Goal: Information Seeking & Learning: Learn about a topic

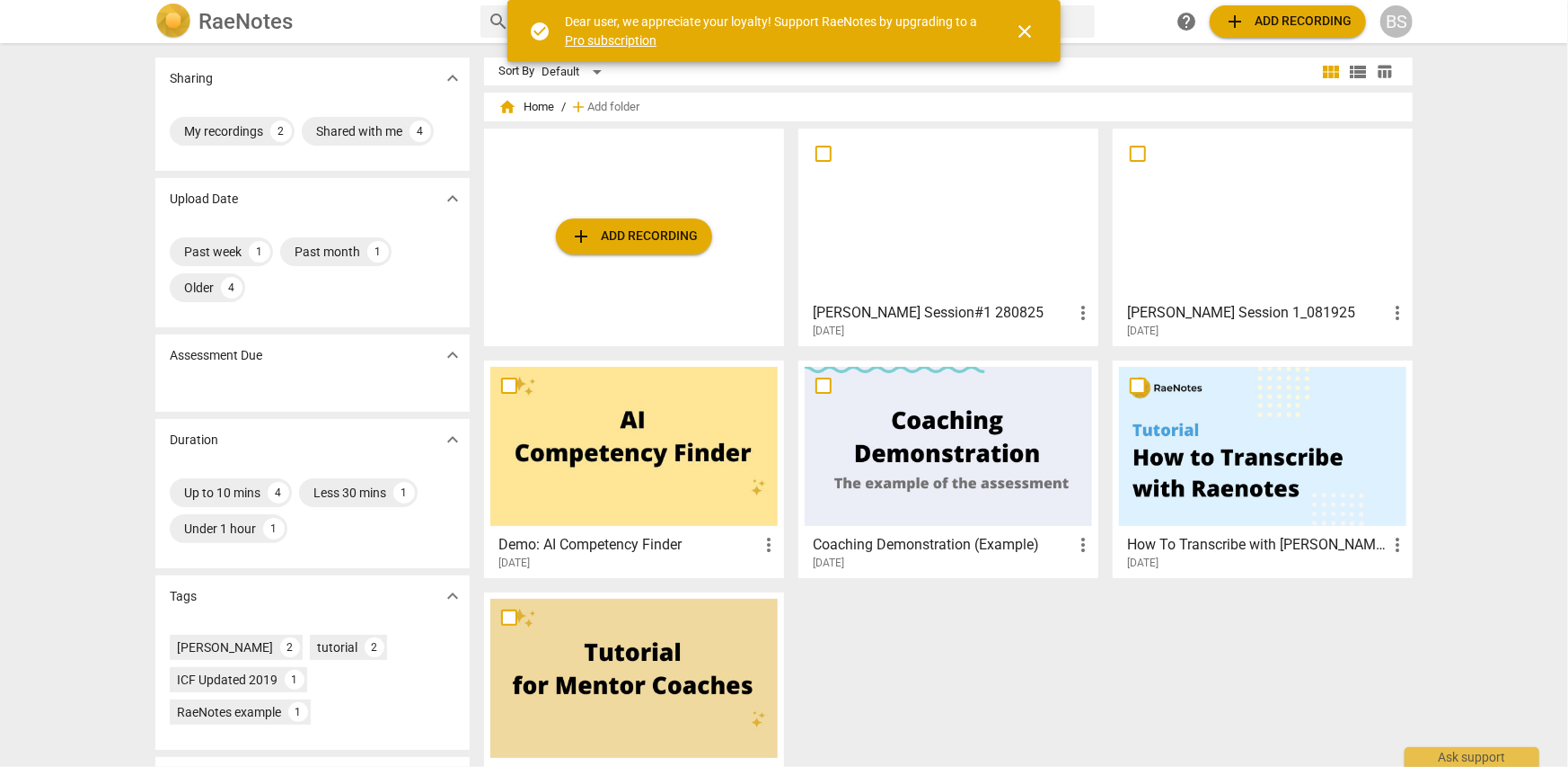
click at [880, 306] on h3 "[PERSON_NAME] Session#1 280825" at bounding box center [942, 313] width 259 height 21
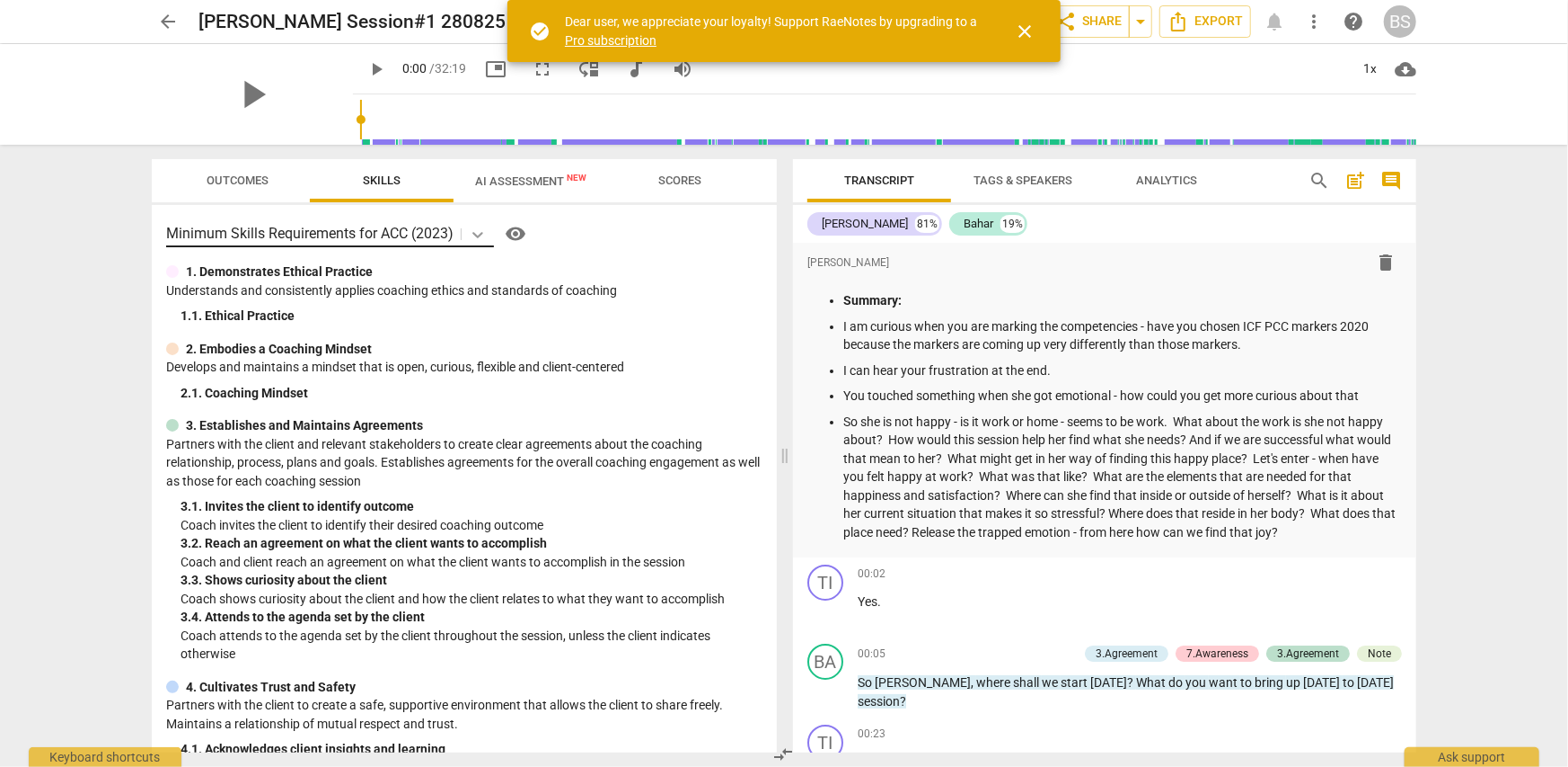
click at [481, 236] on icon at bounding box center [478, 234] width 17 height 17
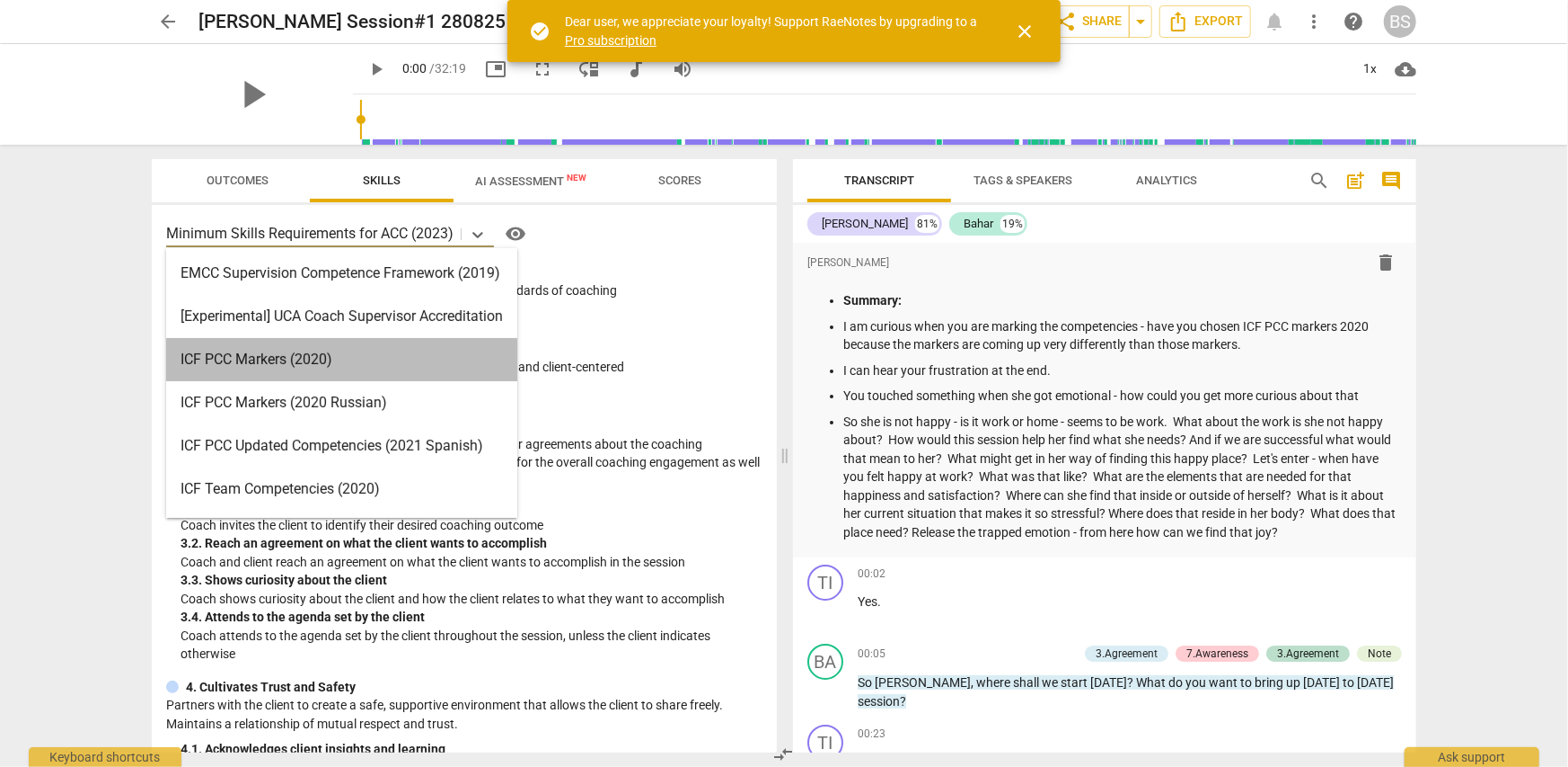
click at [446, 366] on div "ICF PCC Markers (2020)" at bounding box center [341, 360] width 351 height 43
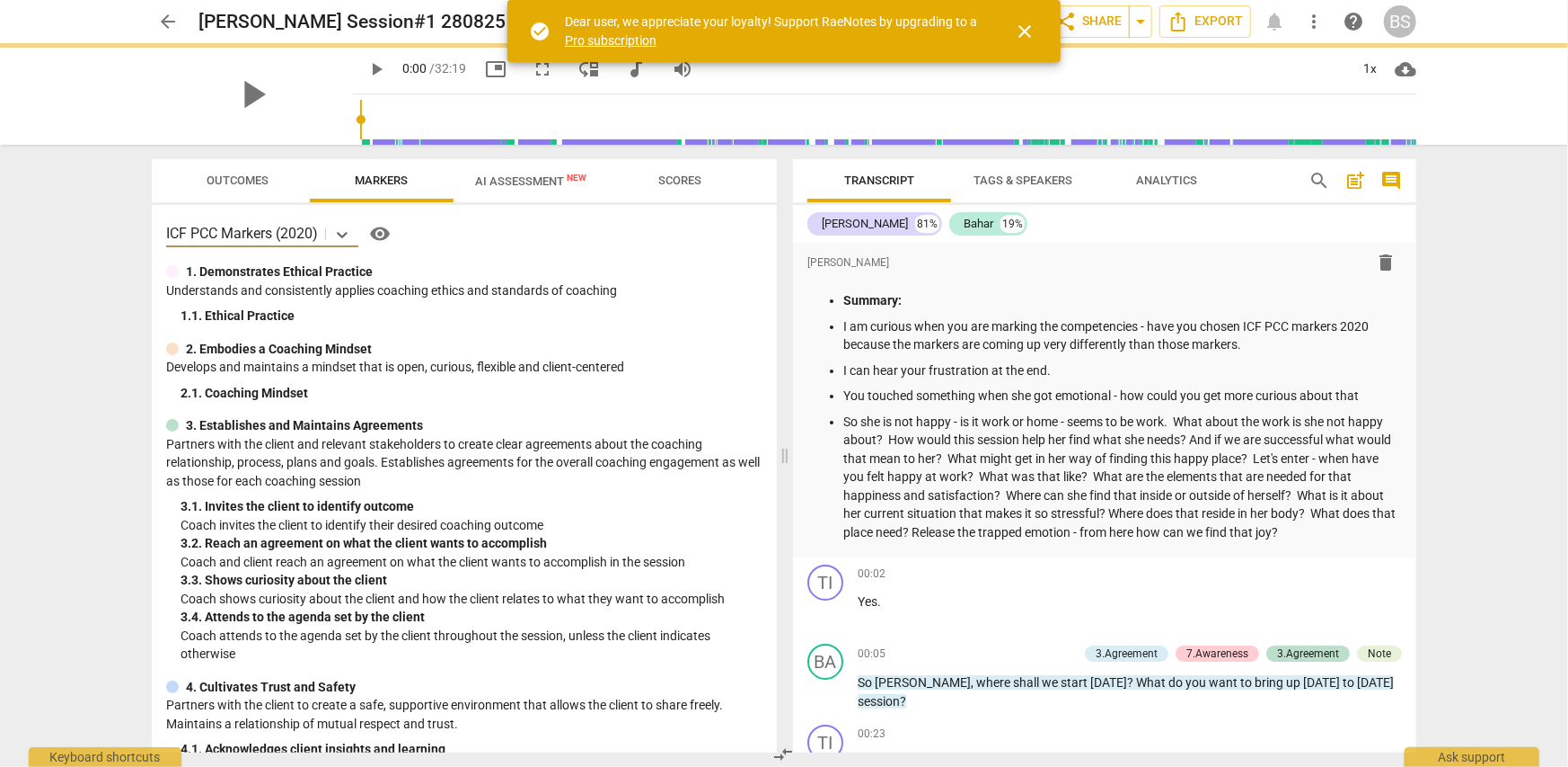
click at [1022, 35] on span "close" at bounding box center [1025, 31] width 21 height 21
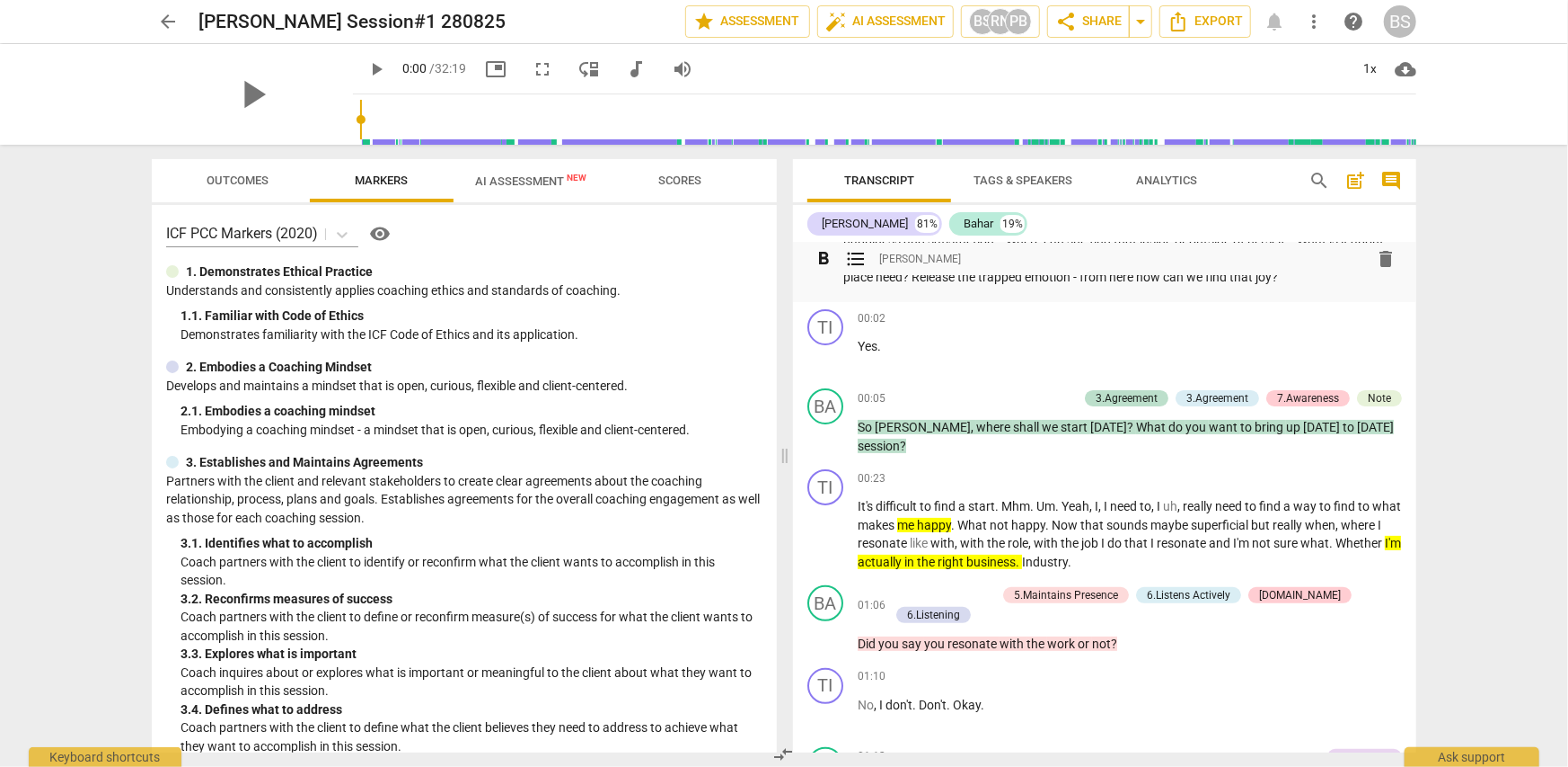
scroll to position [180, 0]
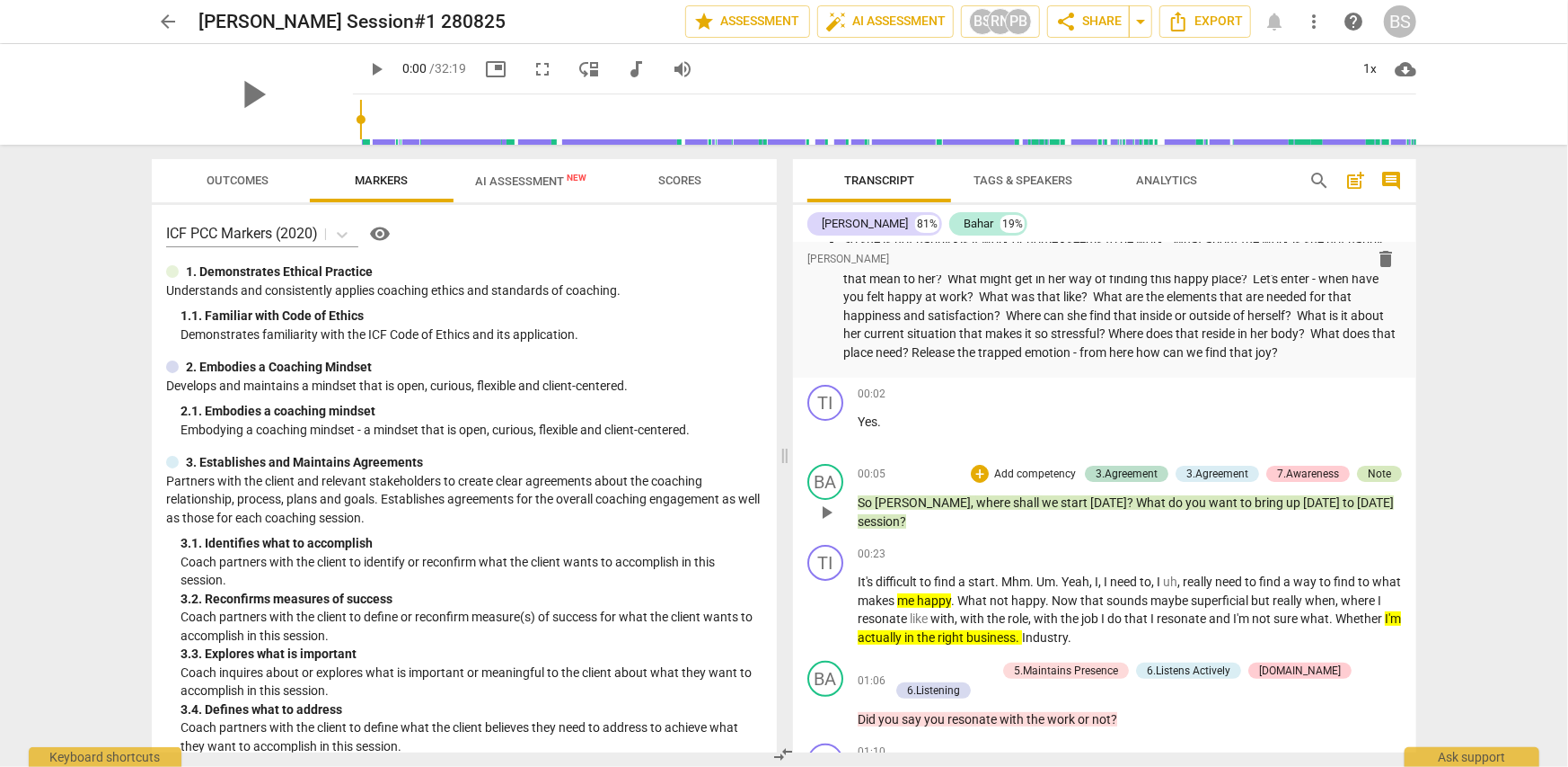
click at [1374, 472] on div "Note" at bounding box center [1380, 473] width 23 height 17
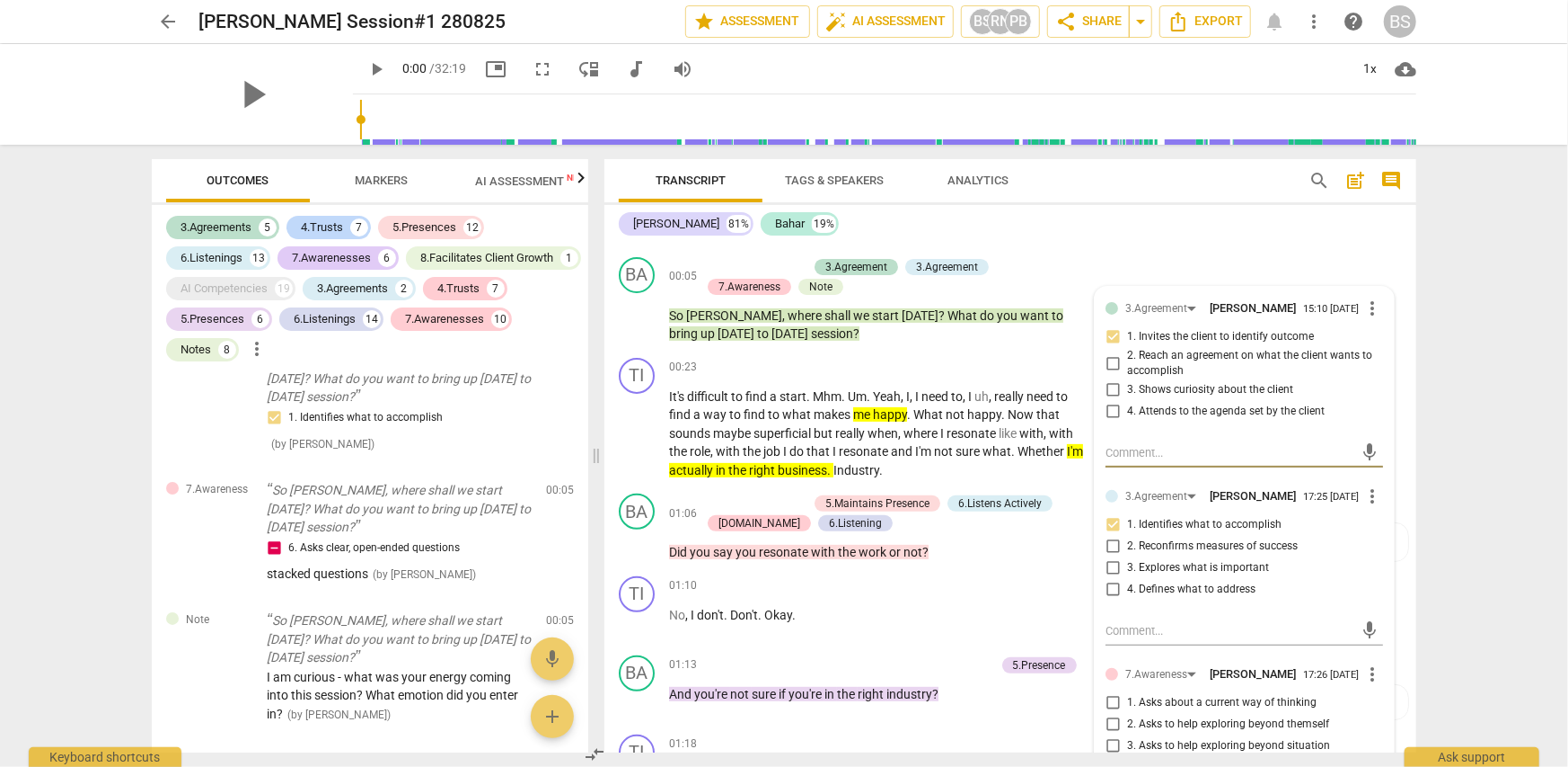
scroll to position [360, 0]
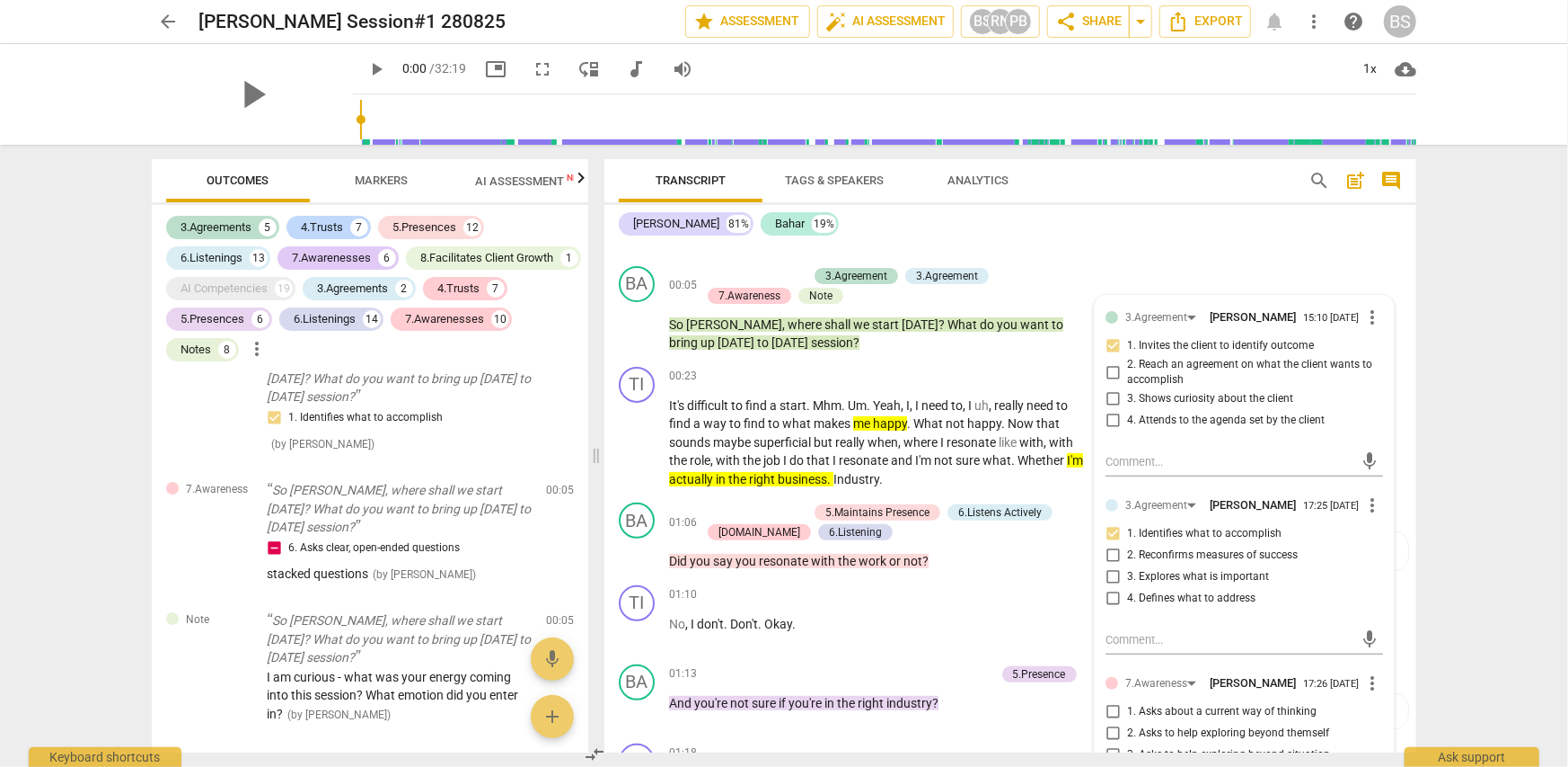
click at [1109, 248] on div "TI play_arrow pause 00:02 + Add competency keyboard_arrow_right Yes ." at bounding box center [1010, 219] width 812 height 79
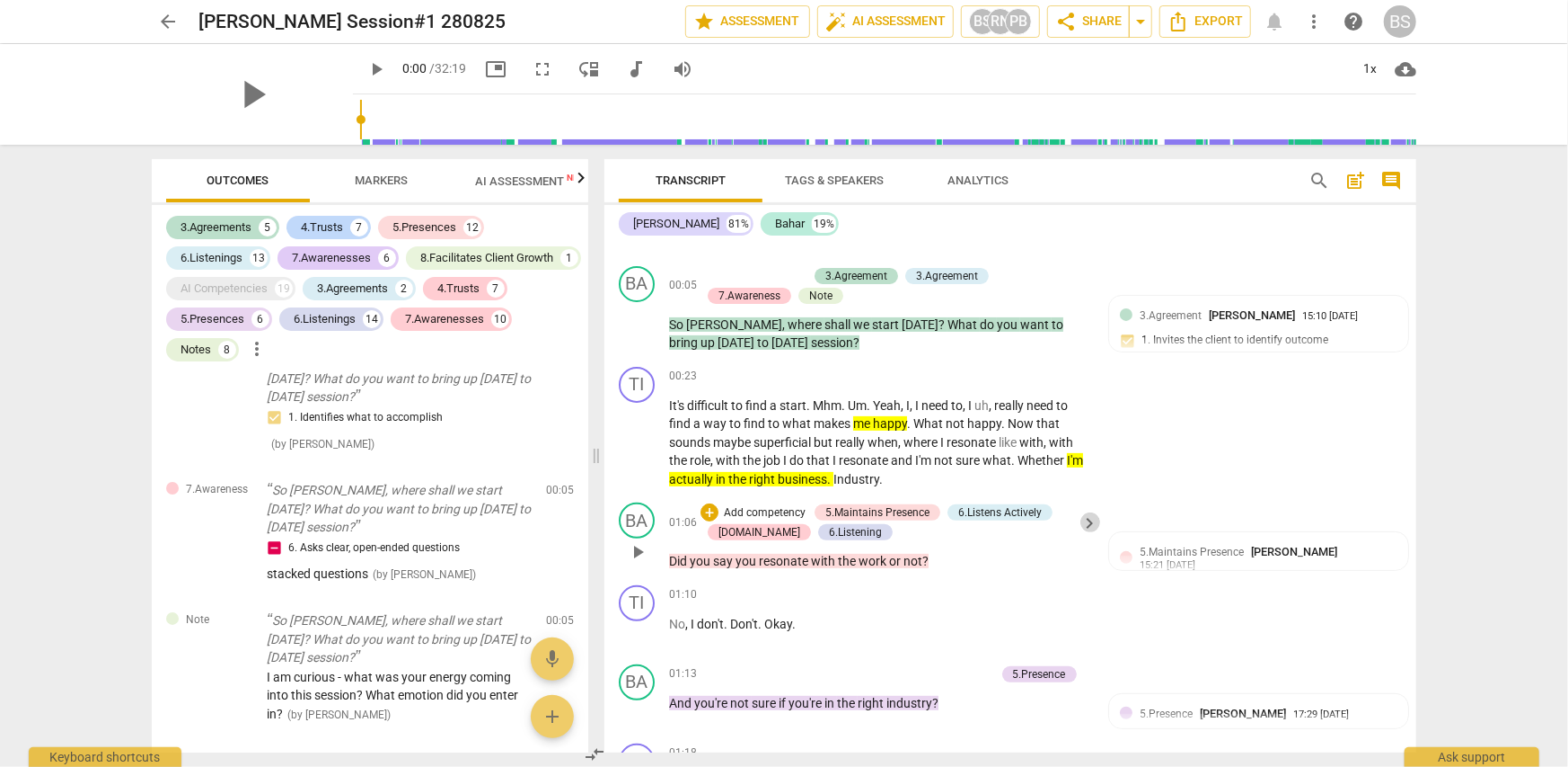
click at [1087, 523] on span "keyboard_arrow_right" at bounding box center [1090, 523] width 21 height 21
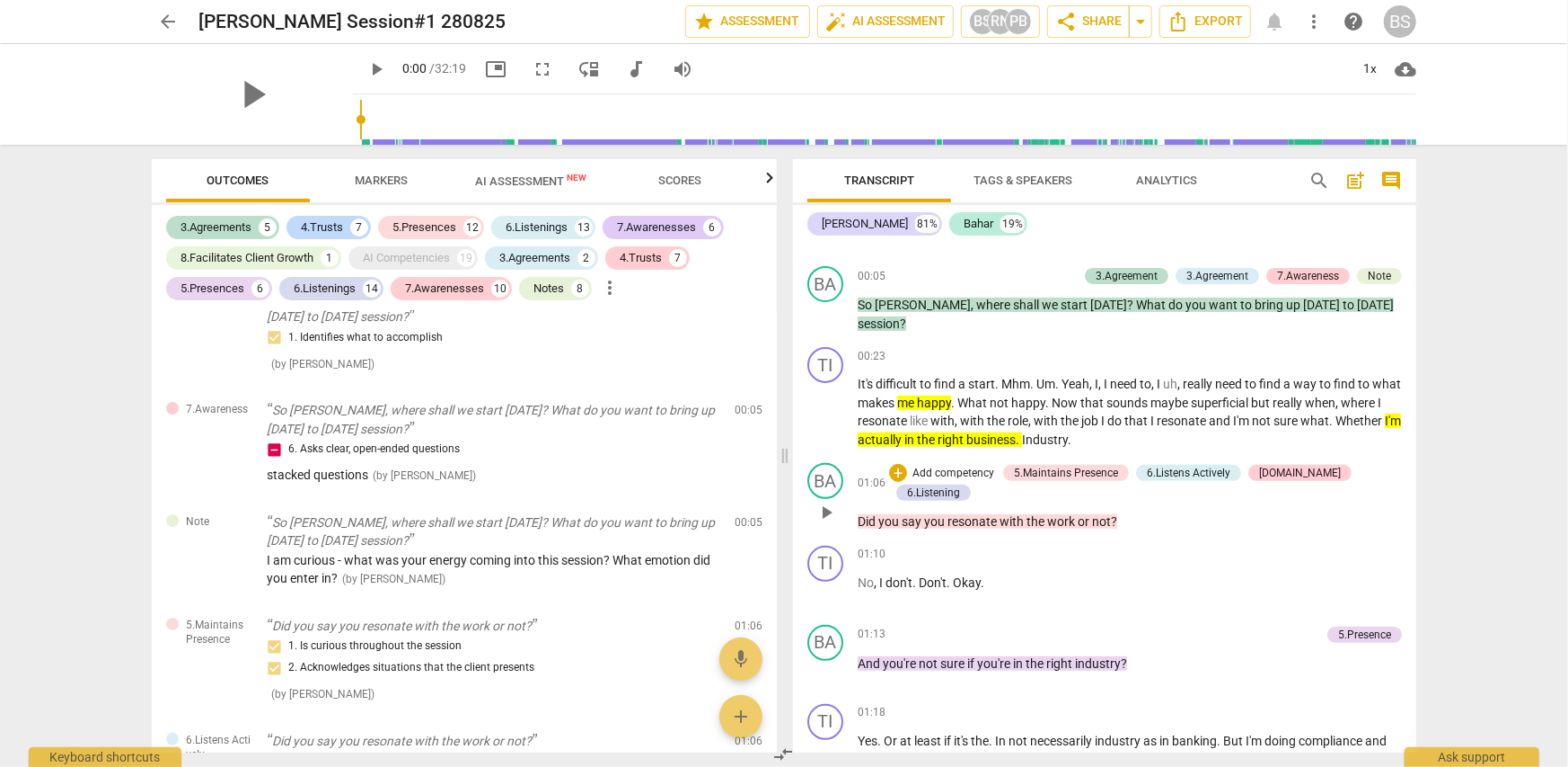
scroll to position [468, 0]
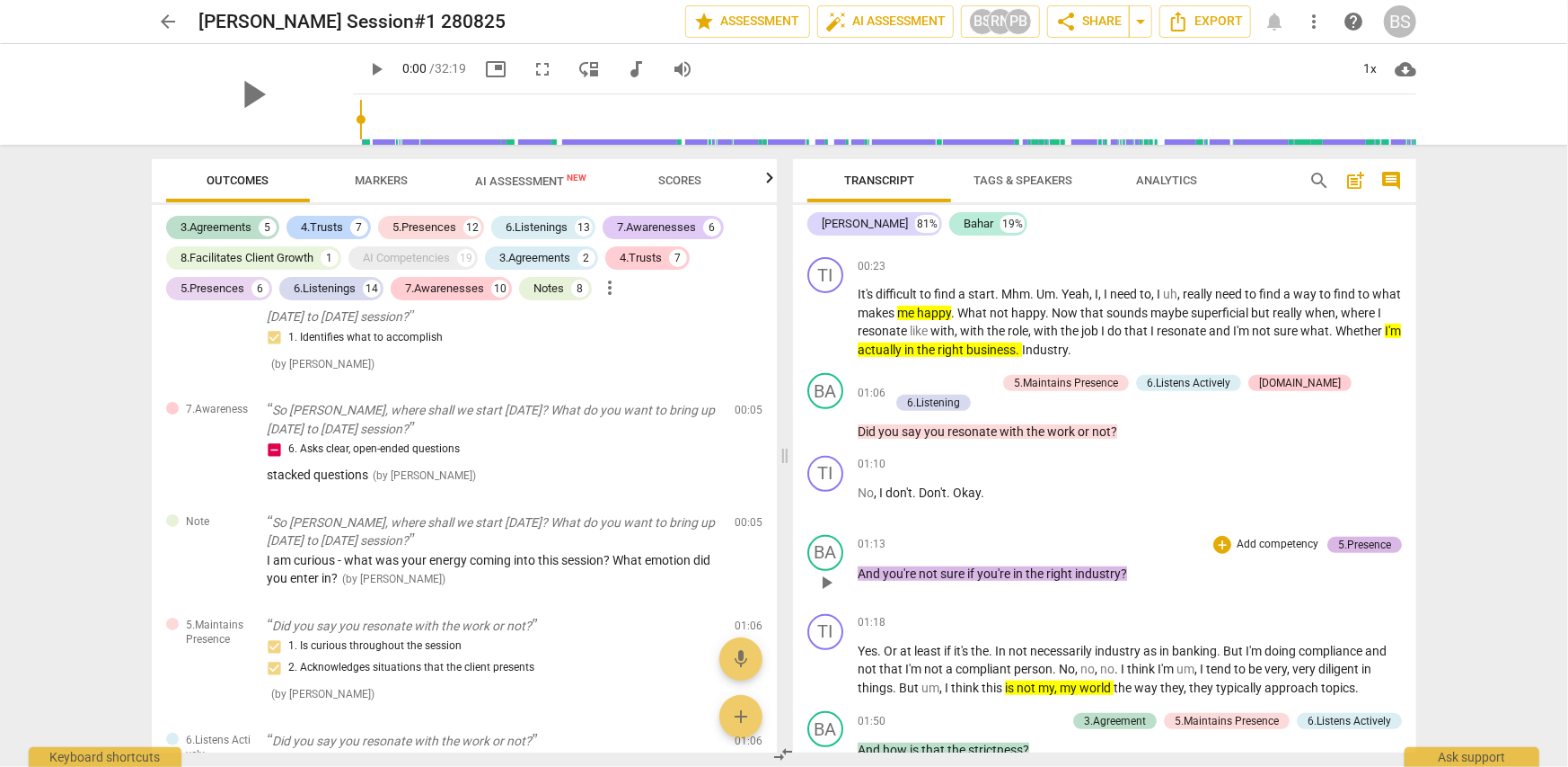
click at [1374, 540] on div "5.Presence" at bounding box center [1365, 544] width 53 height 17
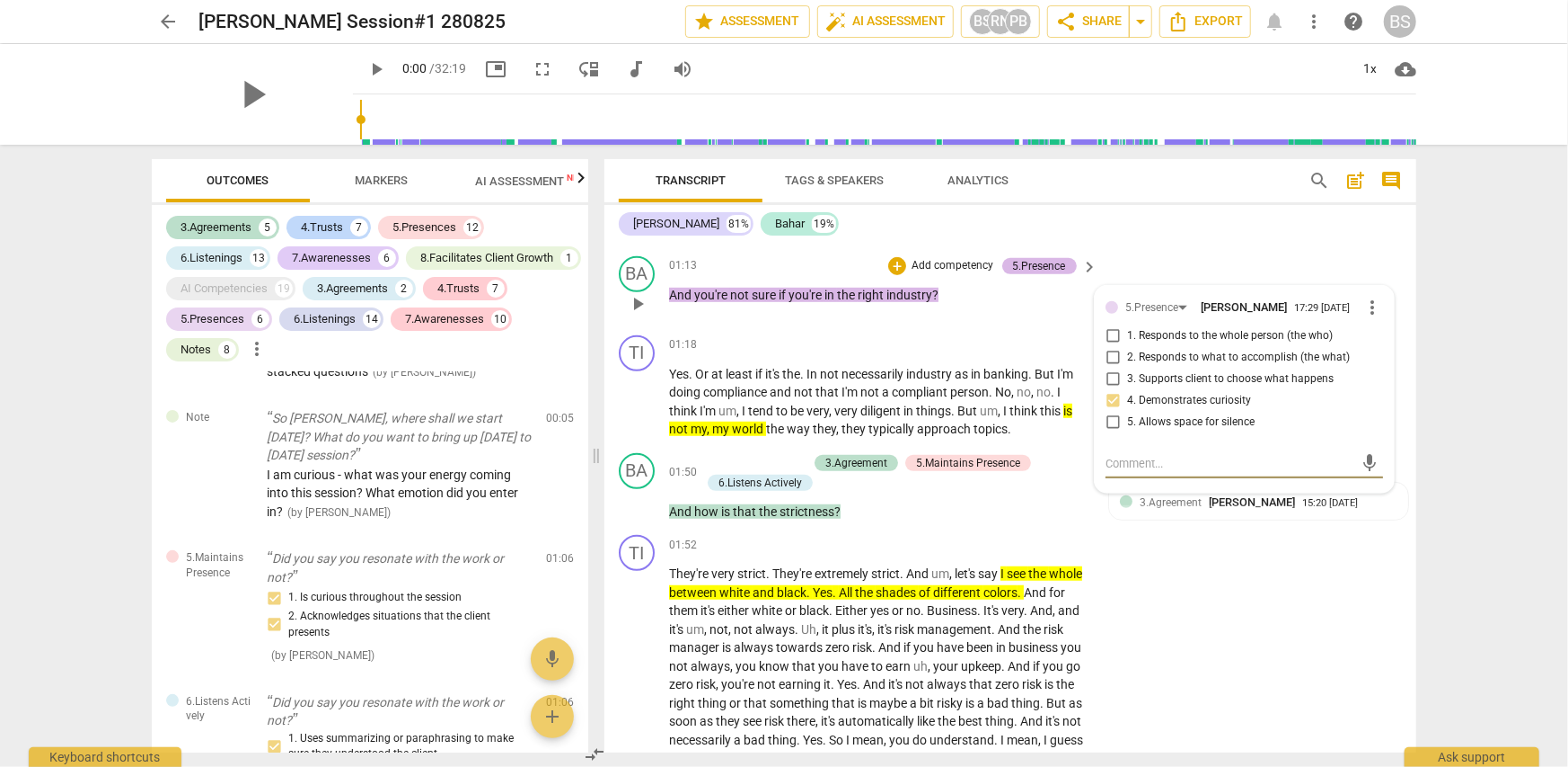
scroll to position [660, 0]
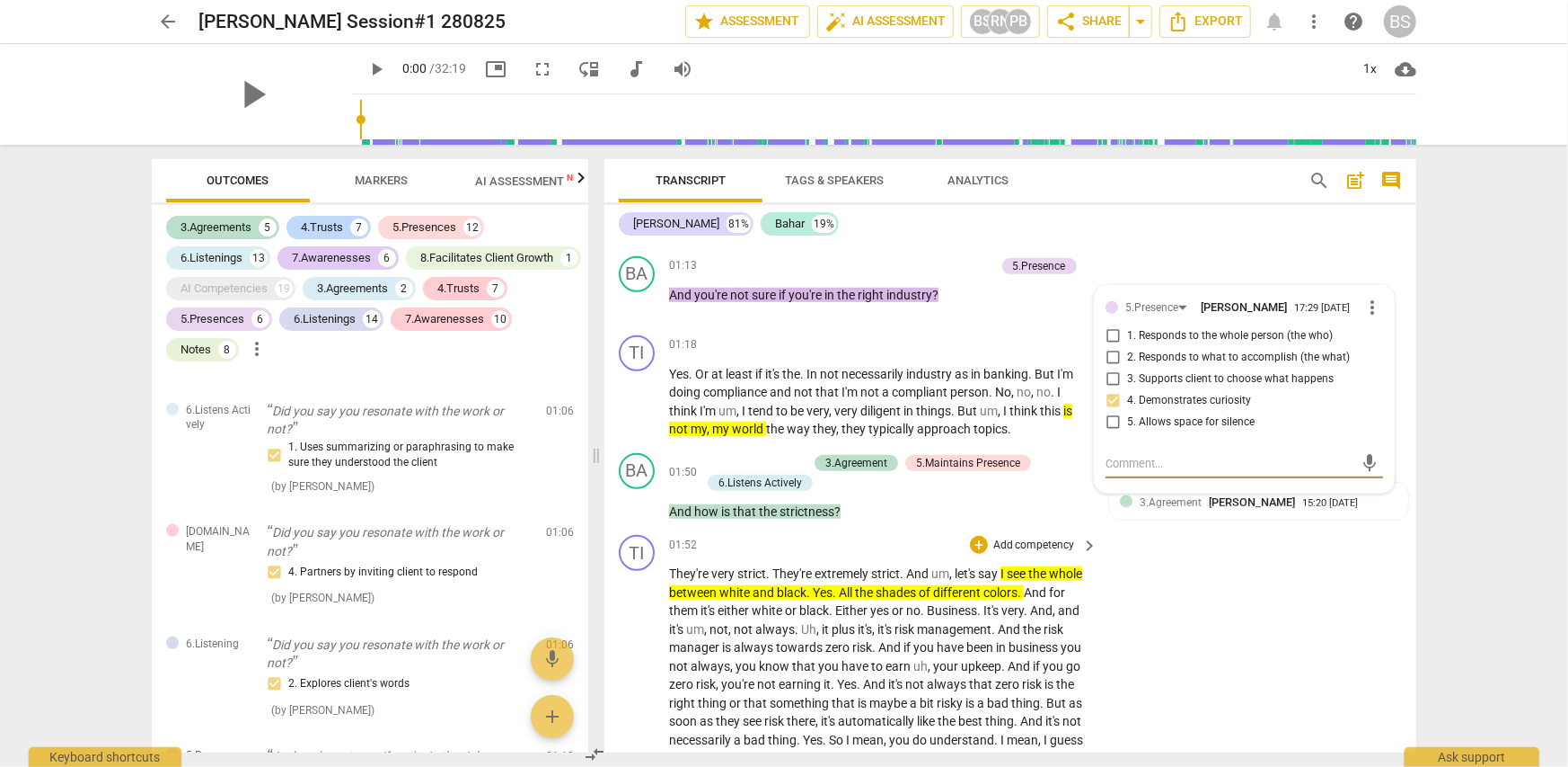
click at [1365, 583] on div "TI play_arrow pause 01:52 + Add competency keyboard_arrow_right They're very st…" at bounding box center [1010, 762] width 812 height 469
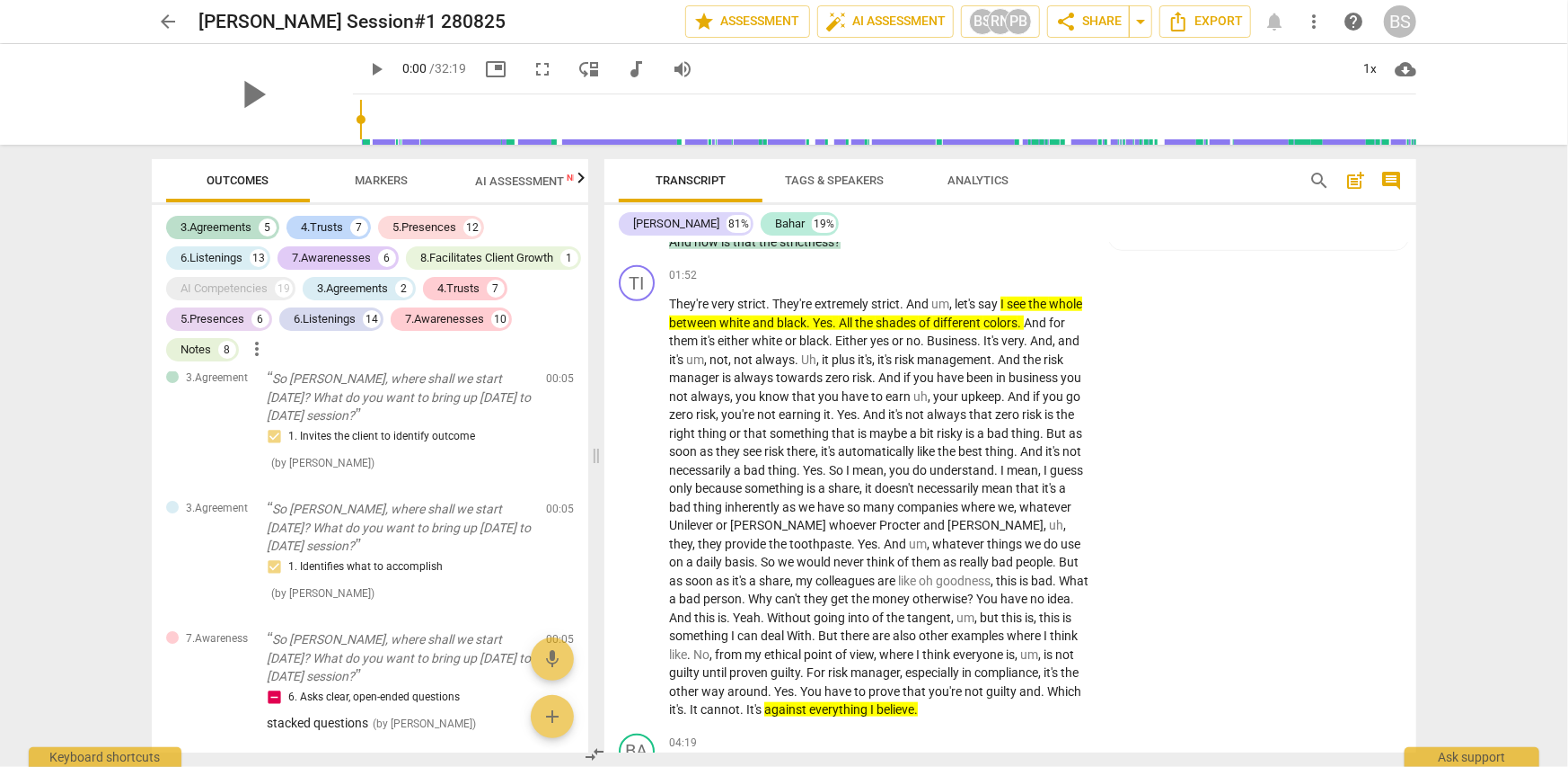
scroll to position [0, 0]
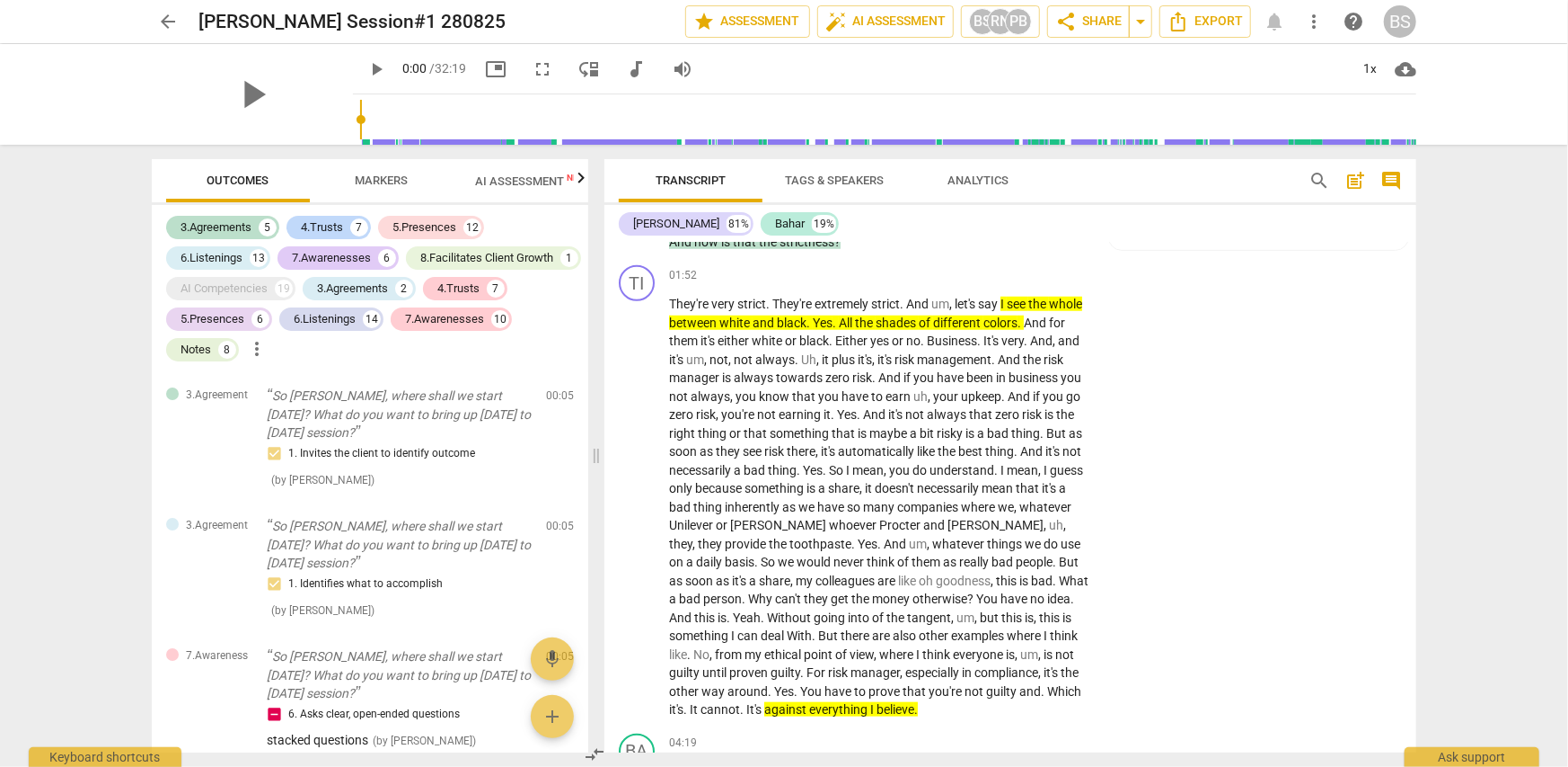
click at [268, 352] on span "more_vert" at bounding box center [256, 349] width 21 height 21
click at [42, 296] on div at bounding box center [784, 383] width 1568 height 767
click at [217, 223] on div "3.Agreements" at bounding box center [216, 227] width 71 height 17
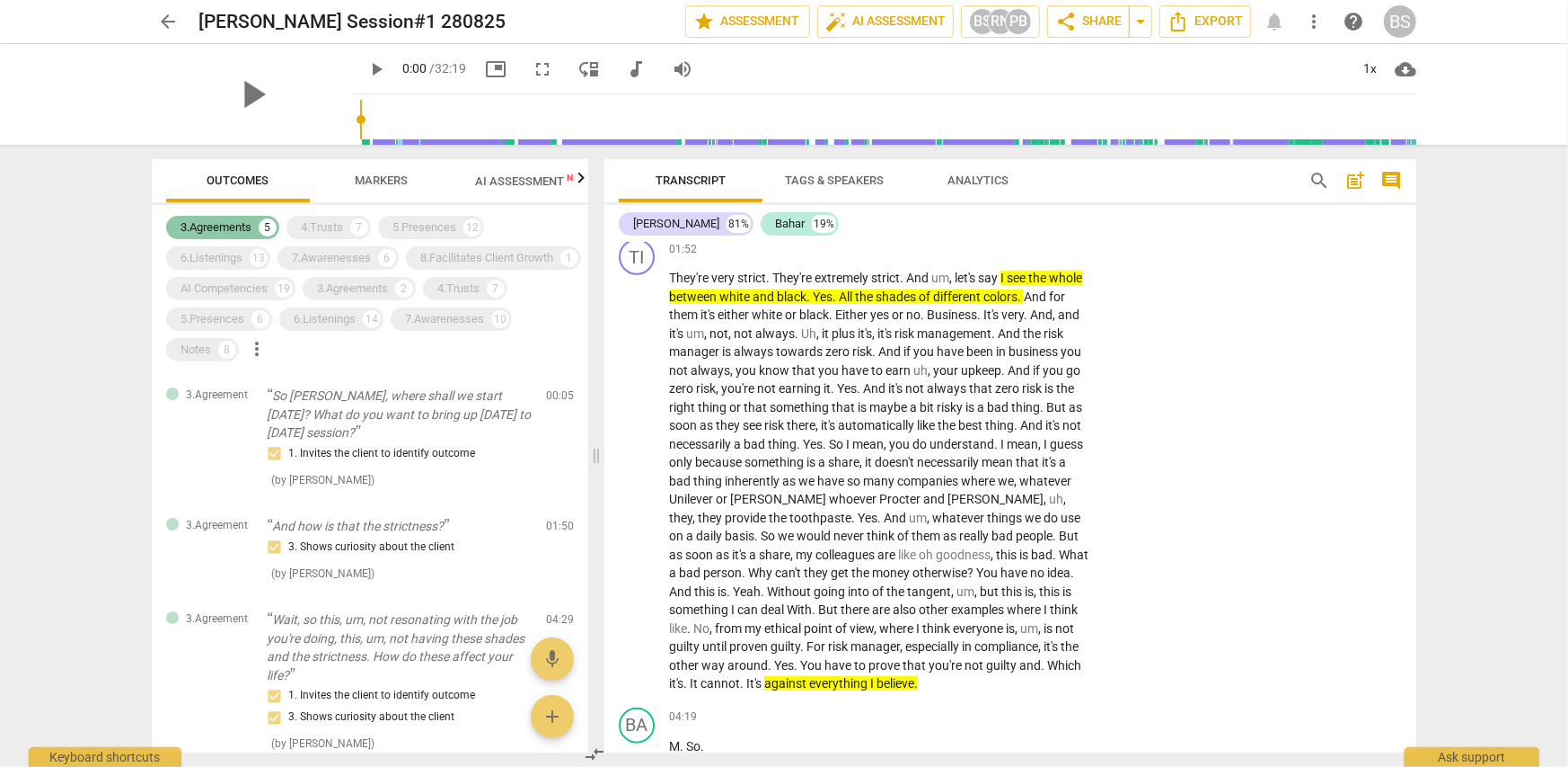
scroll to position [1012, 0]
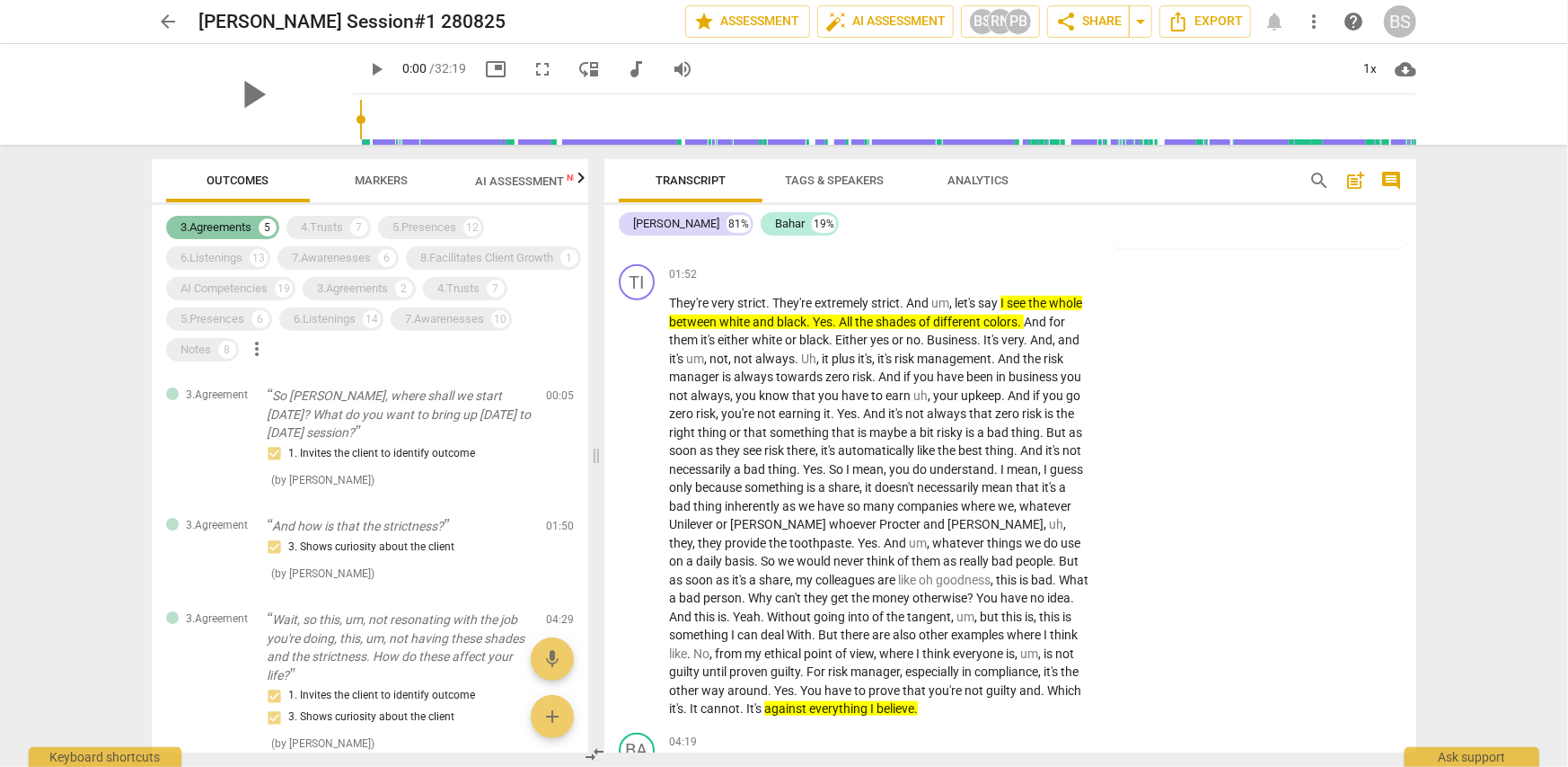
click at [217, 223] on div "3.Agreements" at bounding box center [216, 227] width 71 height 17
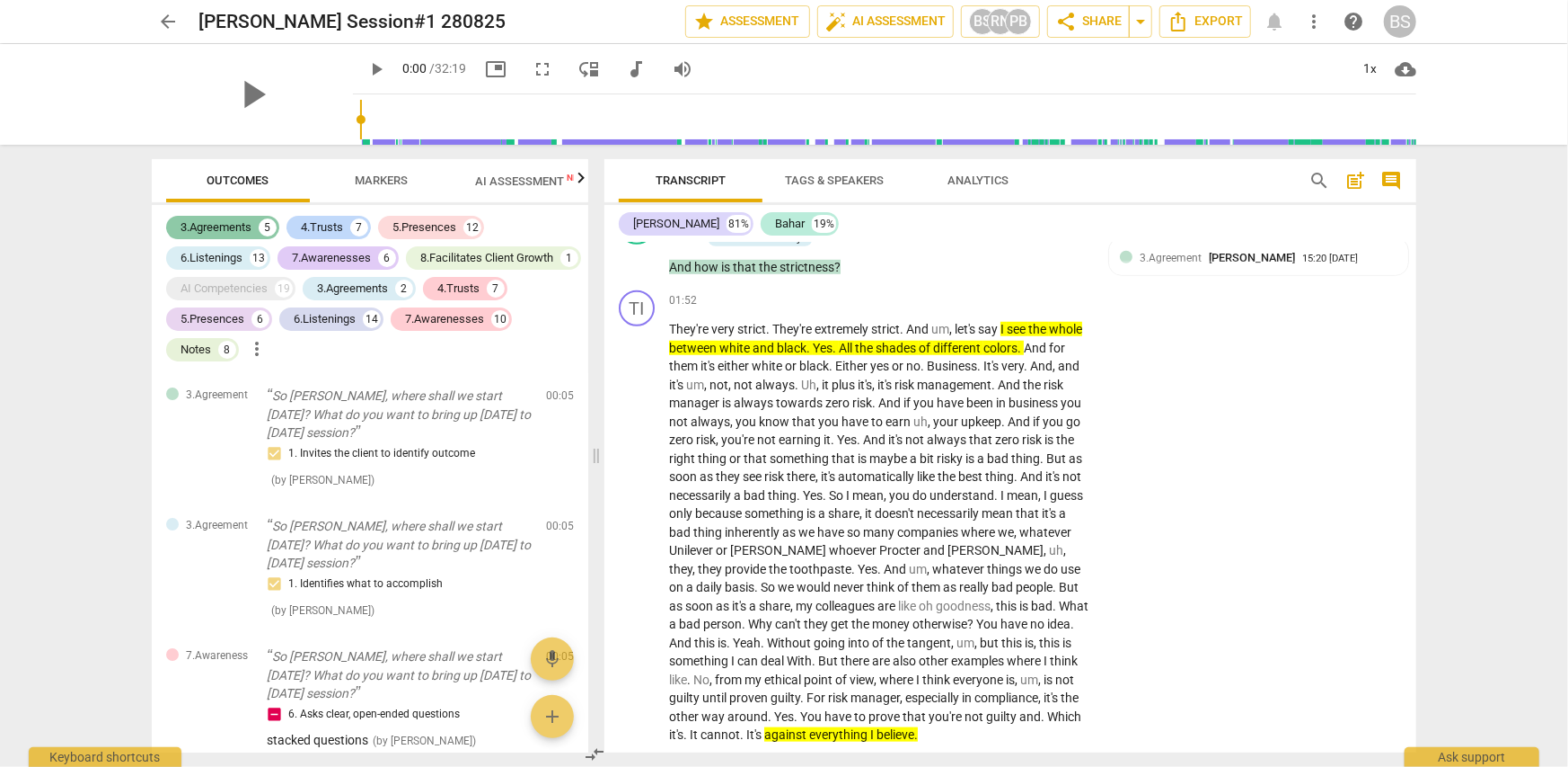
scroll to position [1037, 0]
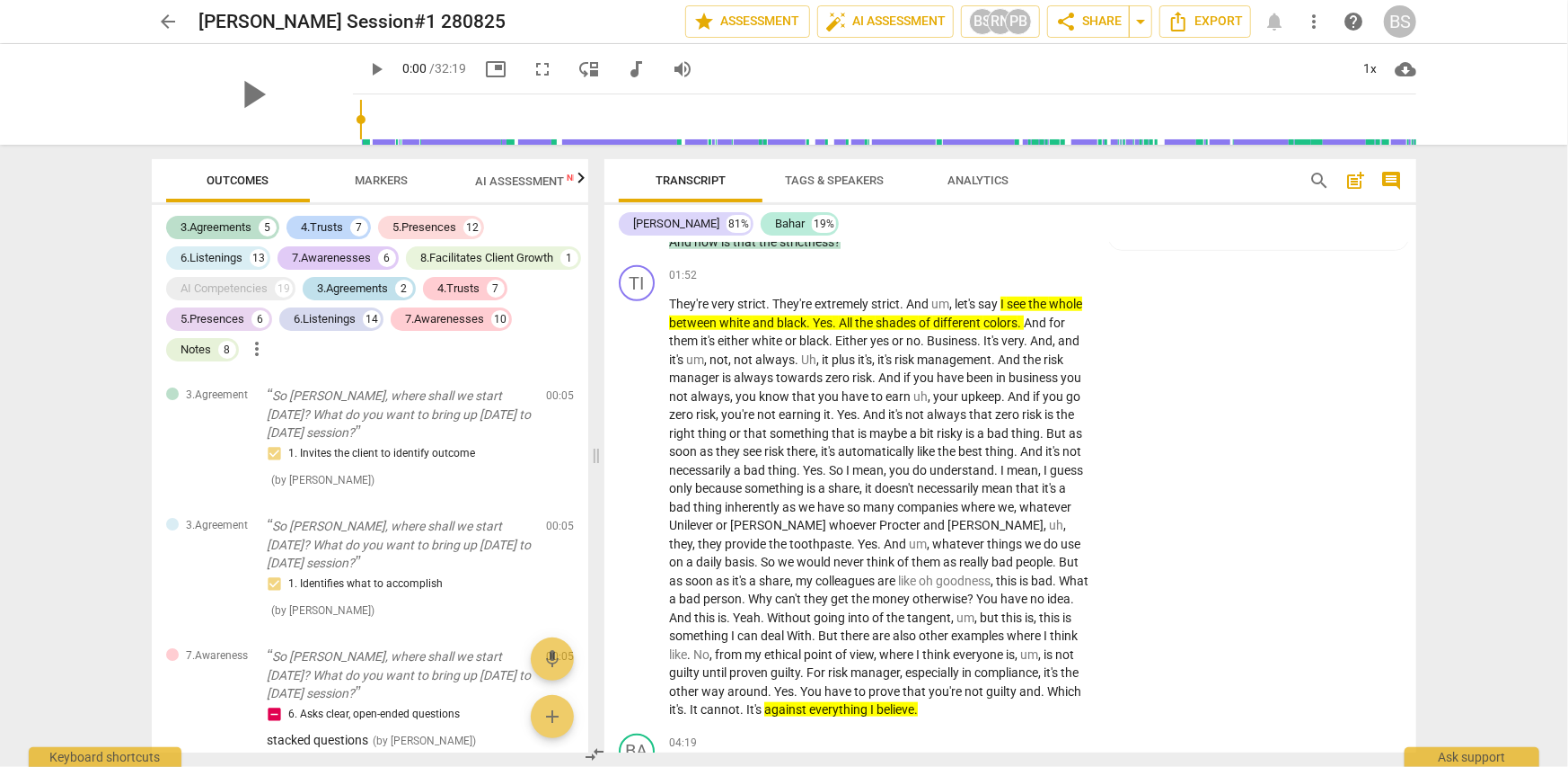
click at [317, 297] on div "3.Agreements" at bounding box center [352, 289] width 71 height 17
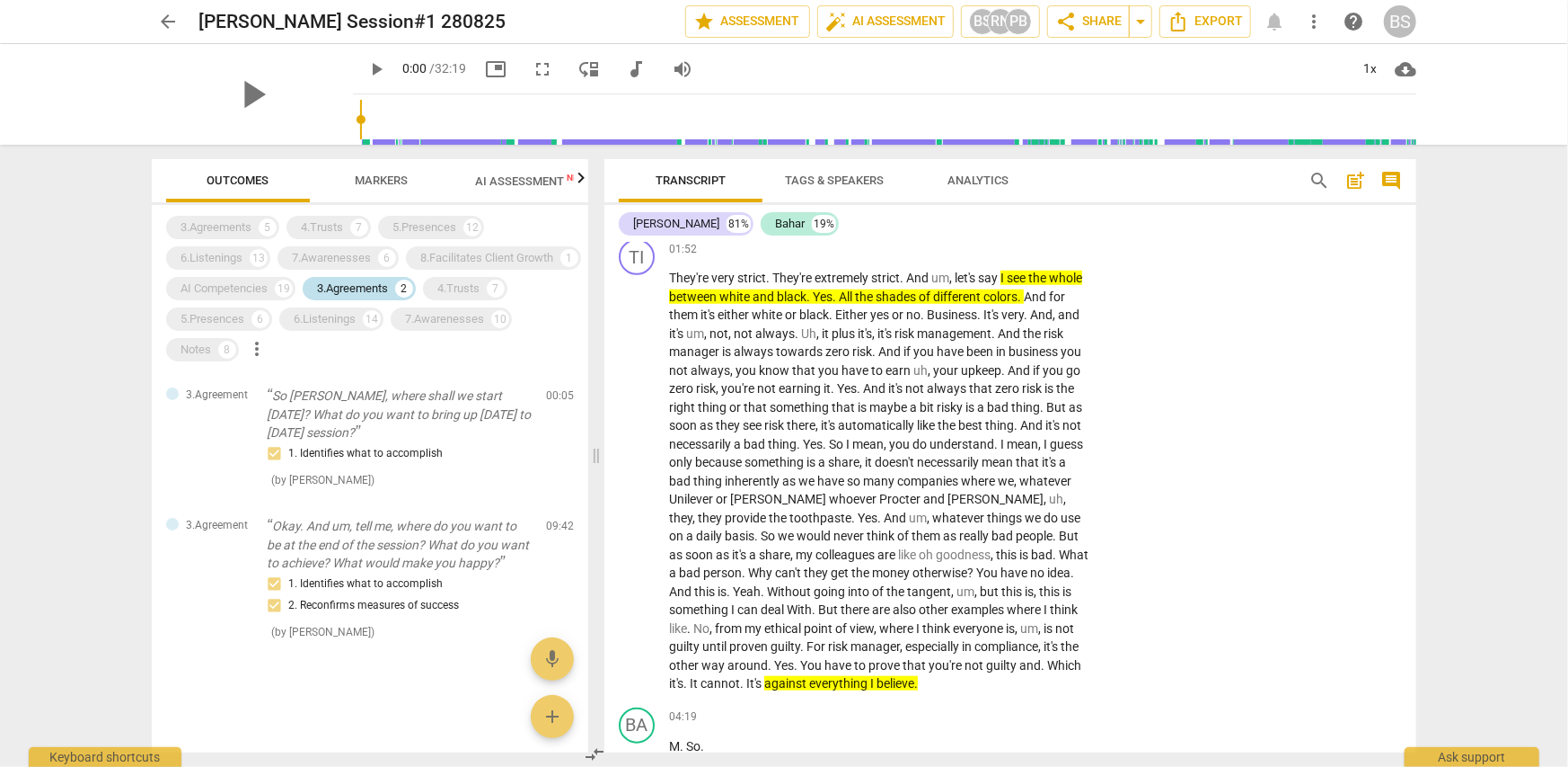
scroll to position [1012, 0]
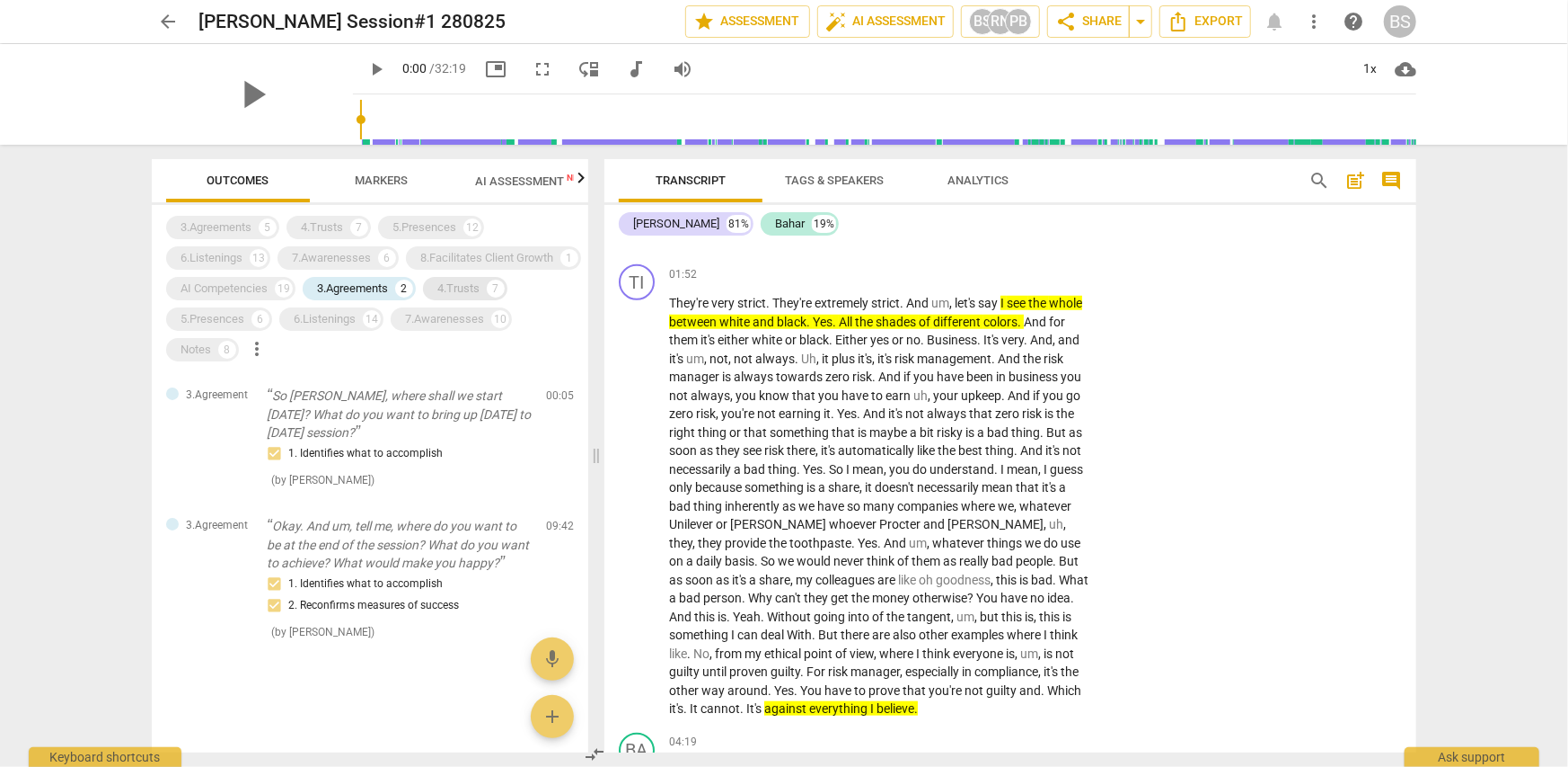
click at [437, 297] on div "4.Trusts" at bounding box center [458, 289] width 42 height 17
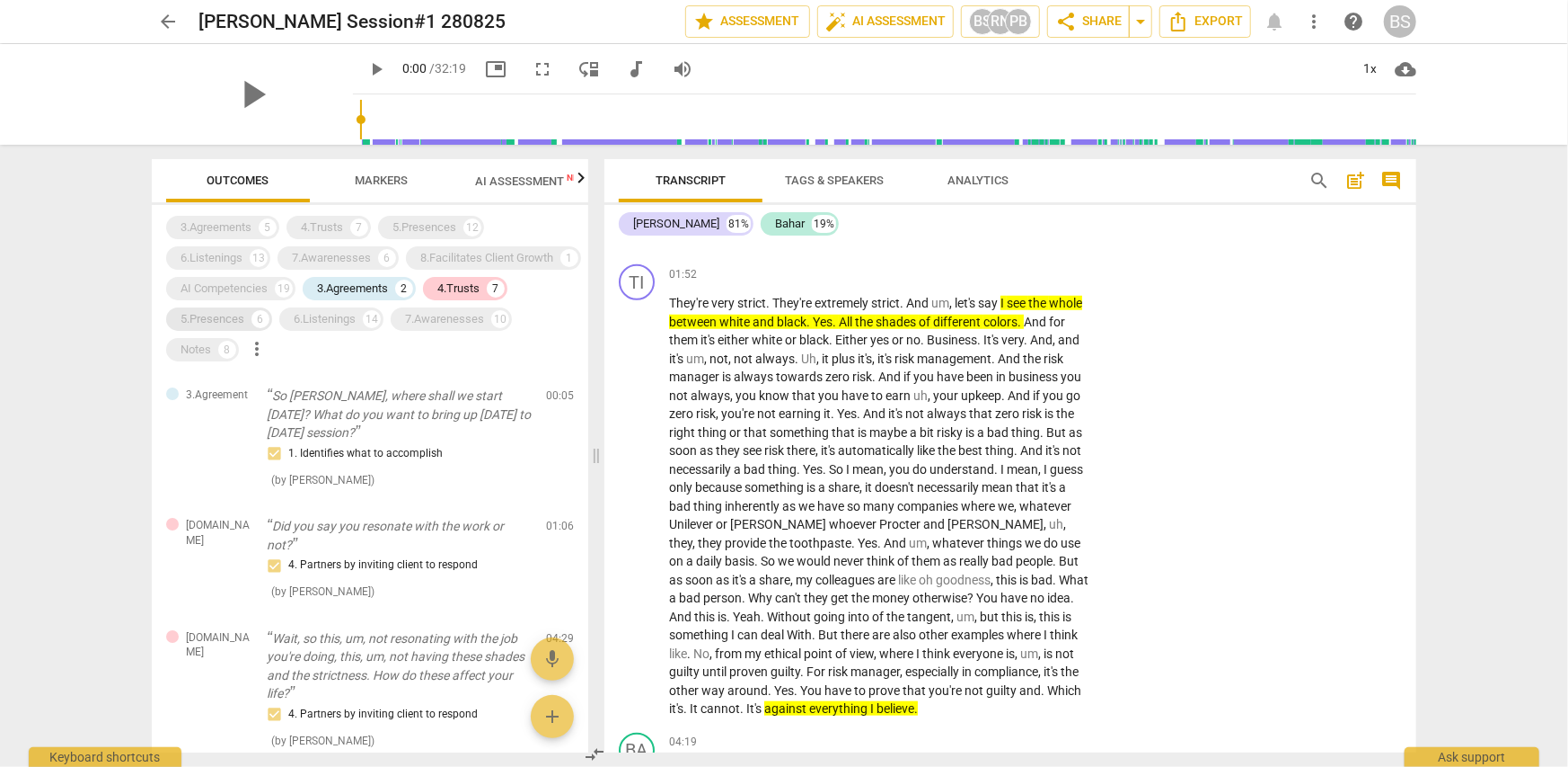
click at [244, 325] on div "5.Presences" at bounding box center [213, 319] width 64 height 17
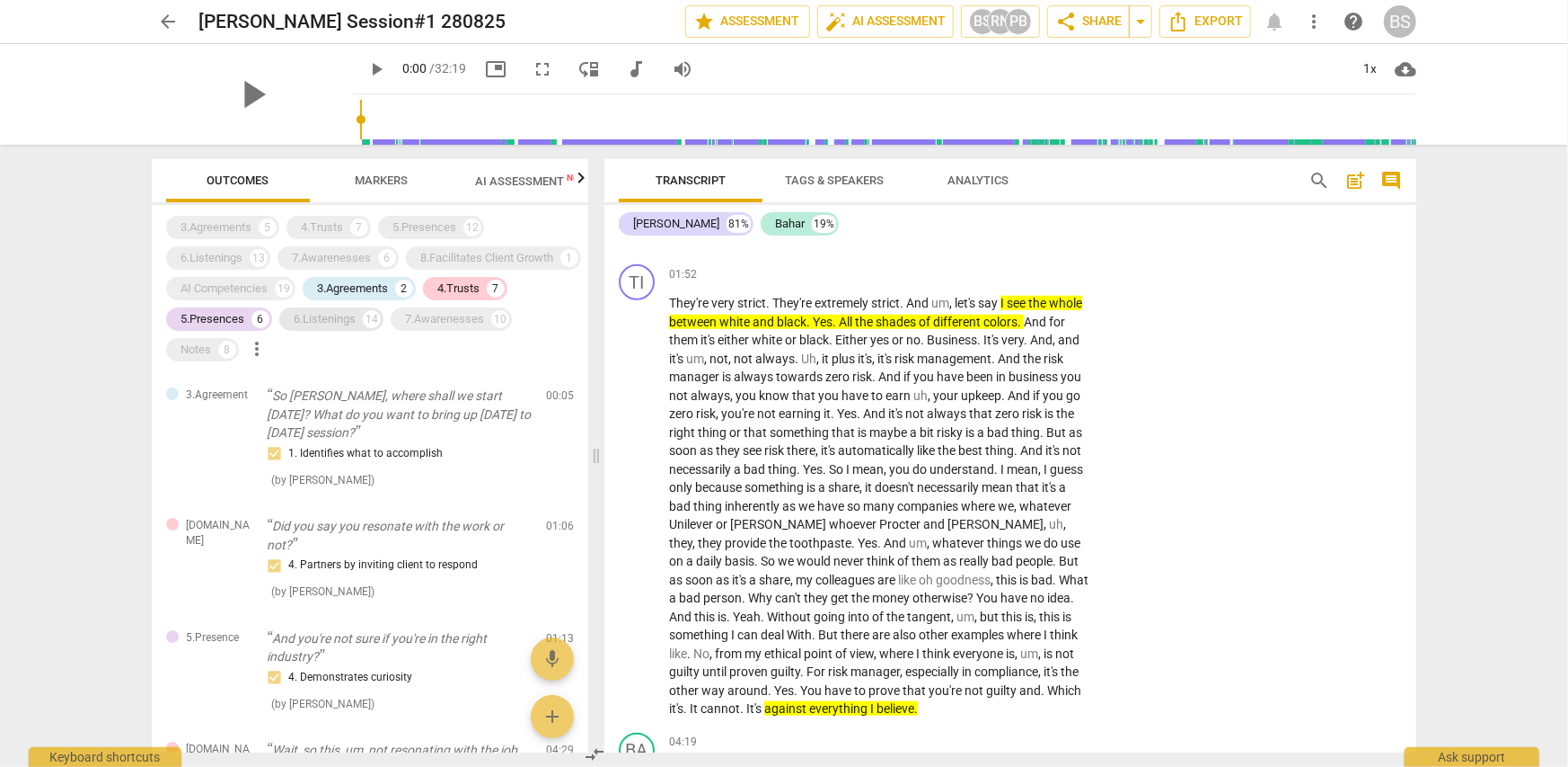
click at [293, 328] on div "6.Listenings" at bounding box center [324, 319] width 62 height 17
click at [345, 372] on div "3.Agreement So [PERSON_NAME], where shall we start [DATE]? What do you want to …" at bounding box center [369, 437] width 436 height 130
click at [405, 328] on div "7.Awarenesses" at bounding box center [444, 319] width 79 height 17
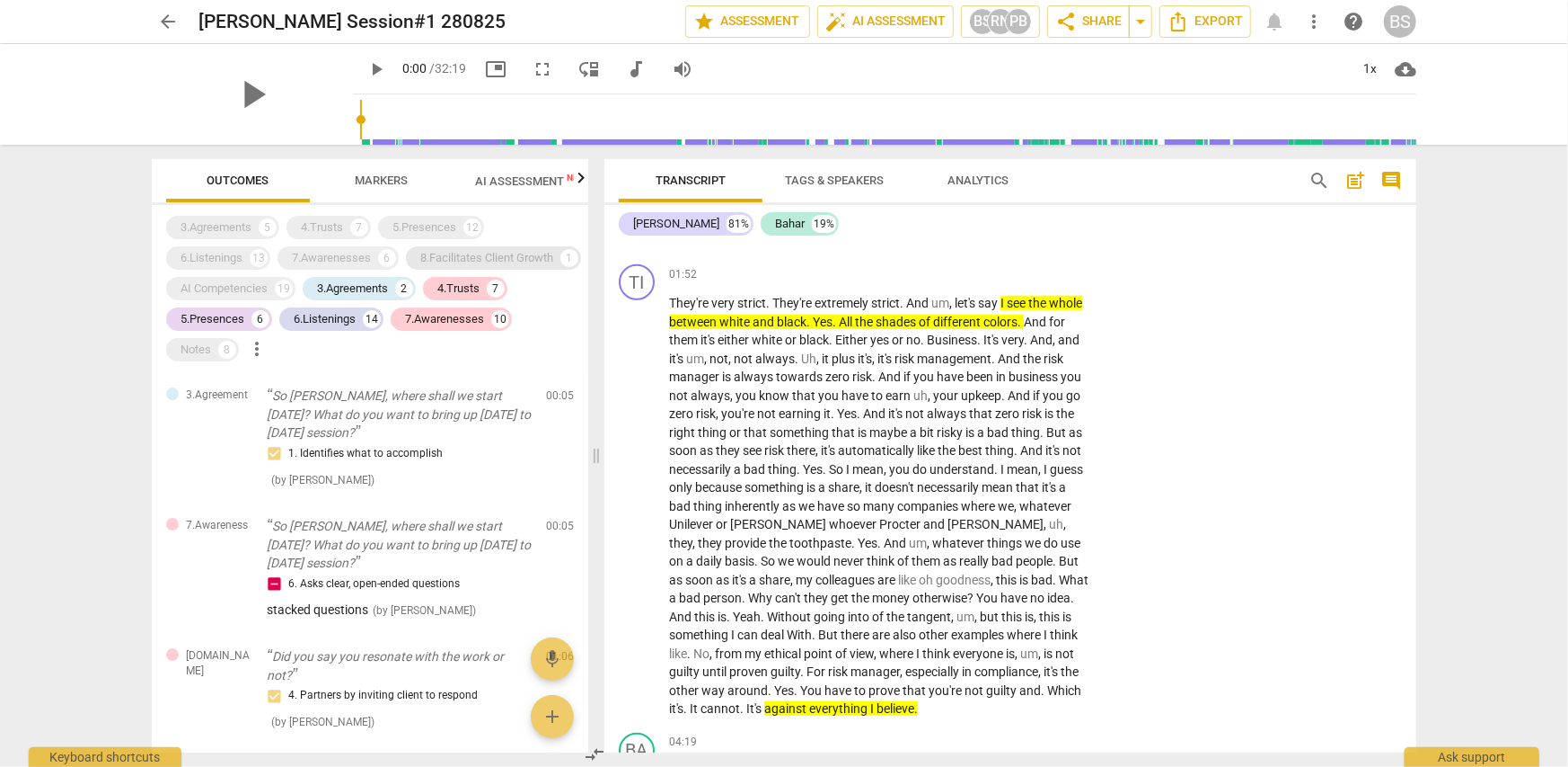
click at [421, 267] on div "8.Facilitates Client Growth" at bounding box center [487, 258] width 133 height 17
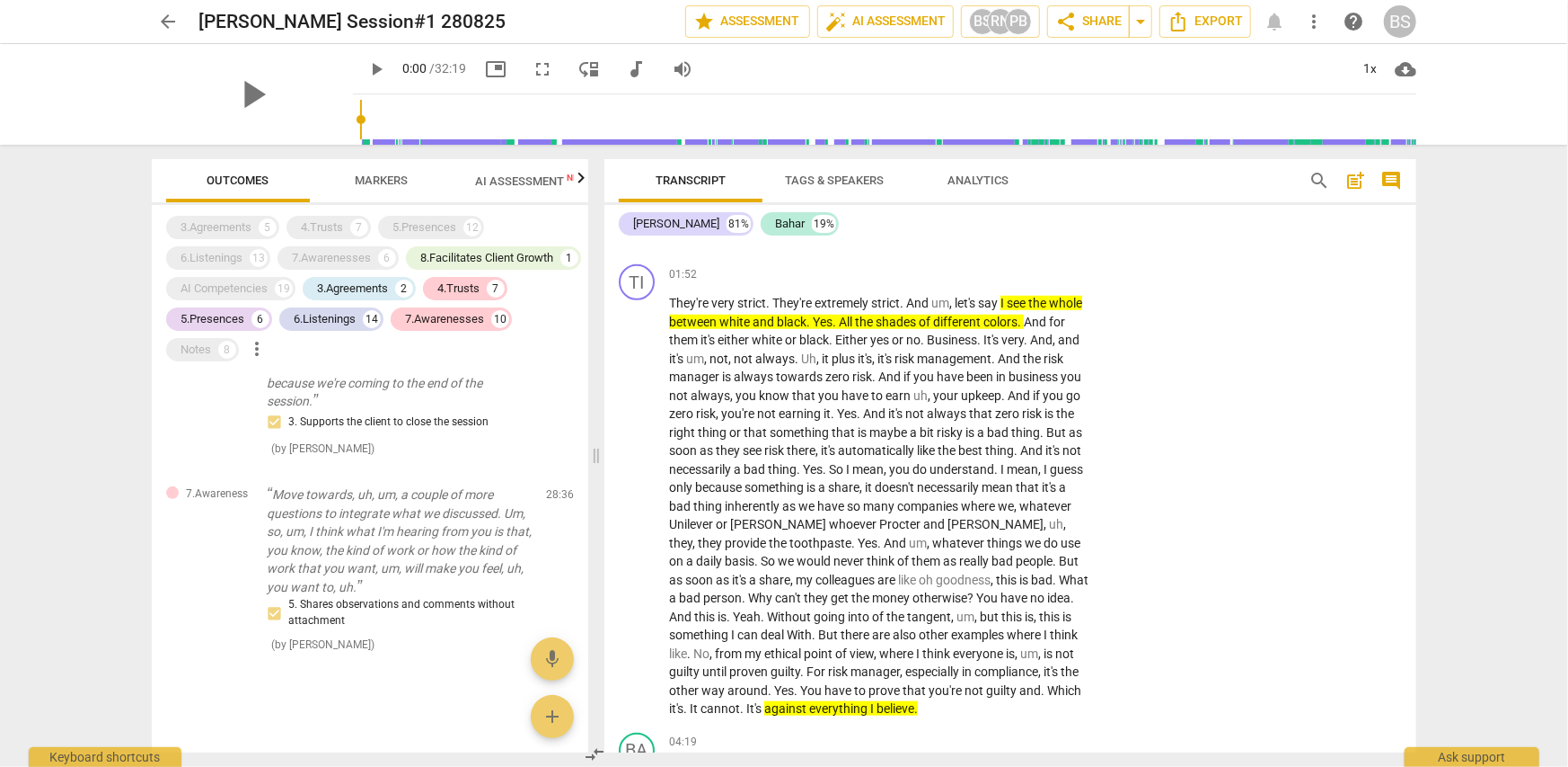
scroll to position [4851, 0]
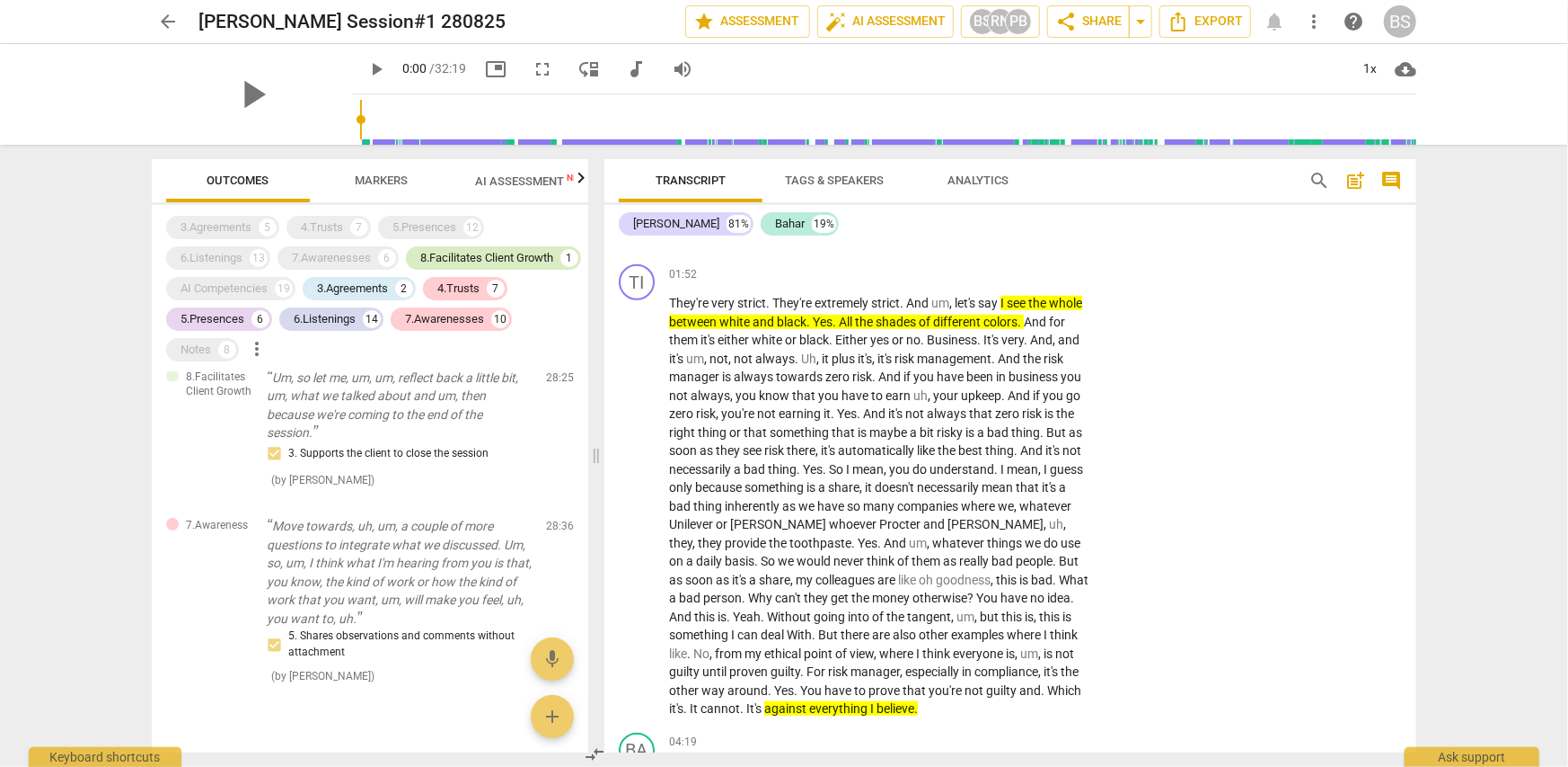
click at [421, 267] on div "8.Facilitates Client Growth" at bounding box center [487, 258] width 133 height 17
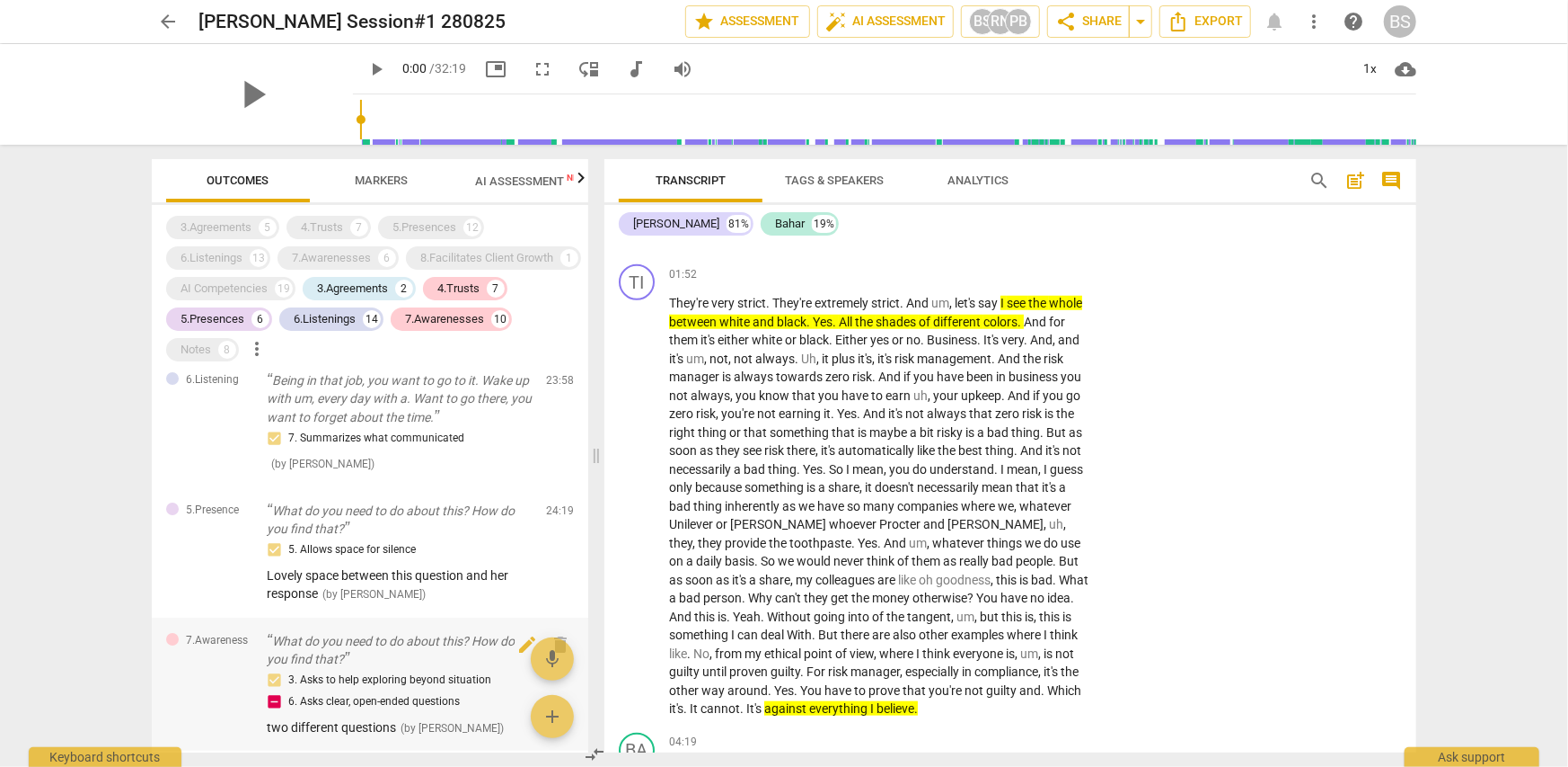
scroll to position [4162, 0]
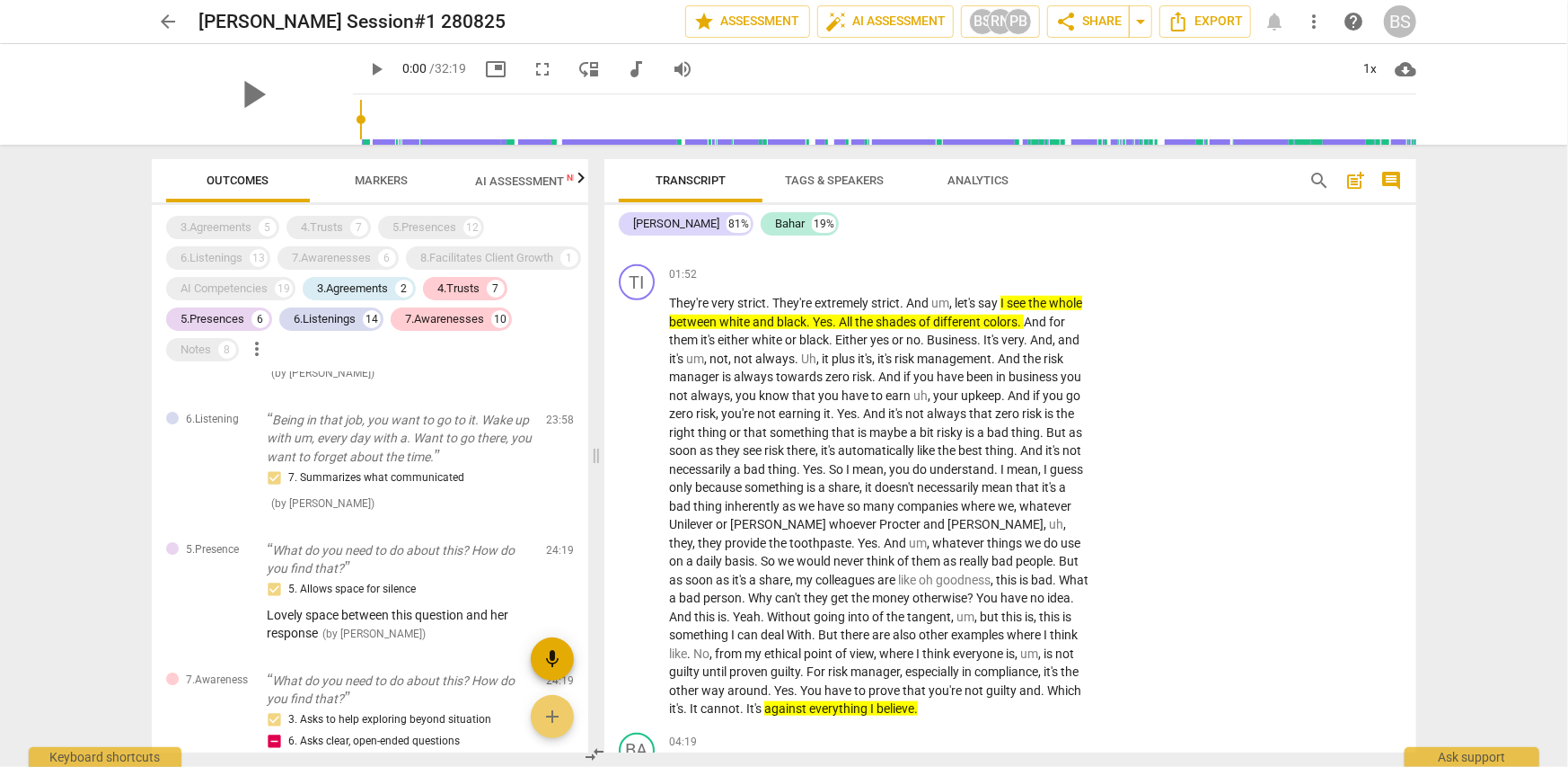
click at [551, 658] on span "mic" at bounding box center [552, 659] width 21 height 21
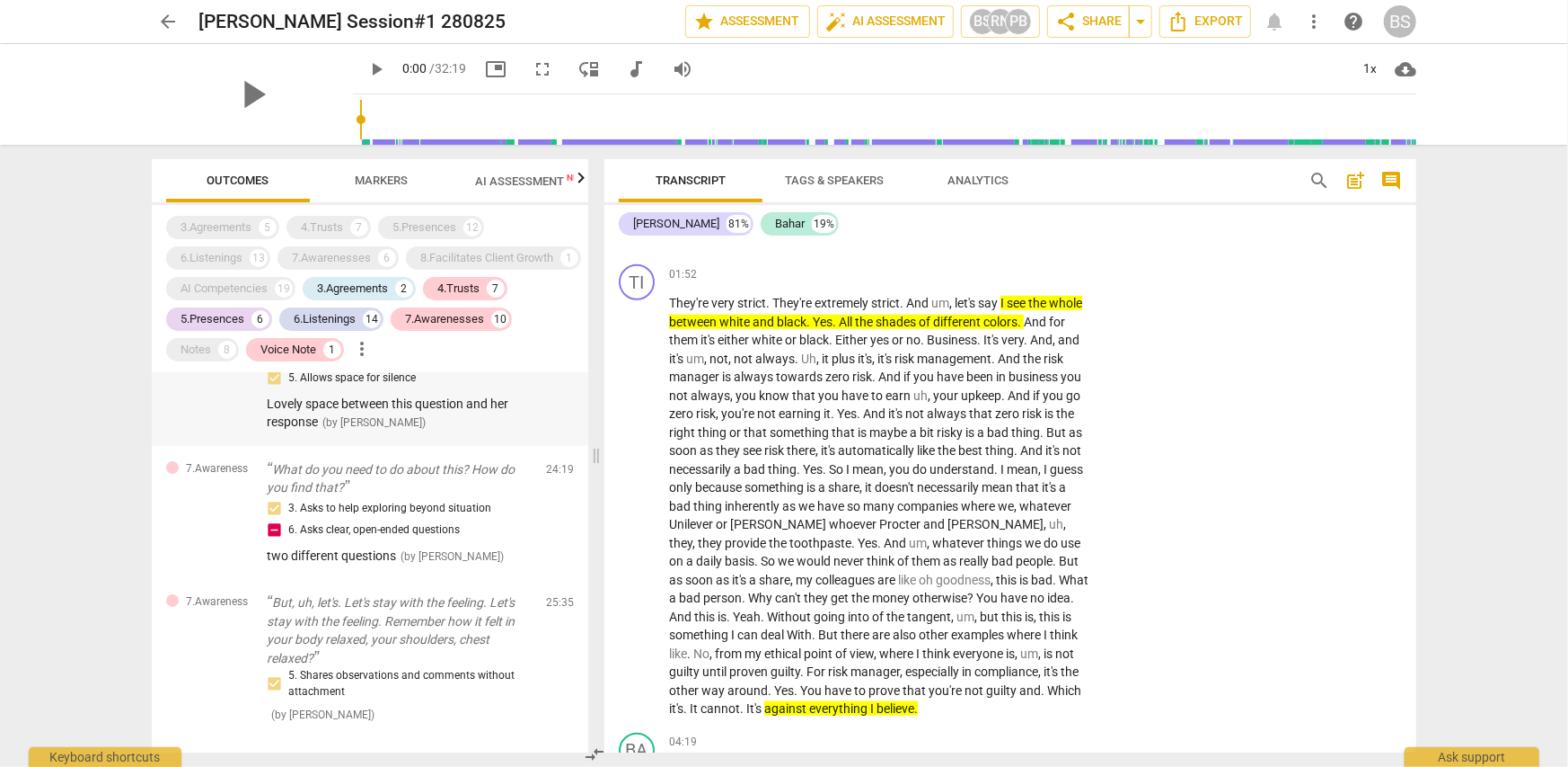
scroll to position [4364, 0]
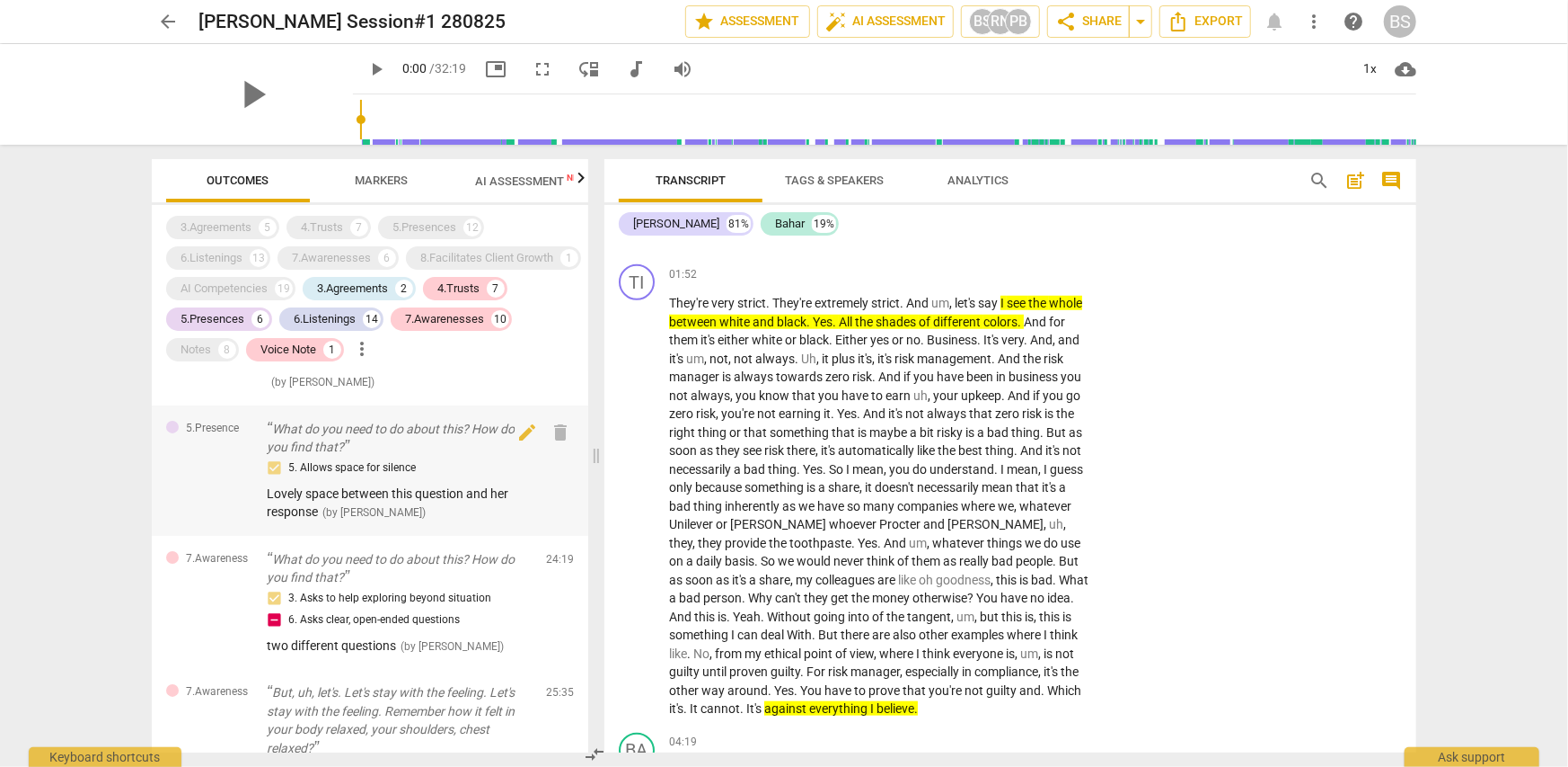
click at [352, 457] on p "What do you need to do about this? How do you find that?" at bounding box center [399, 438] width 265 height 37
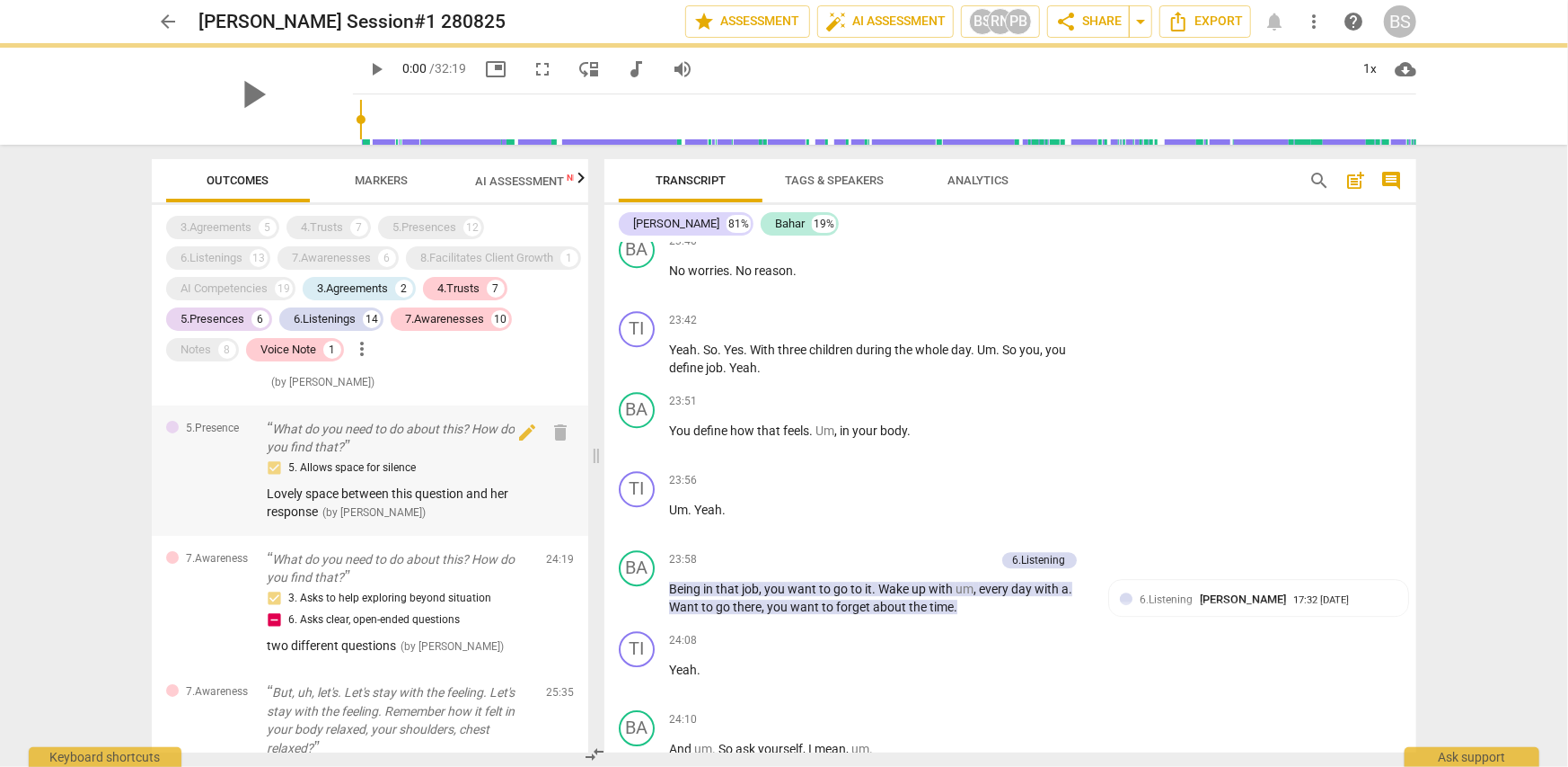
scroll to position [8070, 0]
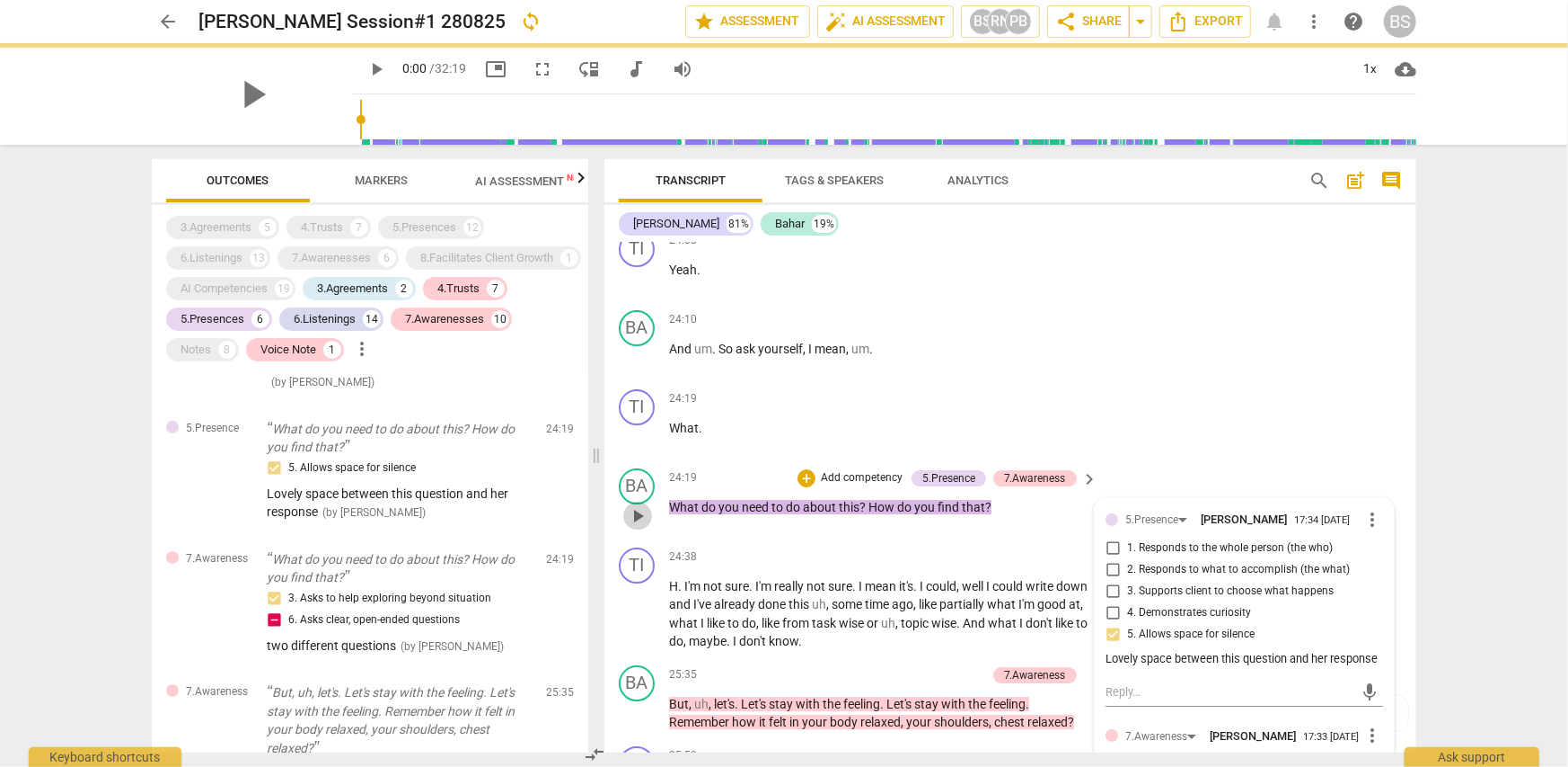
click at [636, 513] on span "play_arrow" at bounding box center [637, 516] width 21 height 21
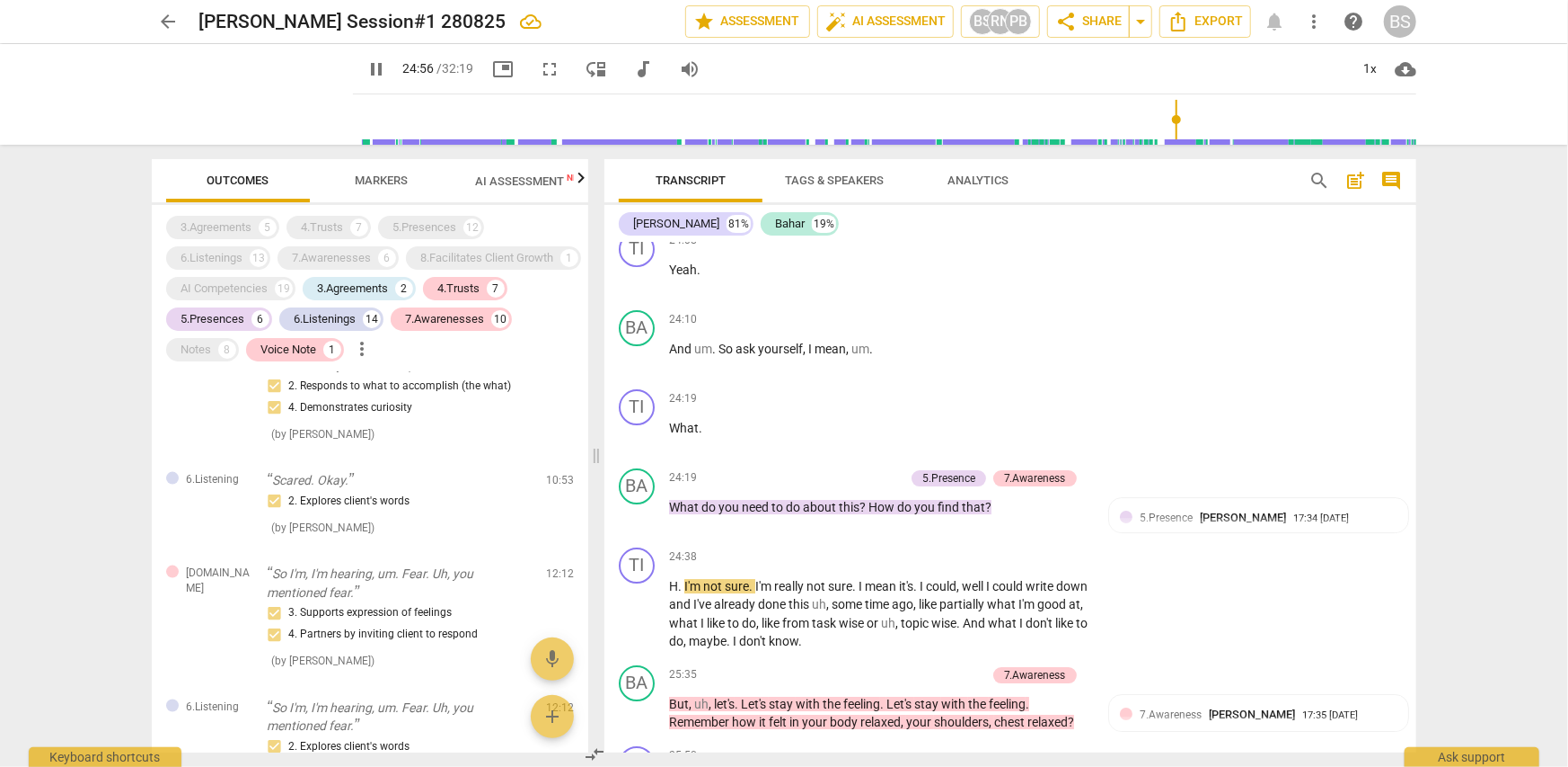
scroll to position [1618, 0]
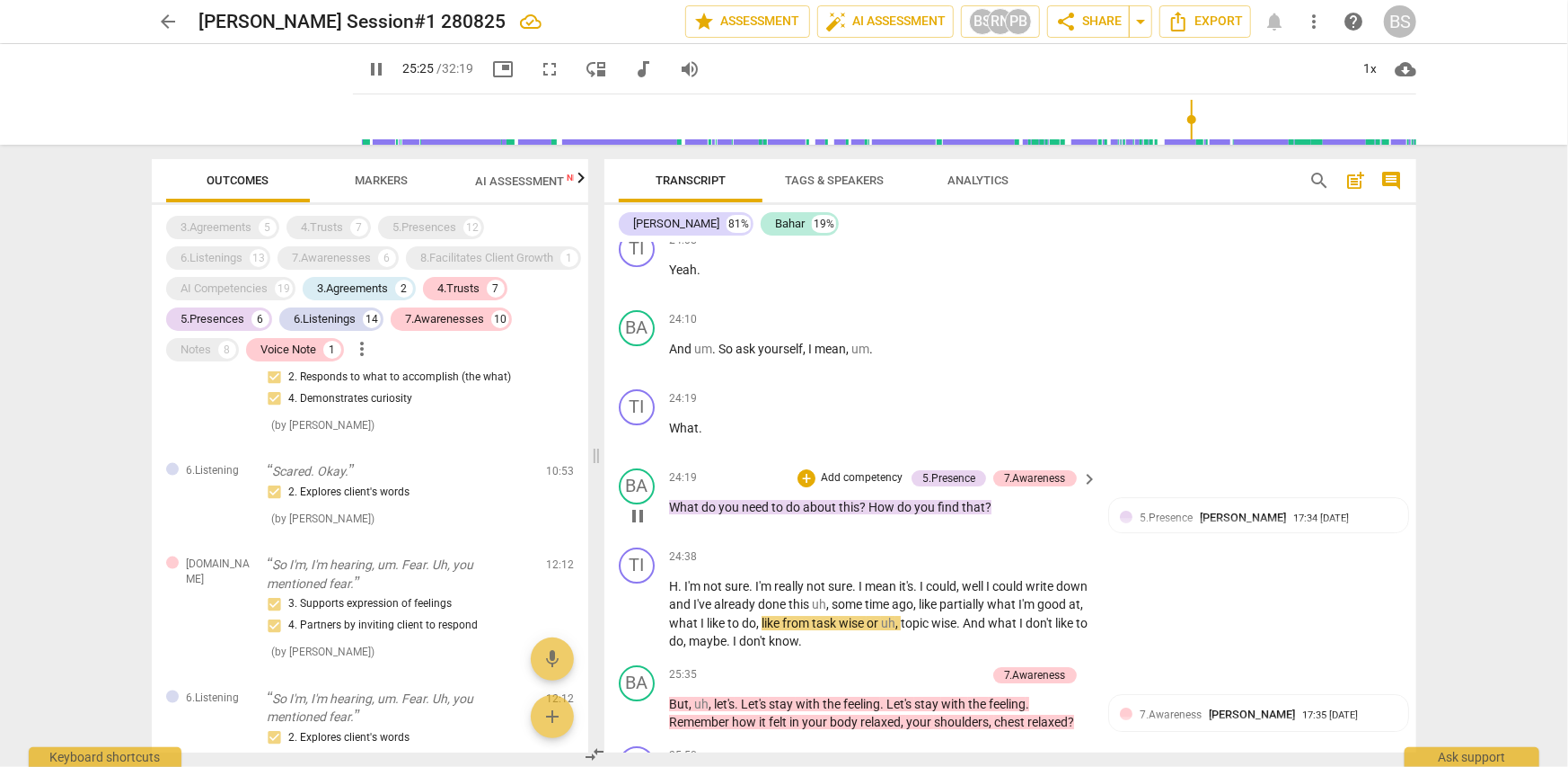
click at [641, 515] on span "pause" at bounding box center [637, 516] width 21 height 21
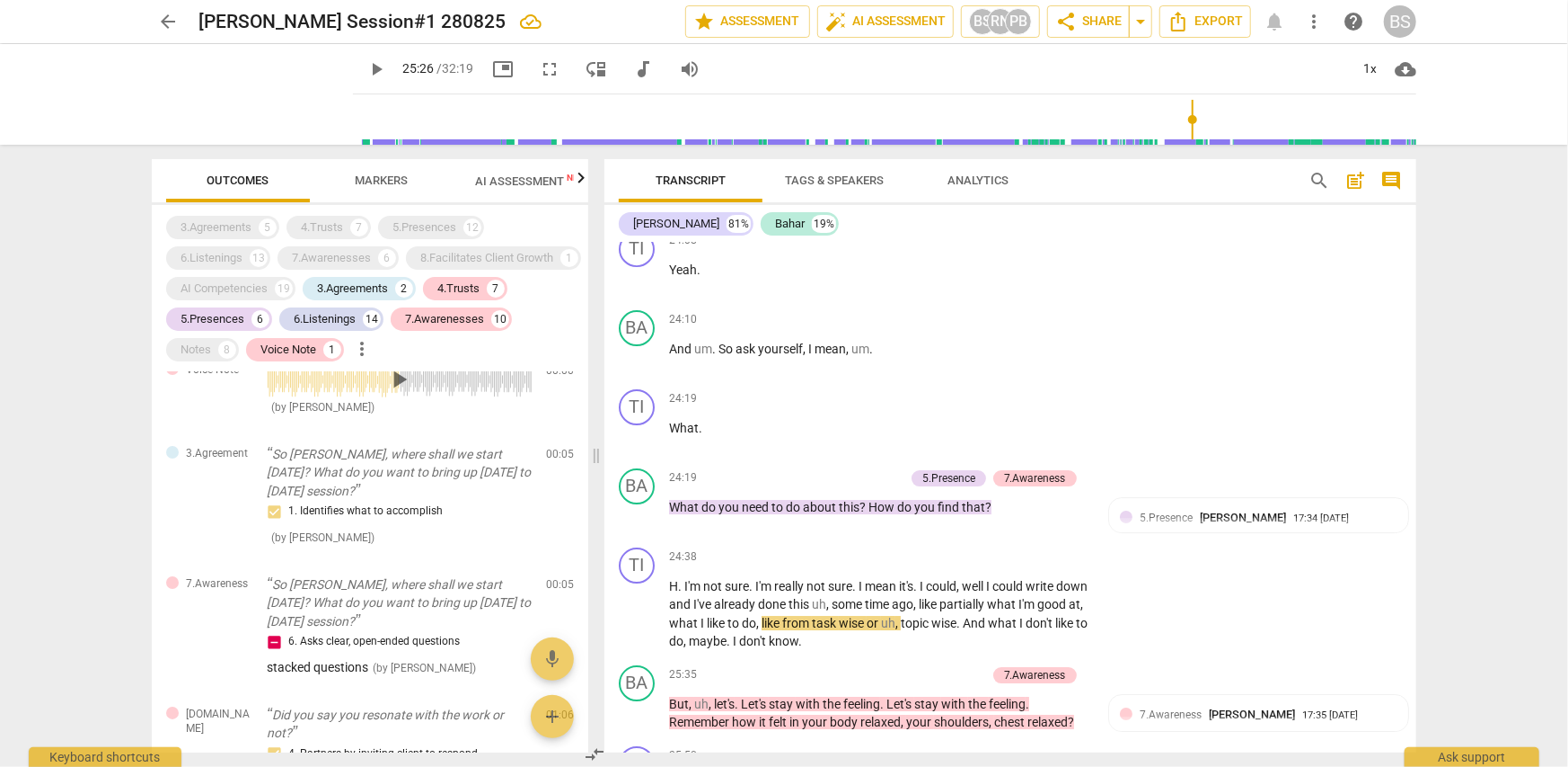
scroll to position [0, 0]
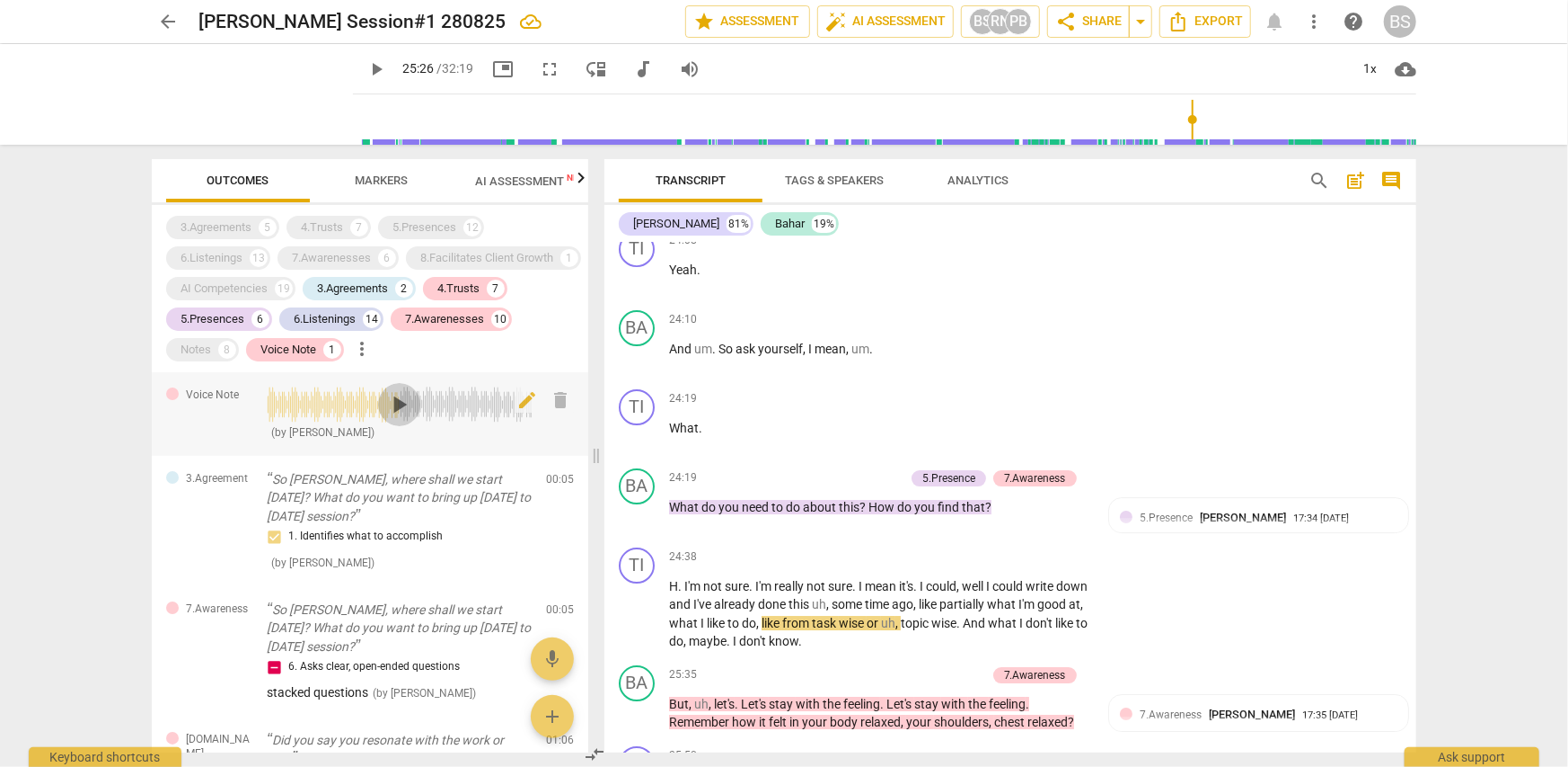
click at [397, 419] on span "play_arrow" at bounding box center [400, 404] width 29 height 29
click at [400, 419] on span "pause" at bounding box center [400, 404] width 29 height 29
click at [398, 419] on span "play_arrow" at bounding box center [400, 404] width 29 height 29
click at [260, 359] on div "Voice Note" at bounding box center [288, 349] width 55 height 17
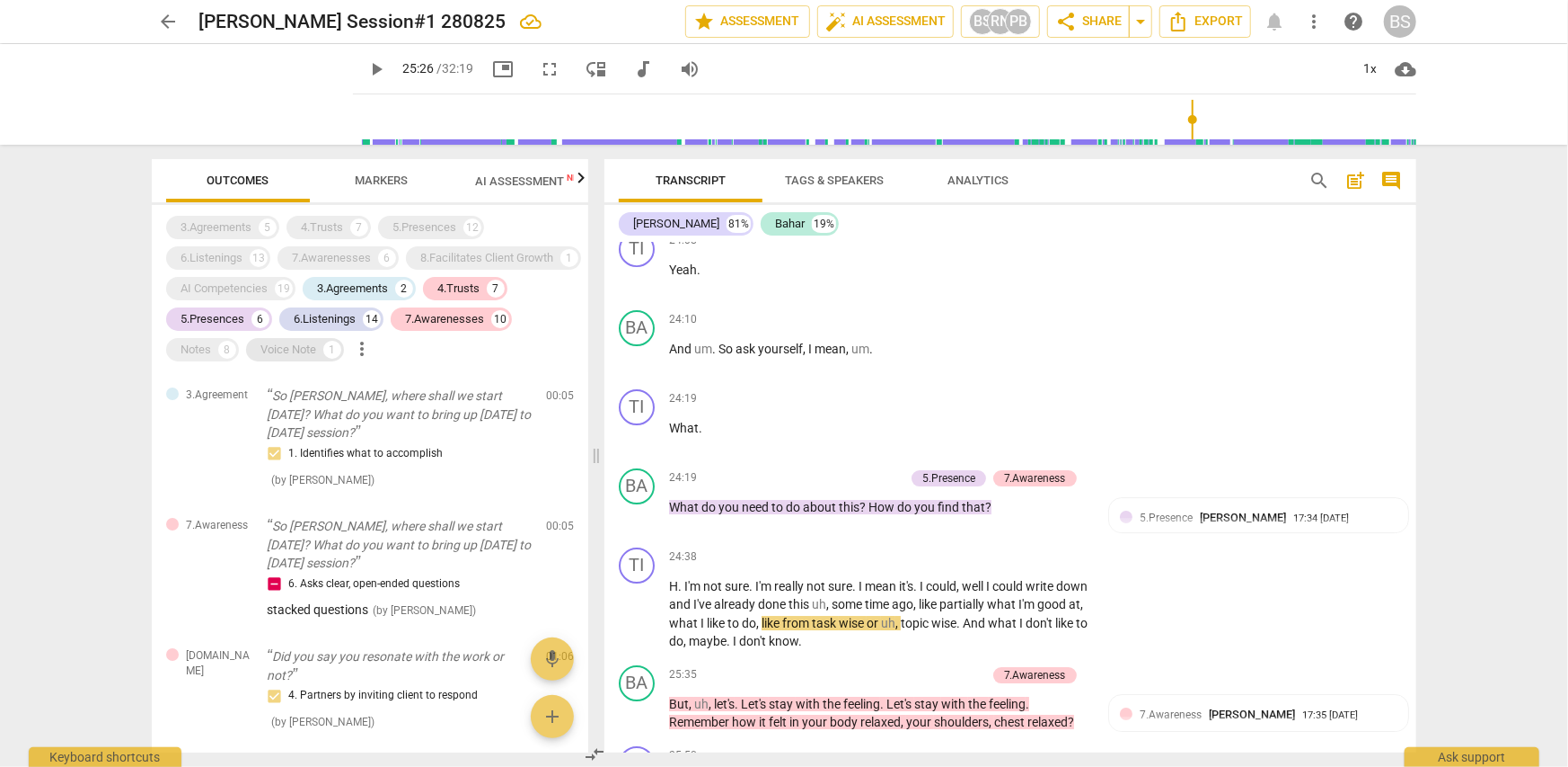
click at [260, 359] on div "Voice Note" at bounding box center [288, 349] width 55 height 17
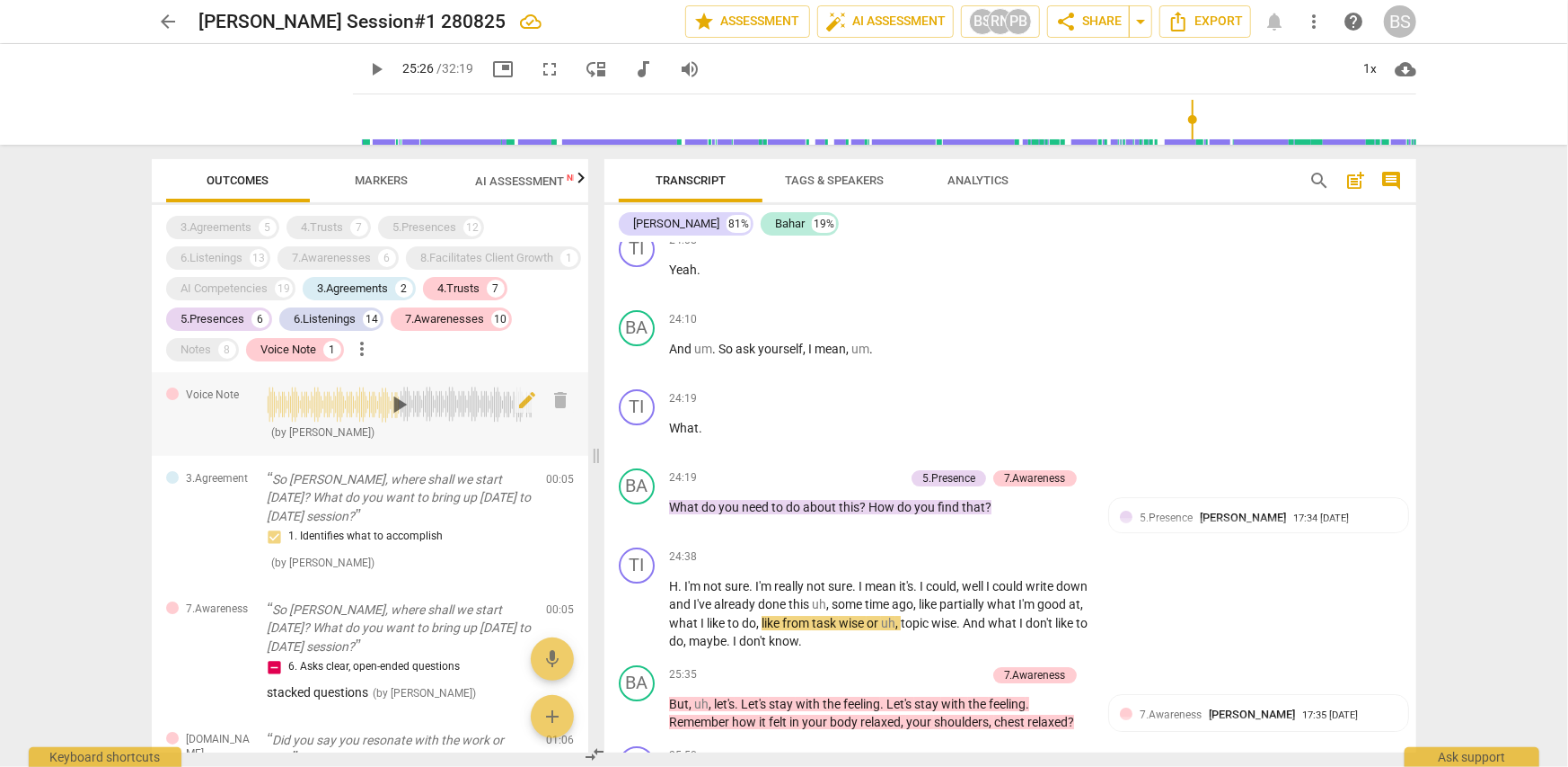
drag, startPoint x: 389, startPoint y: 435, endPoint x: 252, endPoint y: 414, distance: 138.6
click at [252, 414] on div "Voice Note play_arrow ( by [PERSON_NAME] ) 00:00 edit delete" at bounding box center [369, 414] width 436 height 84
click at [393, 419] on span "play_arrow" at bounding box center [400, 404] width 29 height 29
click at [556, 410] on span "delete" at bounding box center [562, 400] width 21 height 21
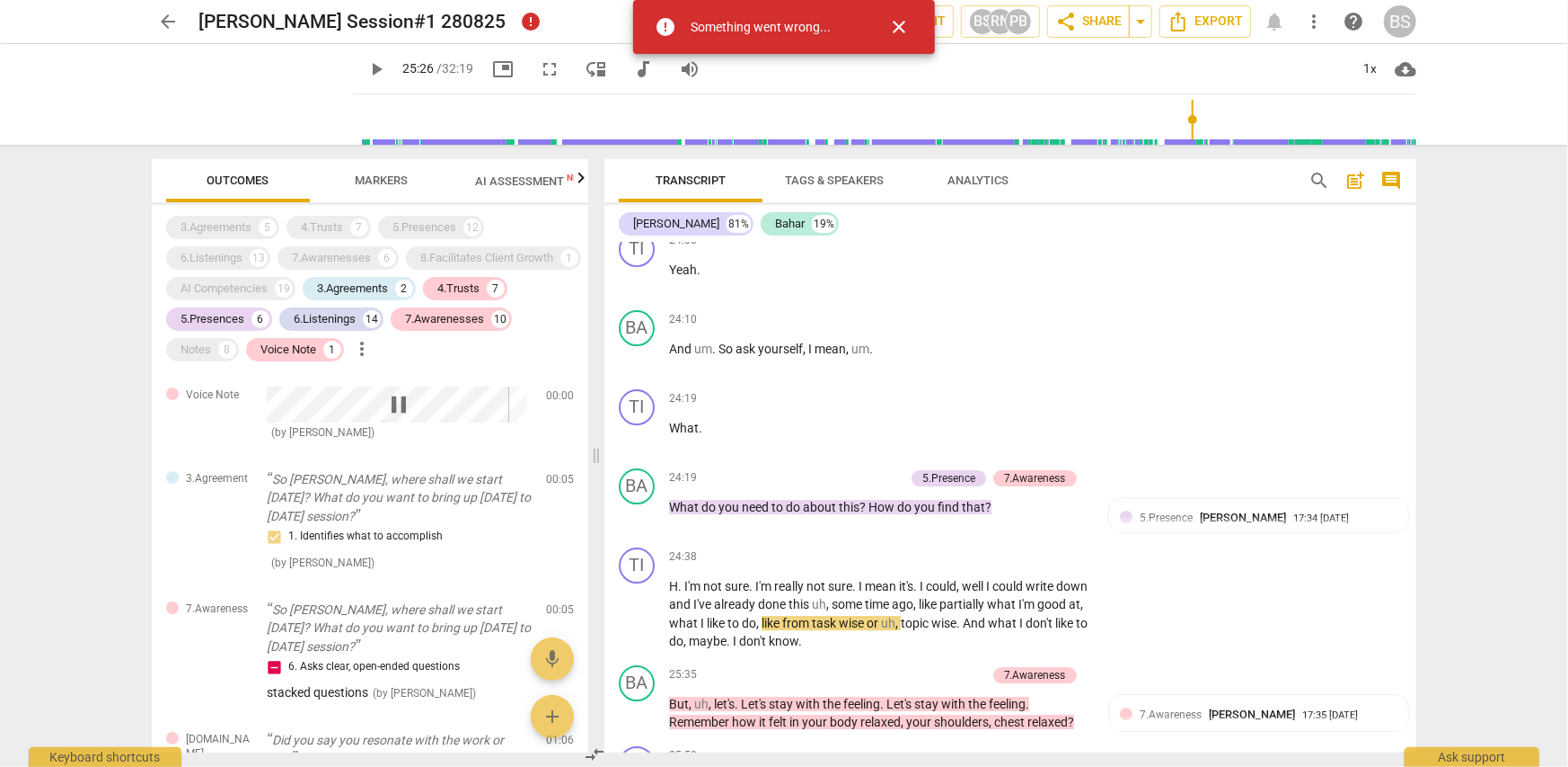
click at [895, 29] on span "close" at bounding box center [899, 27] width 21 height 21
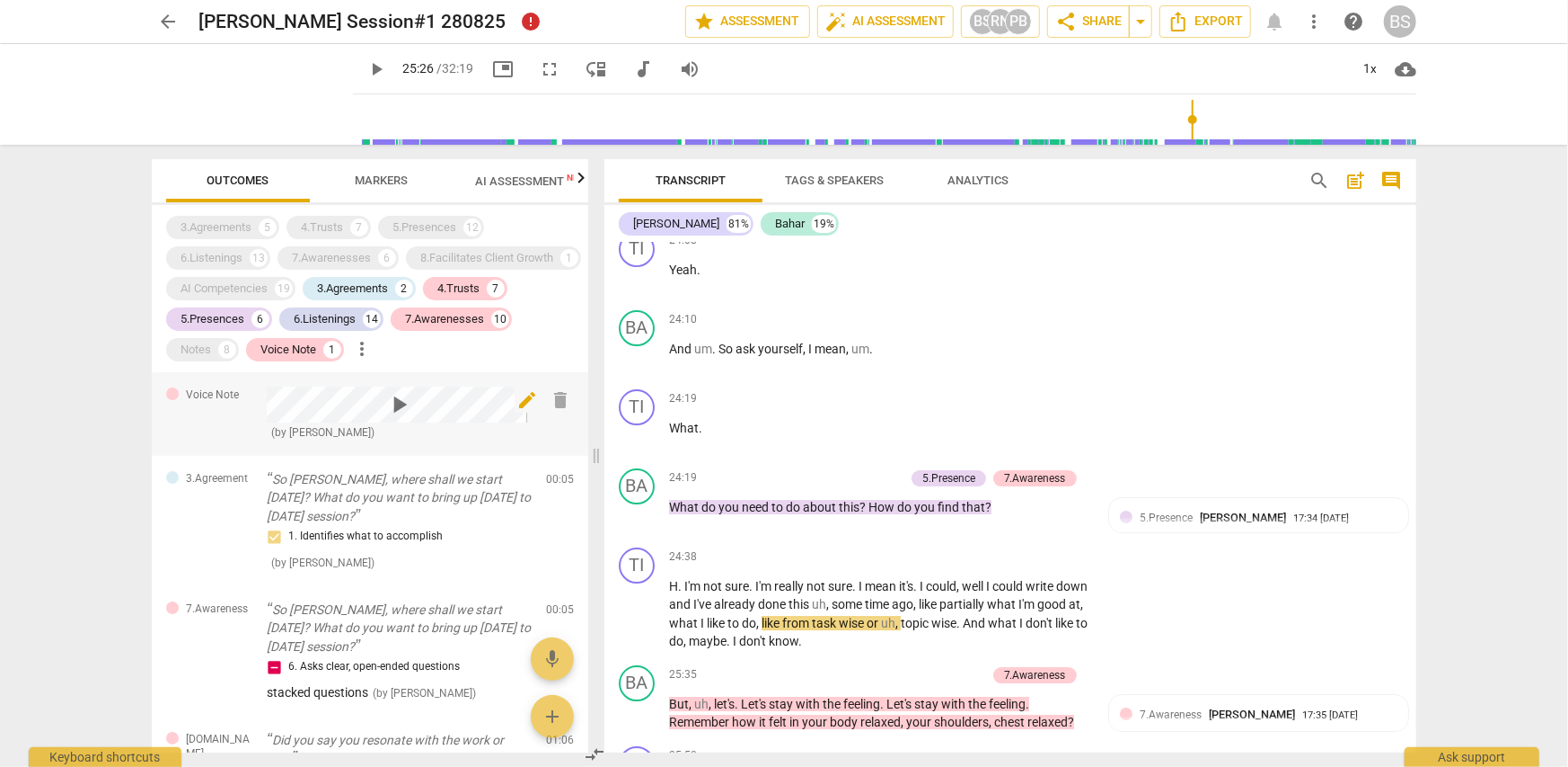
click at [551, 410] on span "delete" at bounding box center [562, 400] width 21 height 21
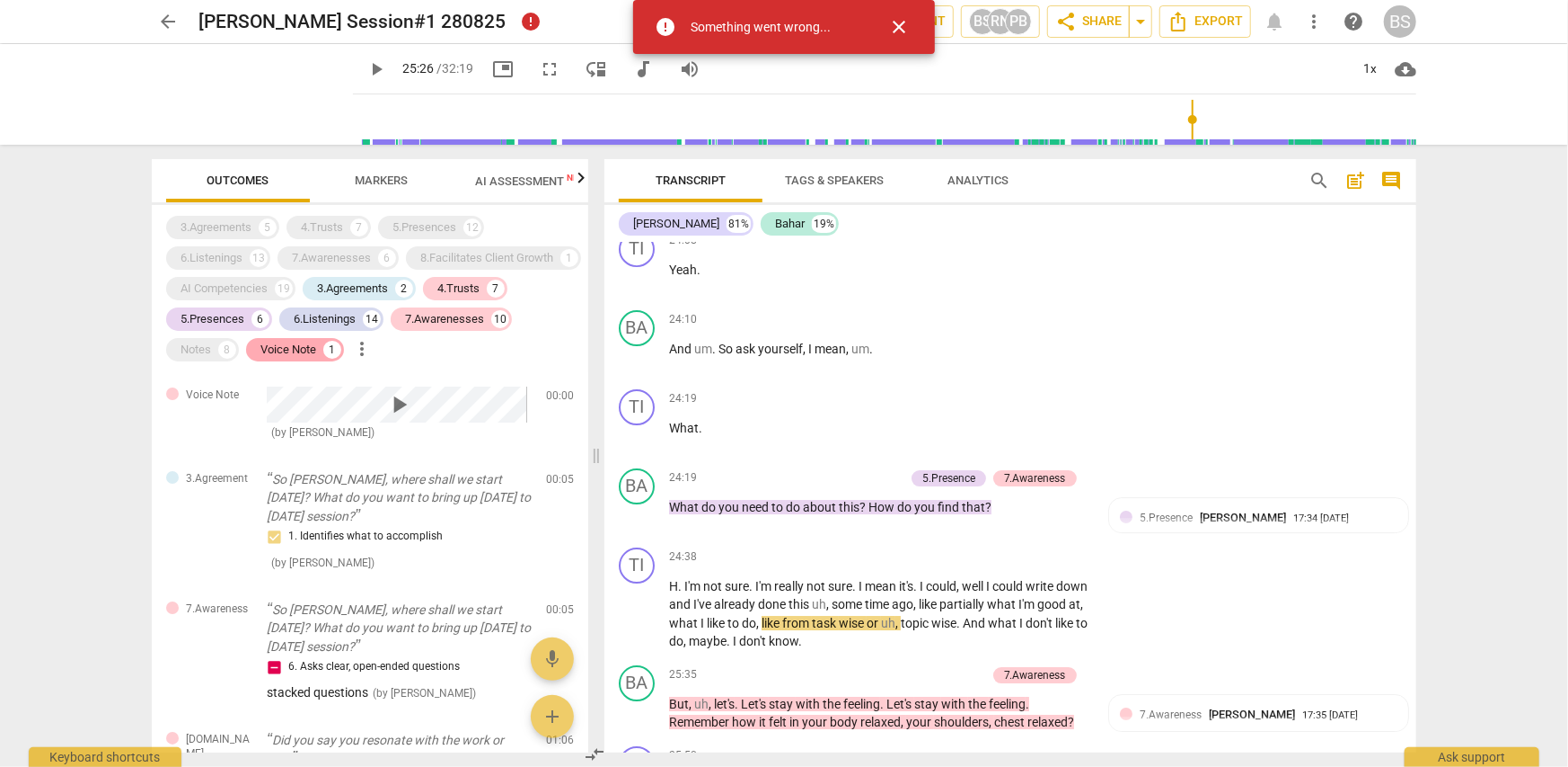
click at [260, 359] on div "Voice Note" at bounding box center [288, 349] width 55 height 17
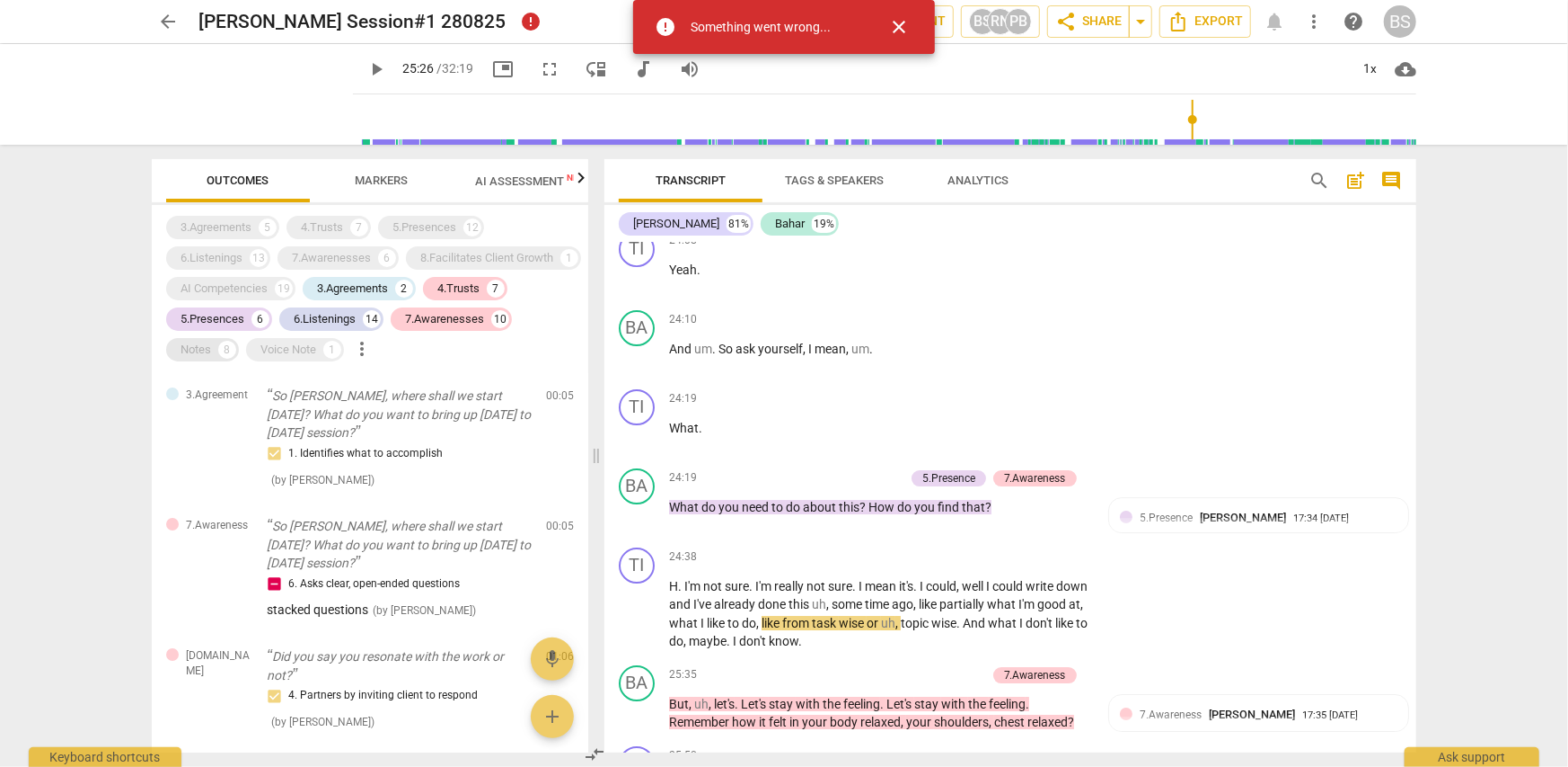
click at [211, 349] on div "Notes" at bounding box center [195, 349] width 30 height 17
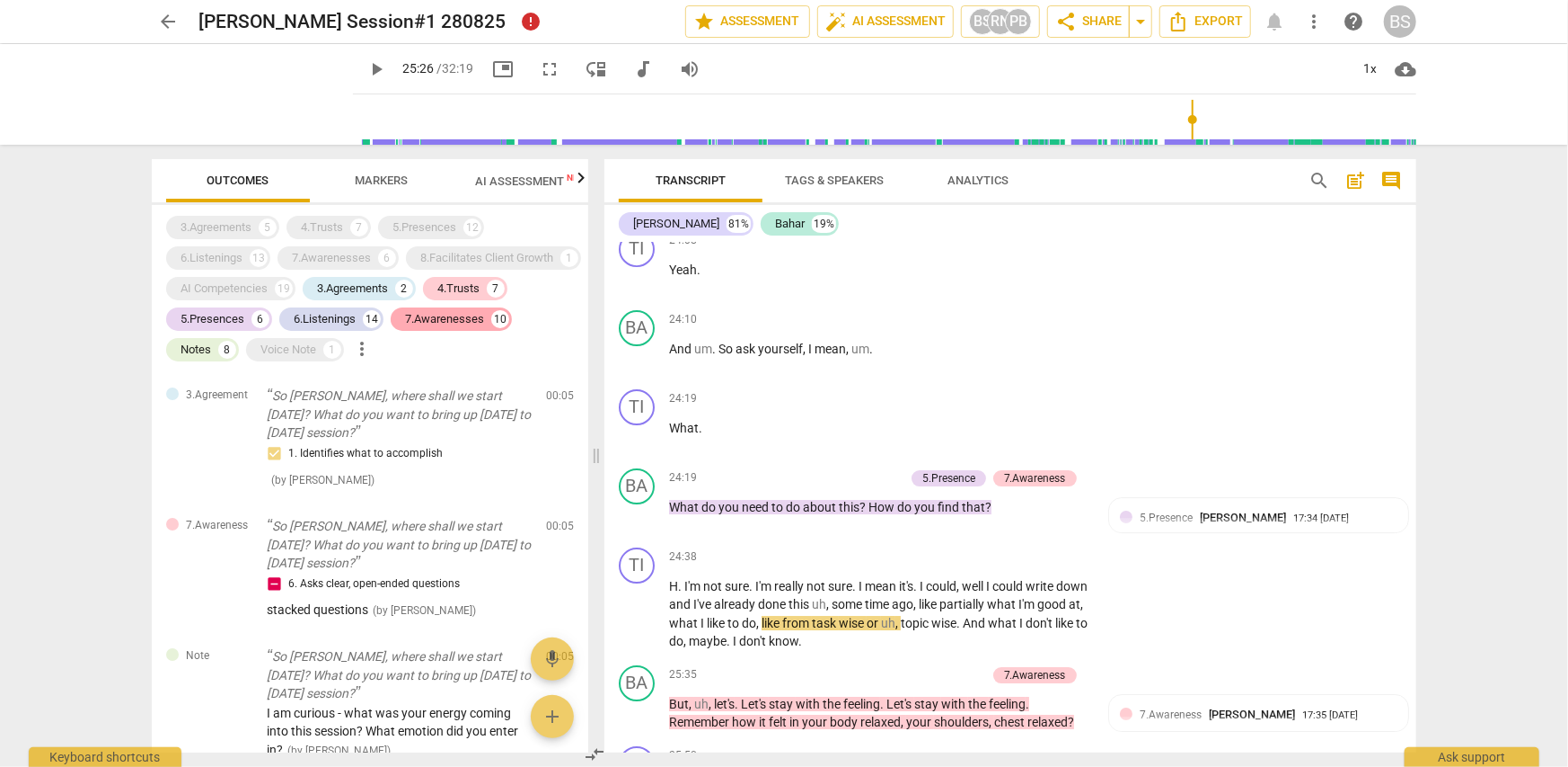
click at [405, 328] on div "7.Awarenesses" at bounding box center [444, 319] width 79 height 17
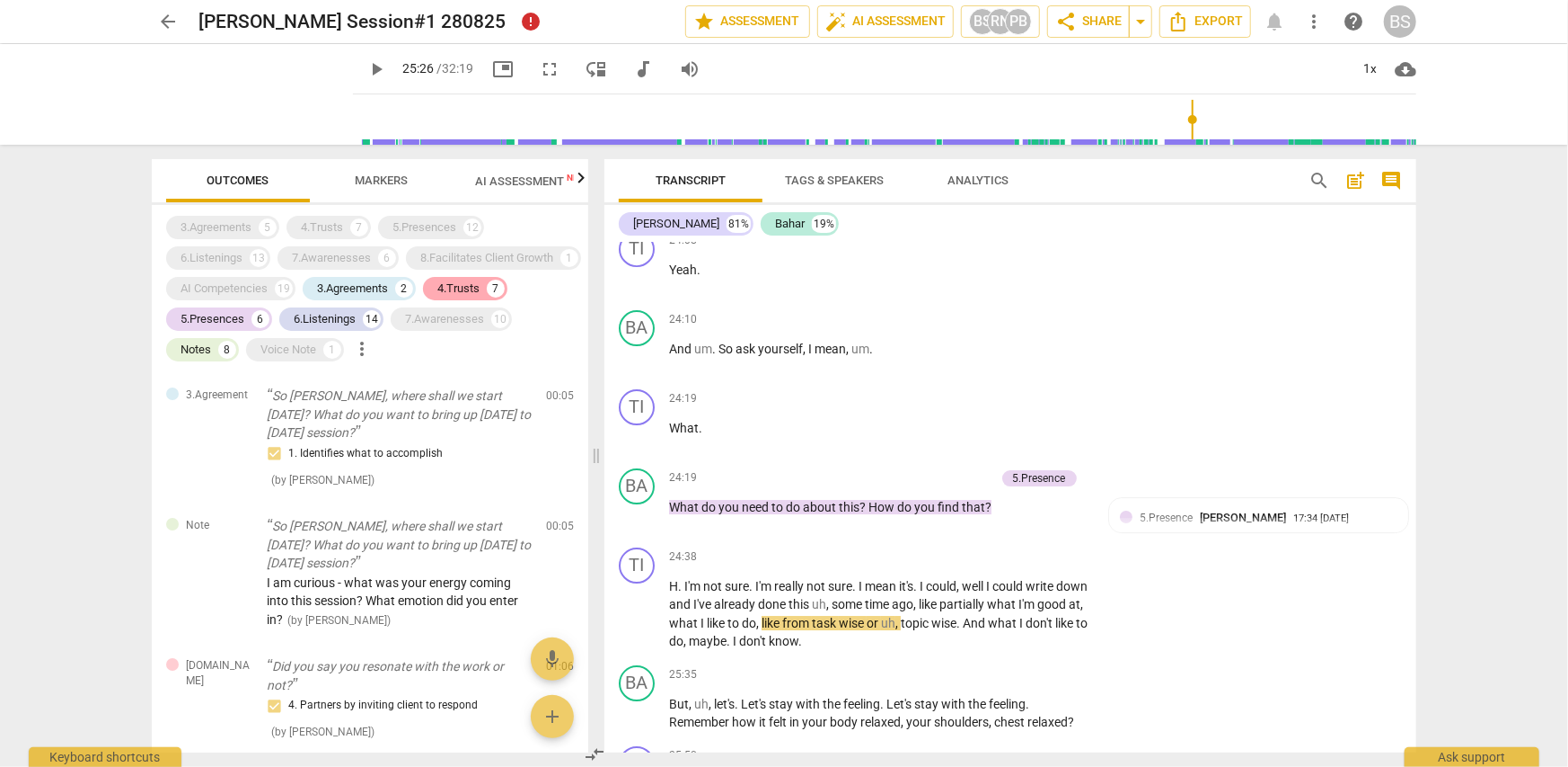
scroll to position [8066, 0]
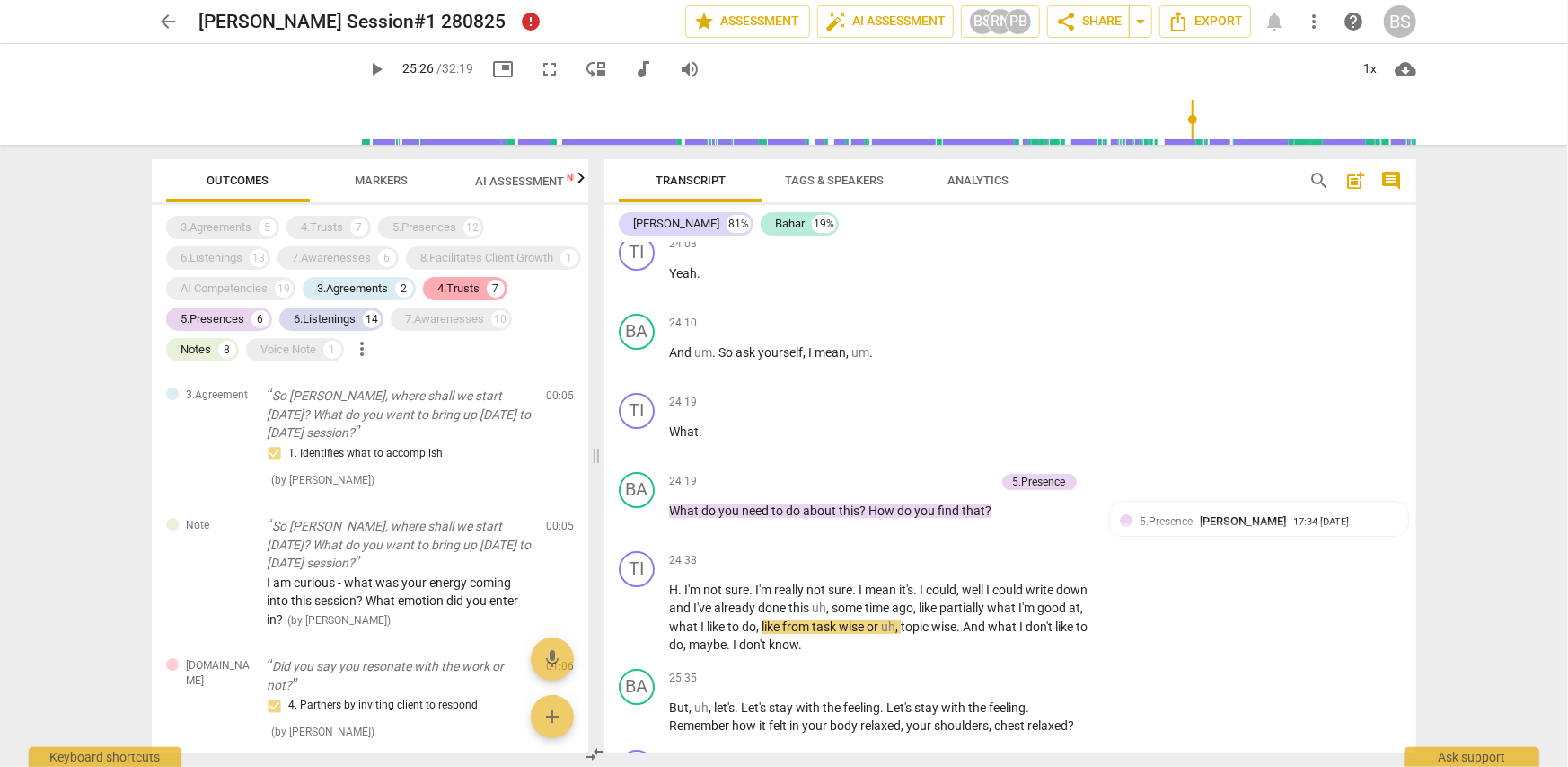
click at [437, 297] on div "4.Trusts" at bounding box center [458, 289] width 42 height 17
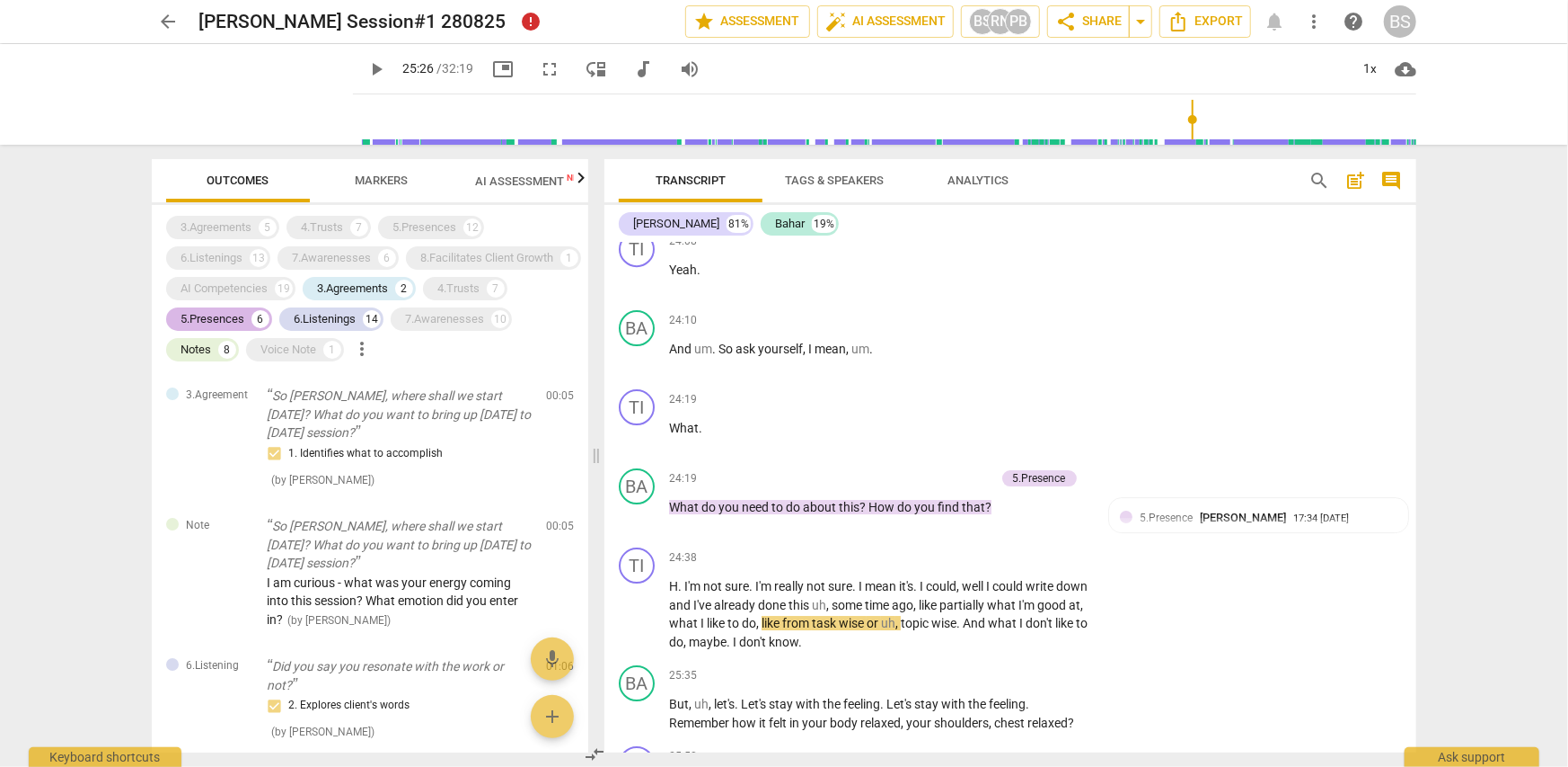
click at [244, 316] on div "5.Presences" at bounding box center [213, 319] width 64 height 17
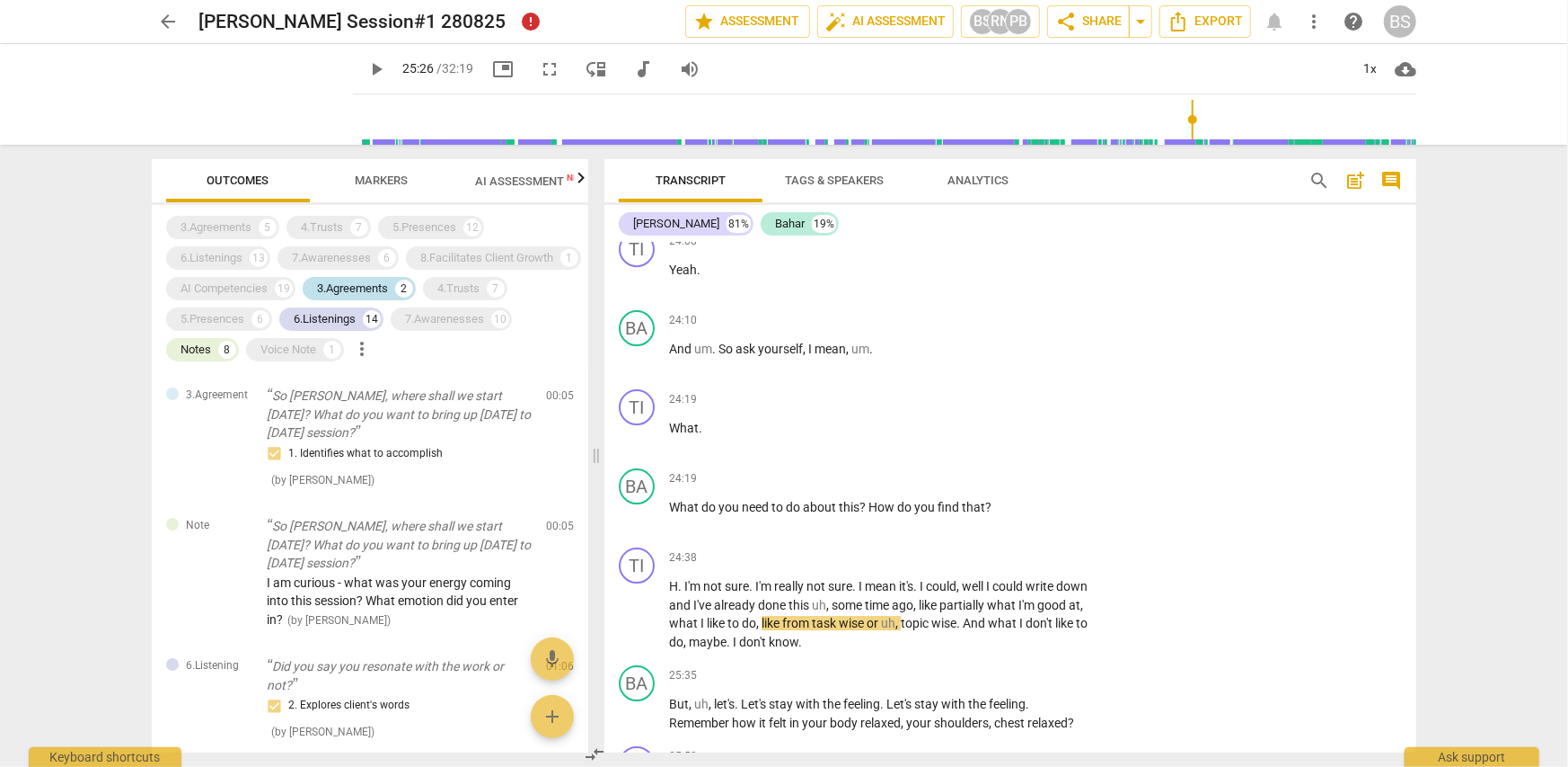
click at [317, 297] on div "3.Agreements" at bounding box center [352, 289] width 71 height 17
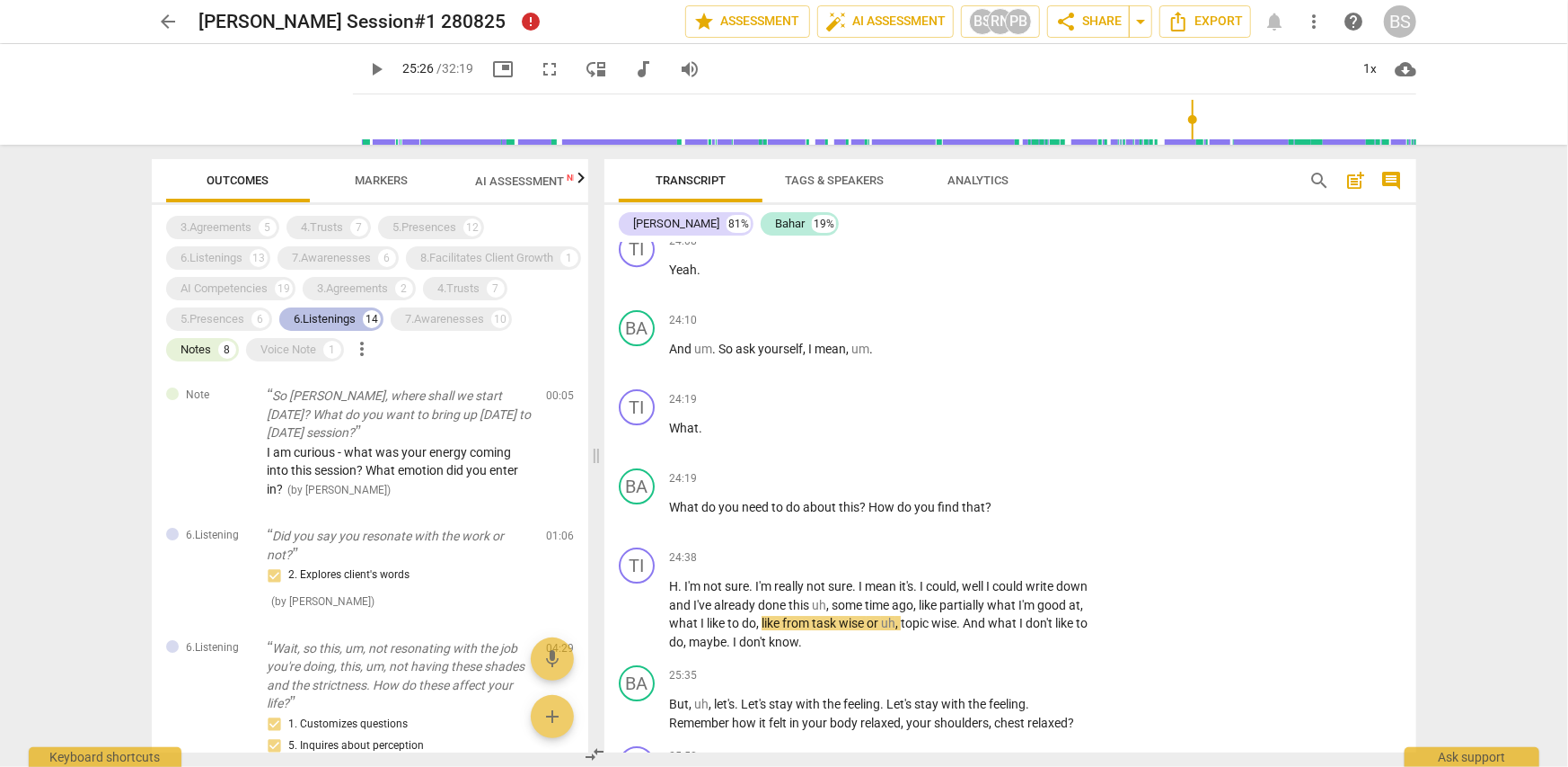
click at [293, 328] on div "6.Listenings" at bounding box center [324, 319] width 62 height 17
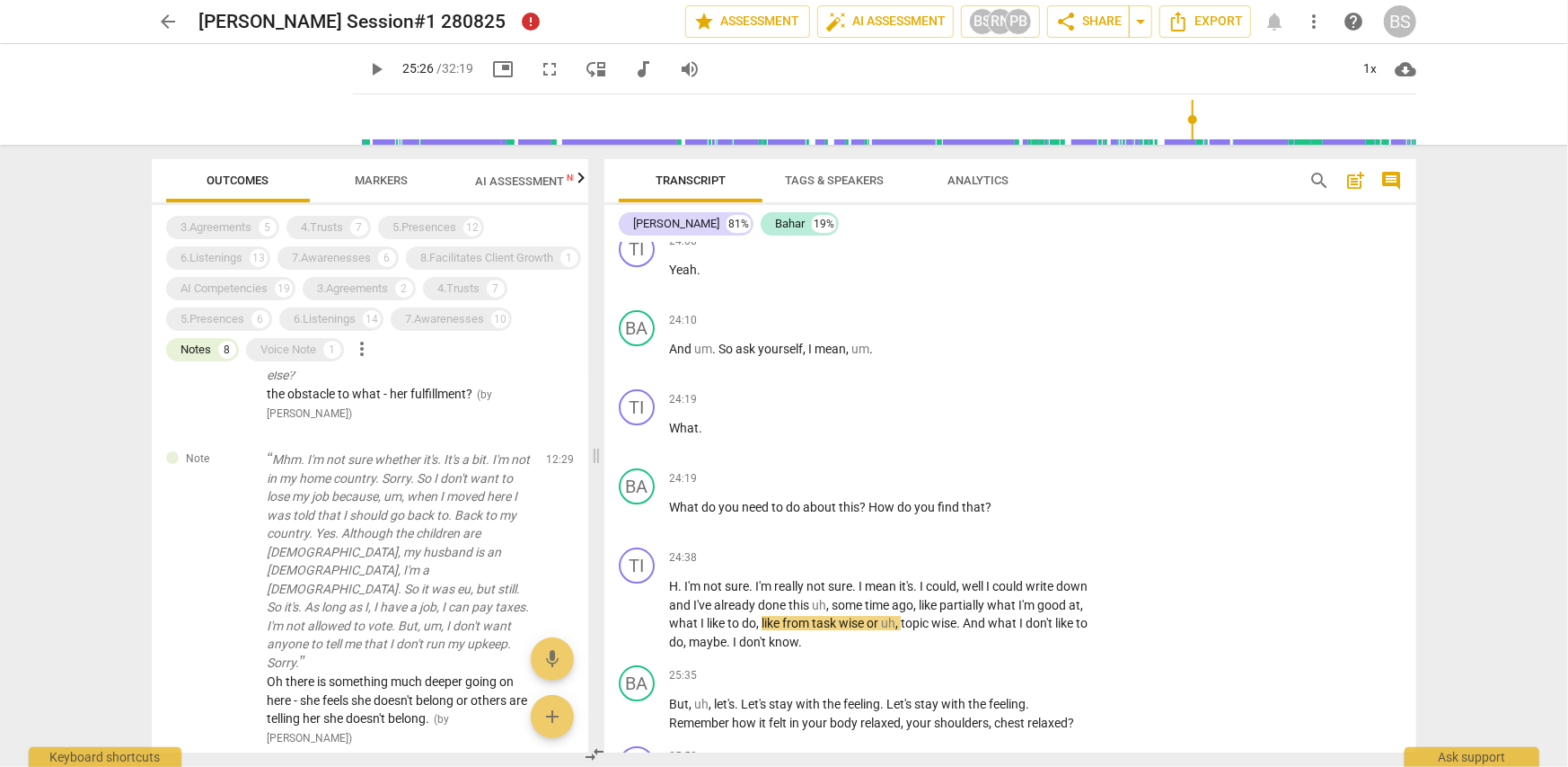
scroll to position [89, 0]
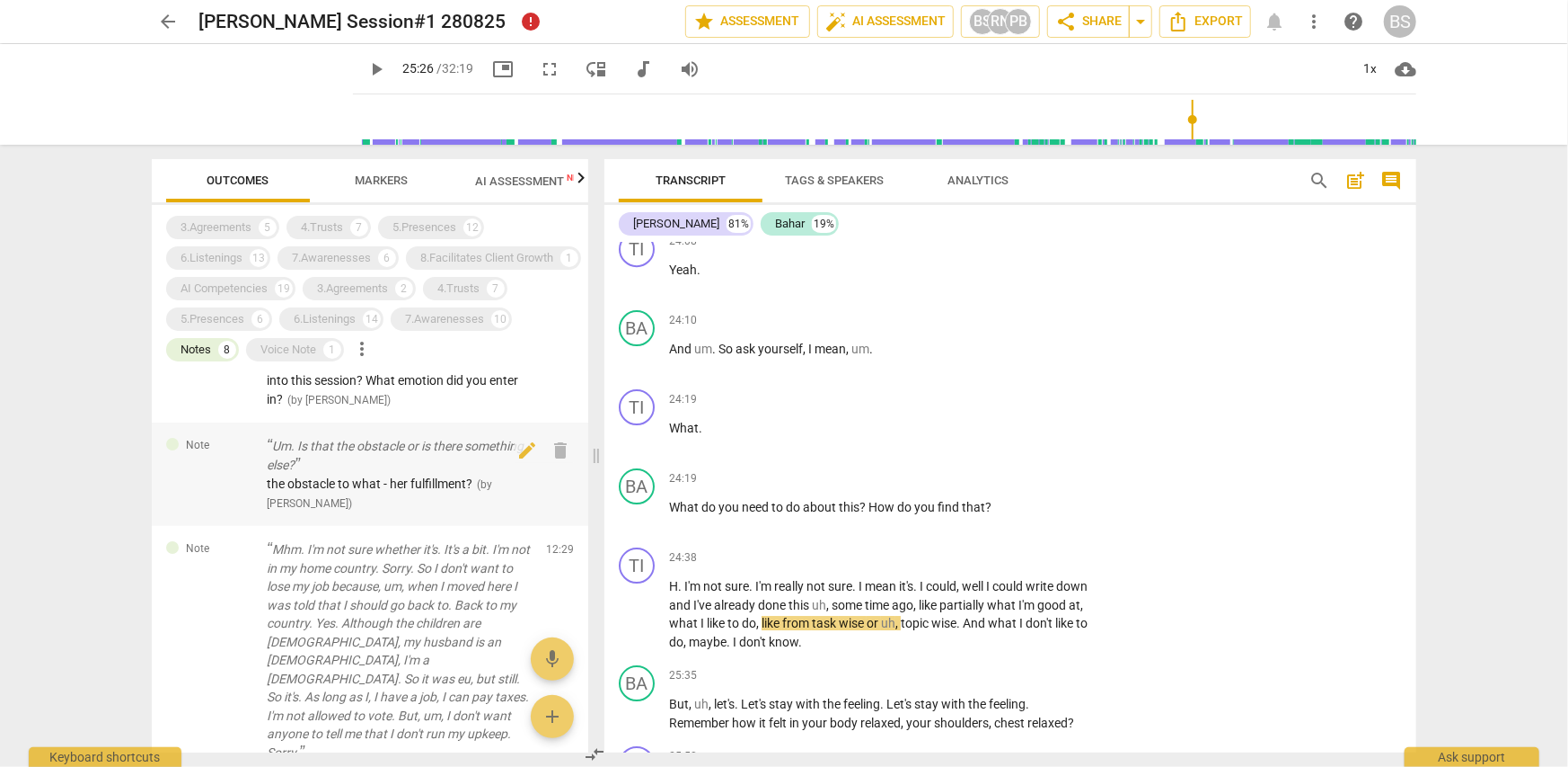
click at [458, 473] on p "Um. Is that the obstacle or is there something else?" at bounding box center [399, 455] width 265 height 37
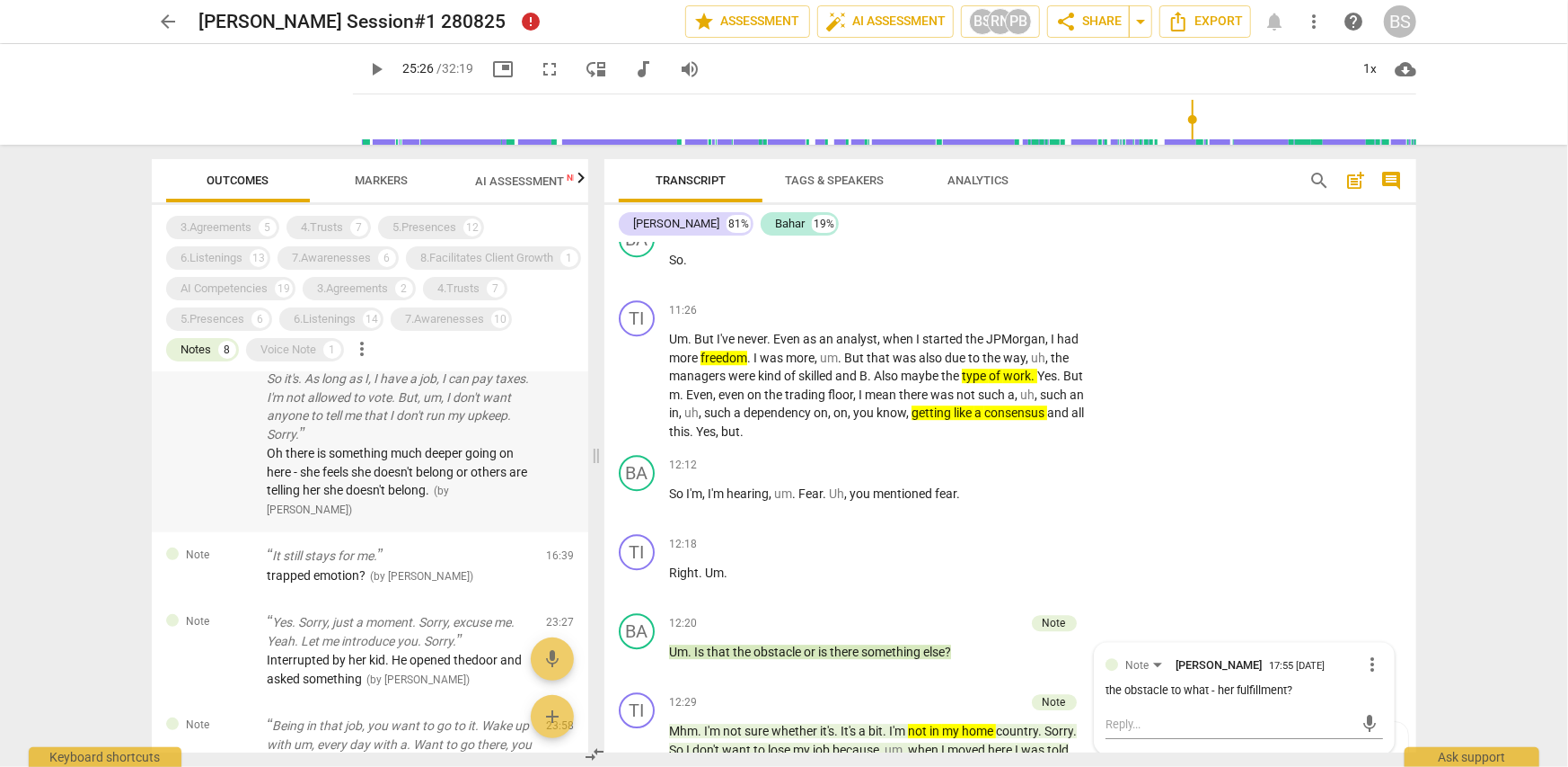
scroll to position [449, 0]
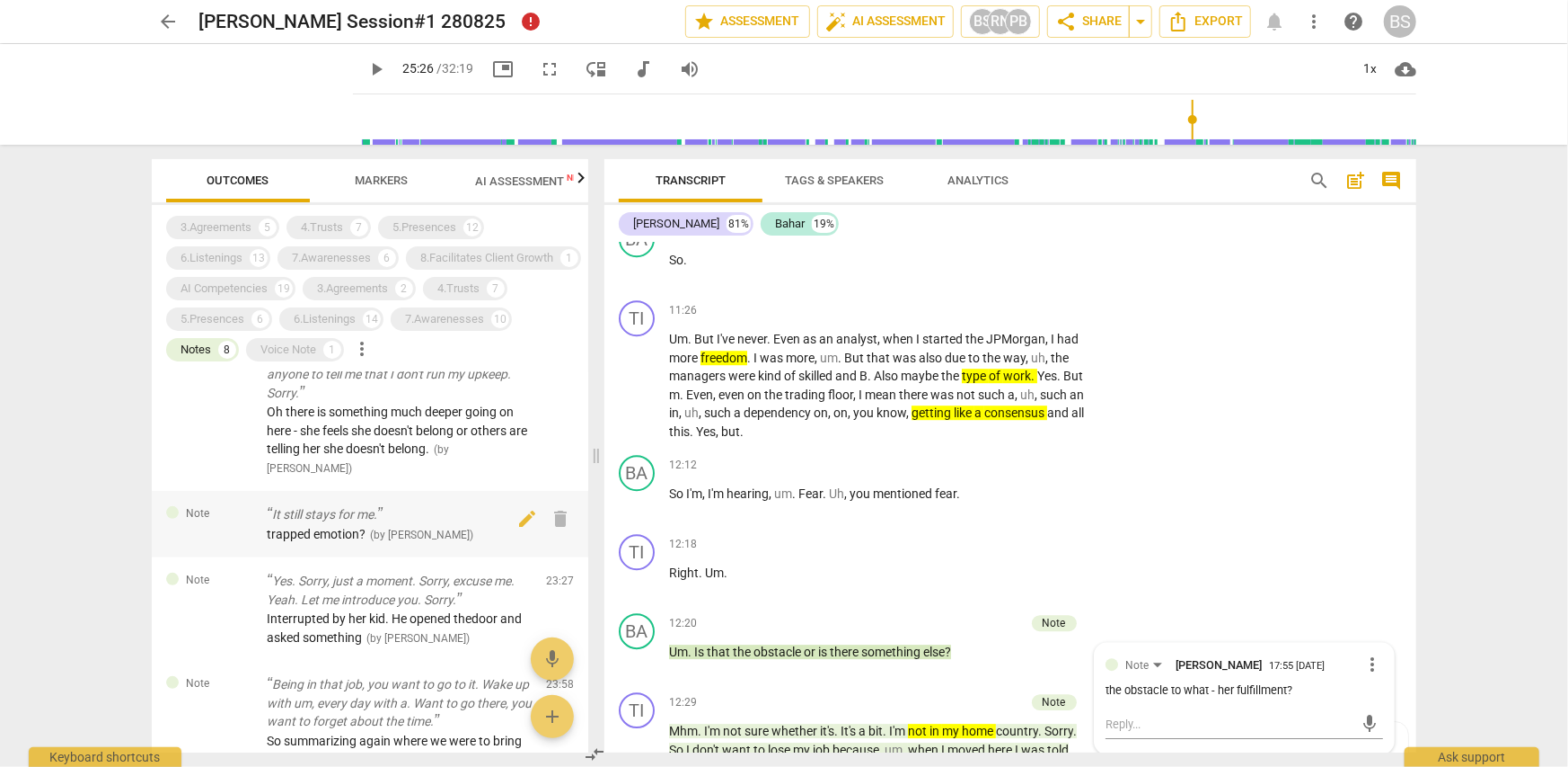
click at [318, 531] on span "trapped emotion?" at bounding box center [317, 534] width 99 height 15
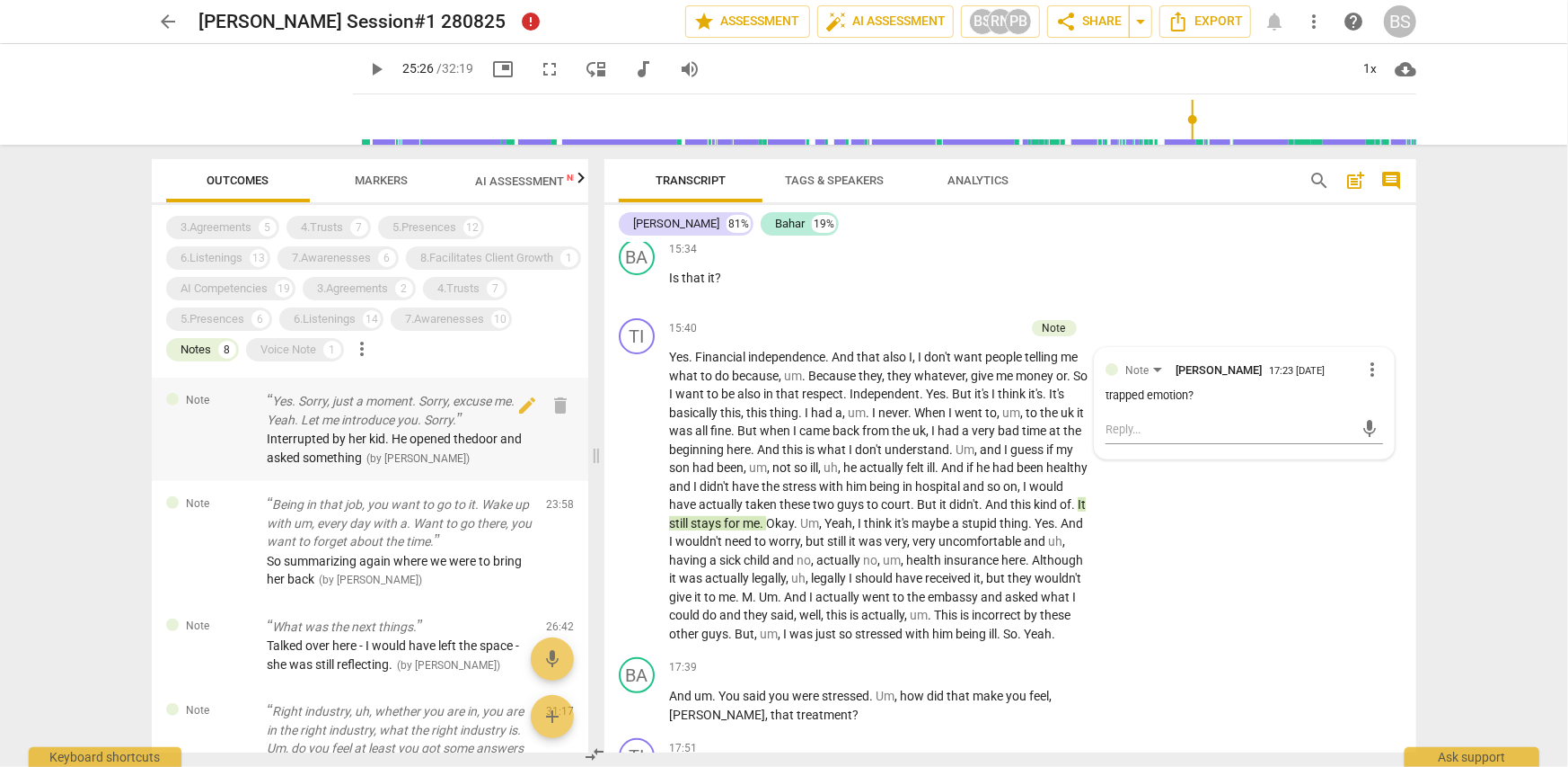
scroll to position [719, 0]
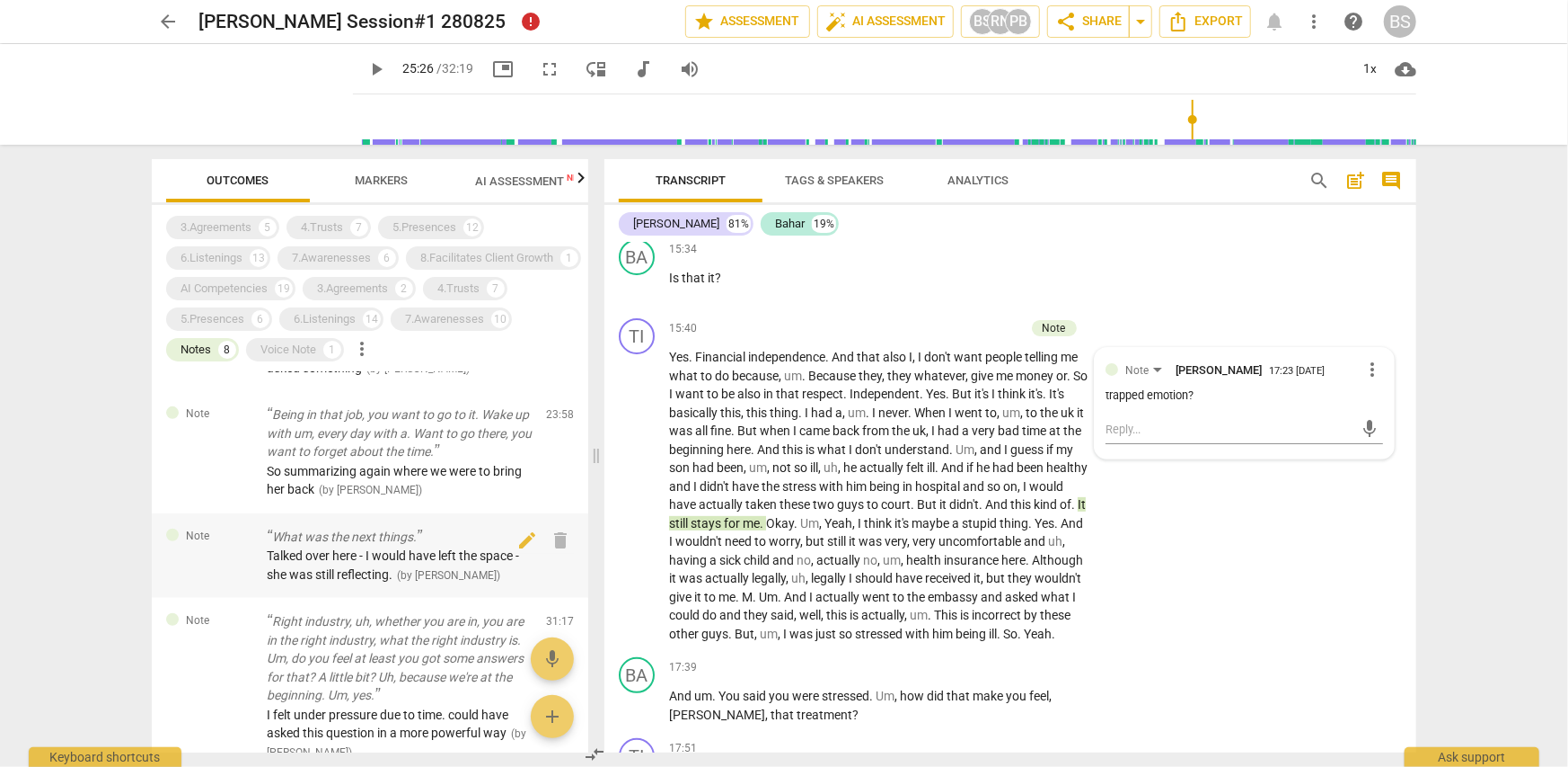
click at [357, 565] on span "Talked over here - I would have left the space - she was still reflecting." at bounding box center [393, 565] width 253 height 33
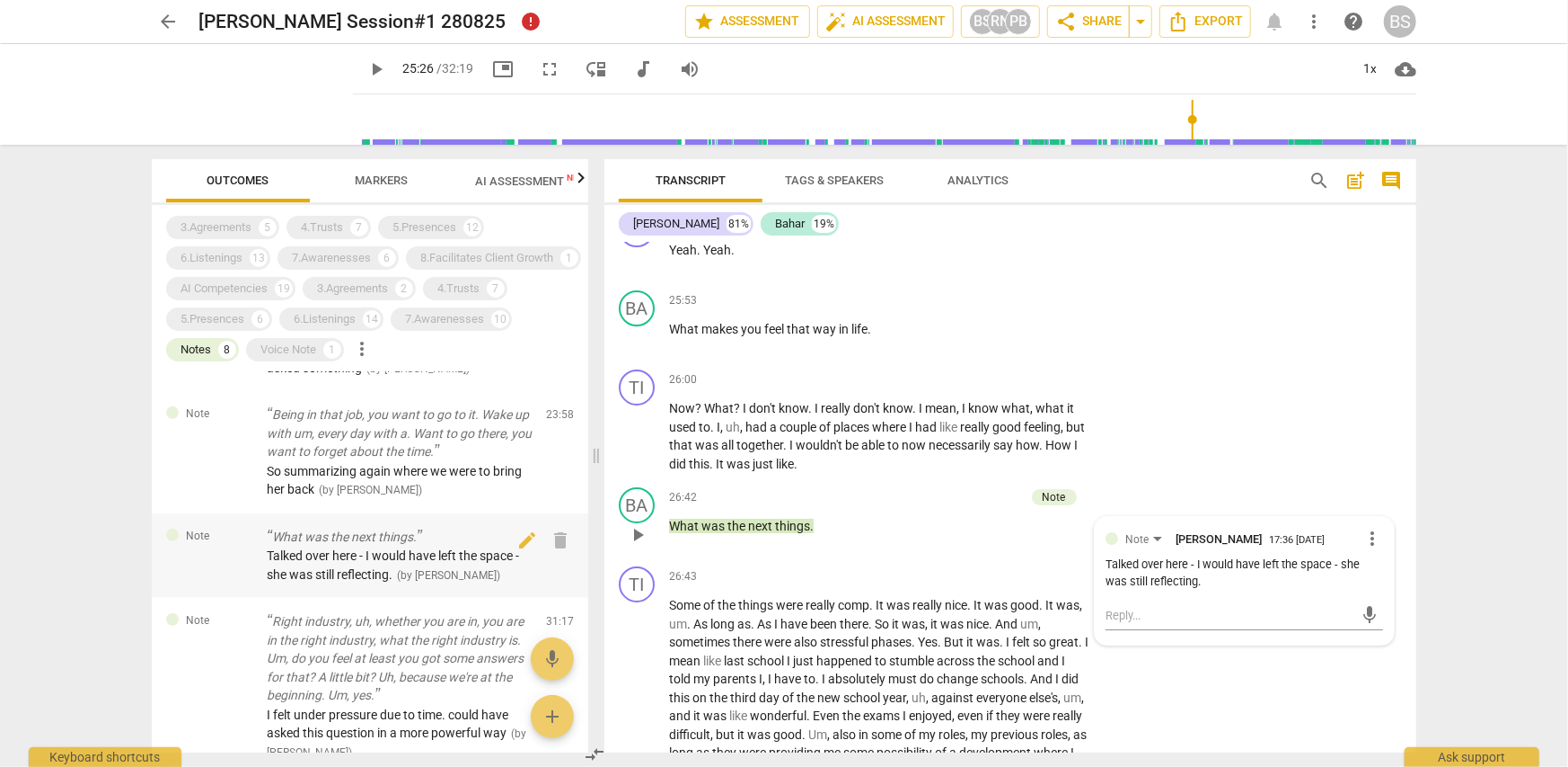
scroll to position [8619, 0]
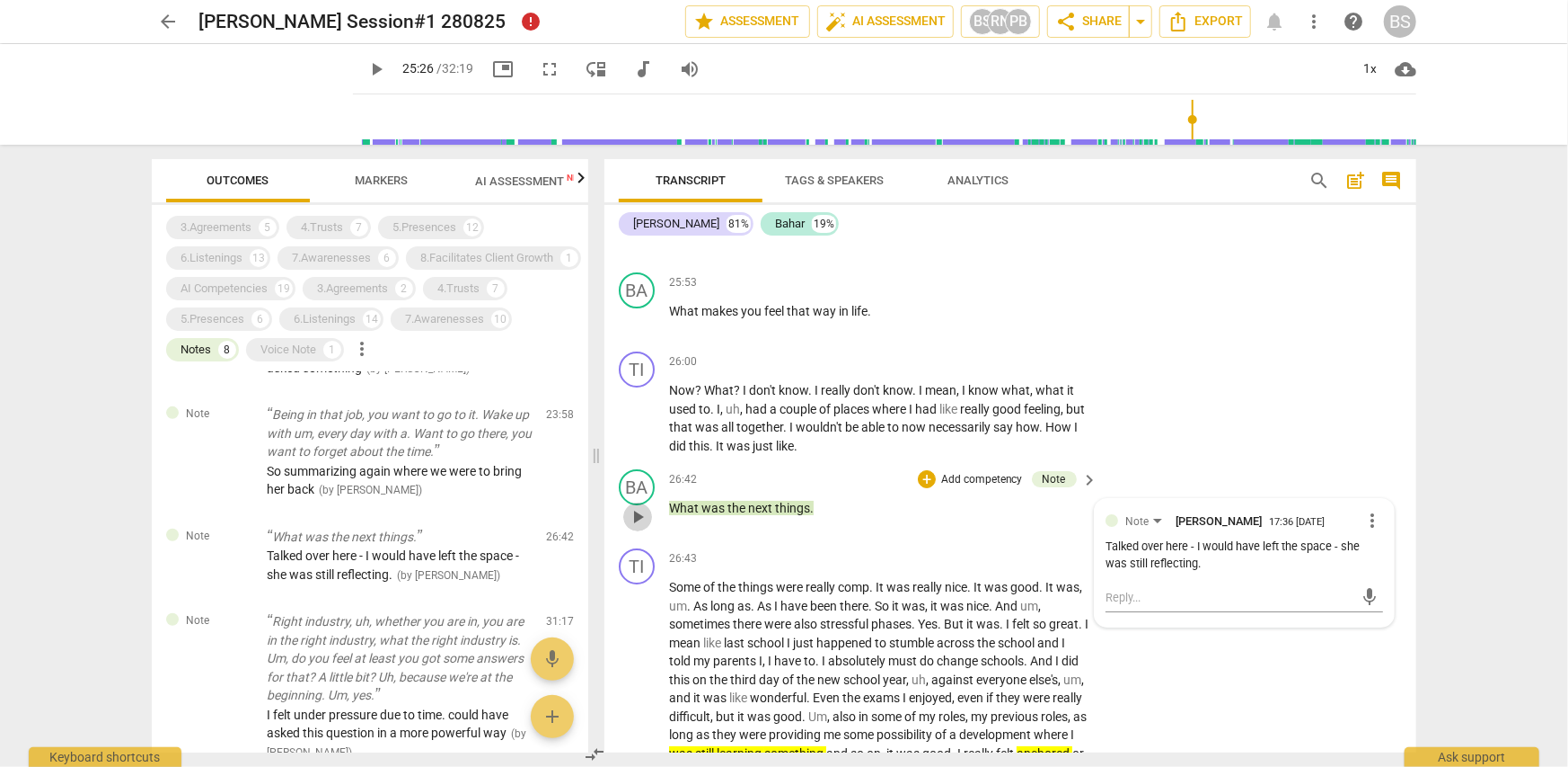
click at [637, 514] on span "play_arrow" at bounding box center [637, 516] width 21 height 21
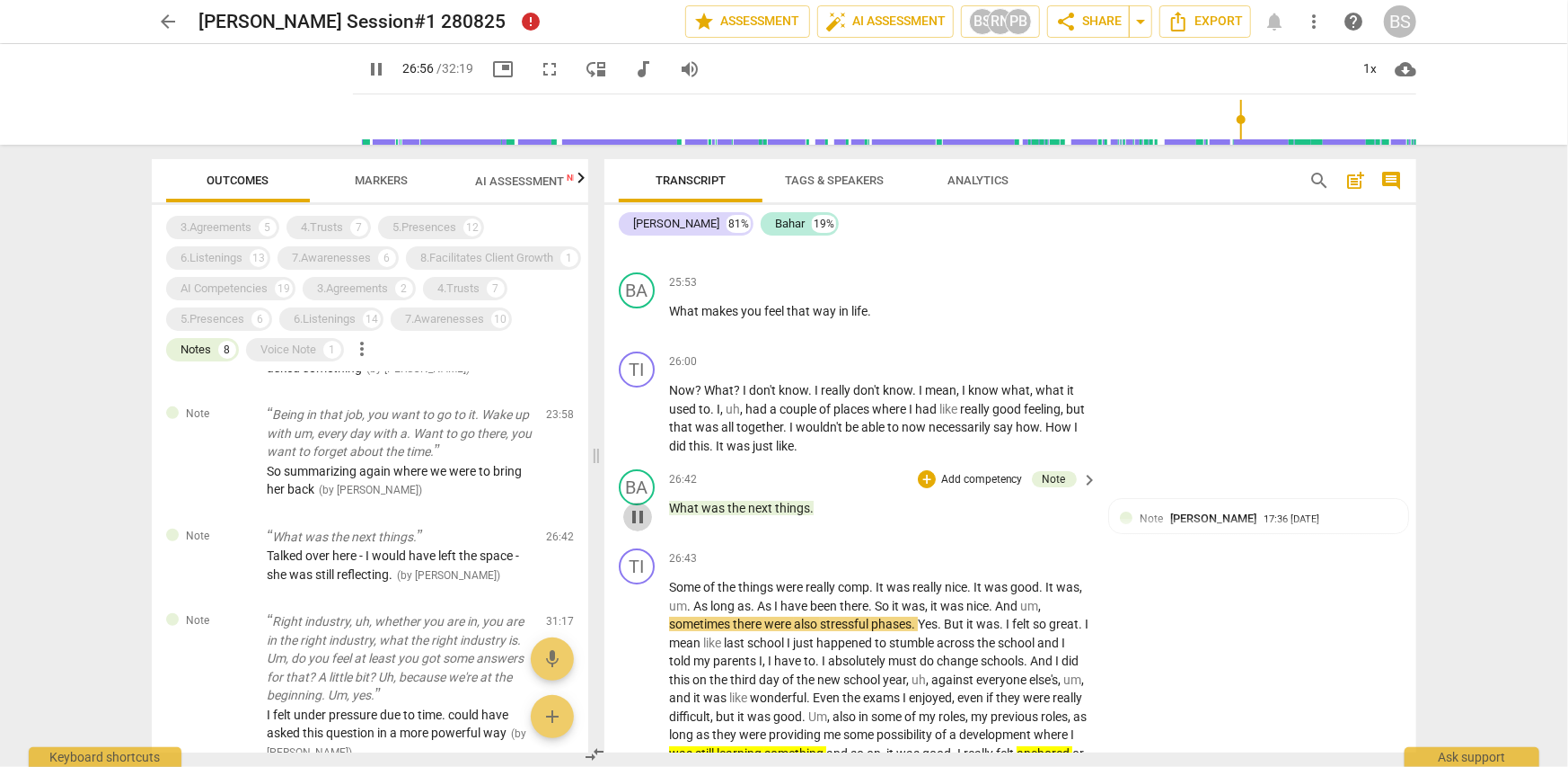
click at [637, 514] on span "pause" at bounding box center [637, 516] width 21 height 21
type input "1617"
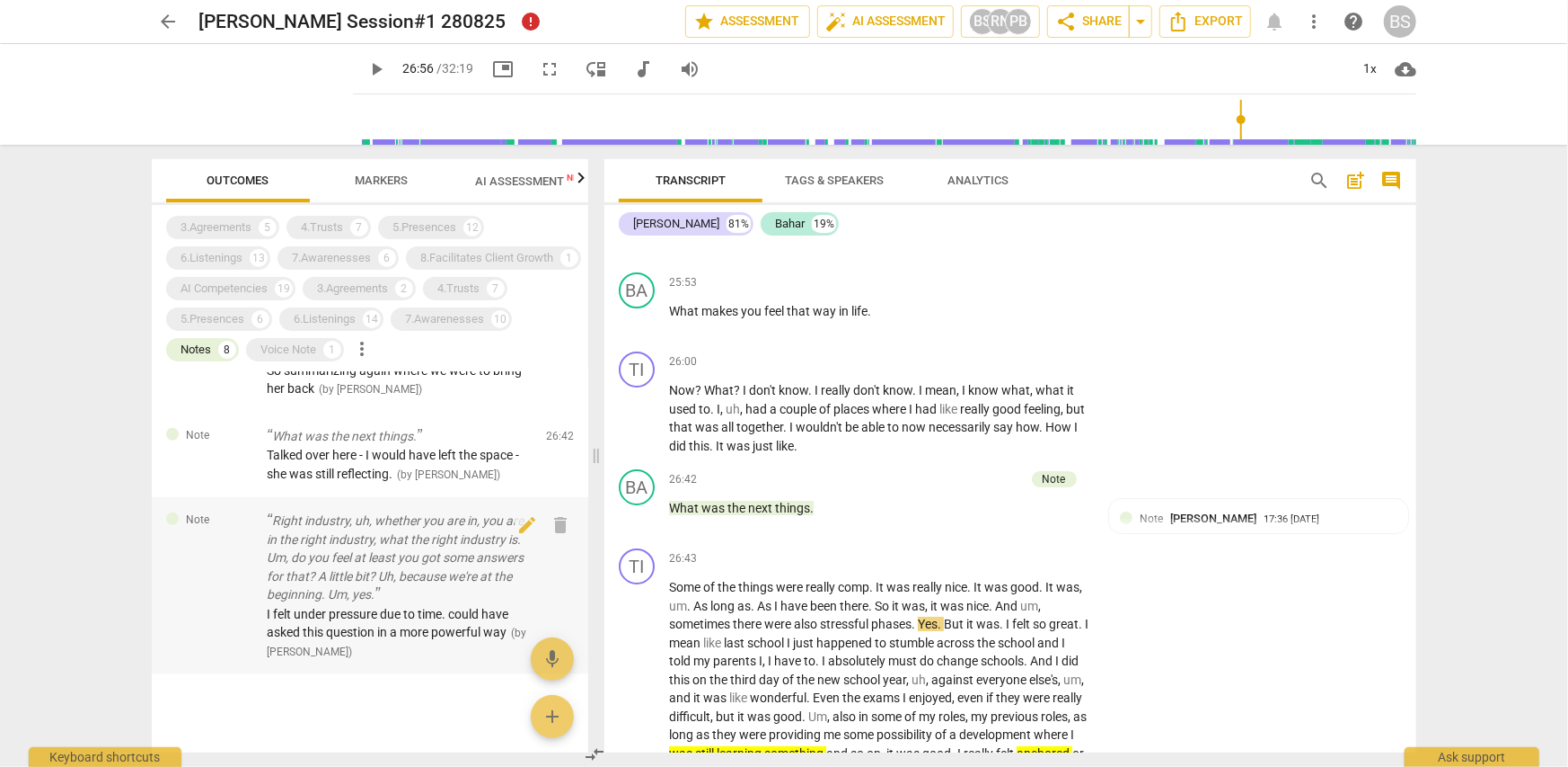
scroll to position [825, 0]
click at [491, 564] on p "Right industry, uh, whether you are in, you are in the right industry, what the…" at bounding box center [399, 551] width 265 height 92
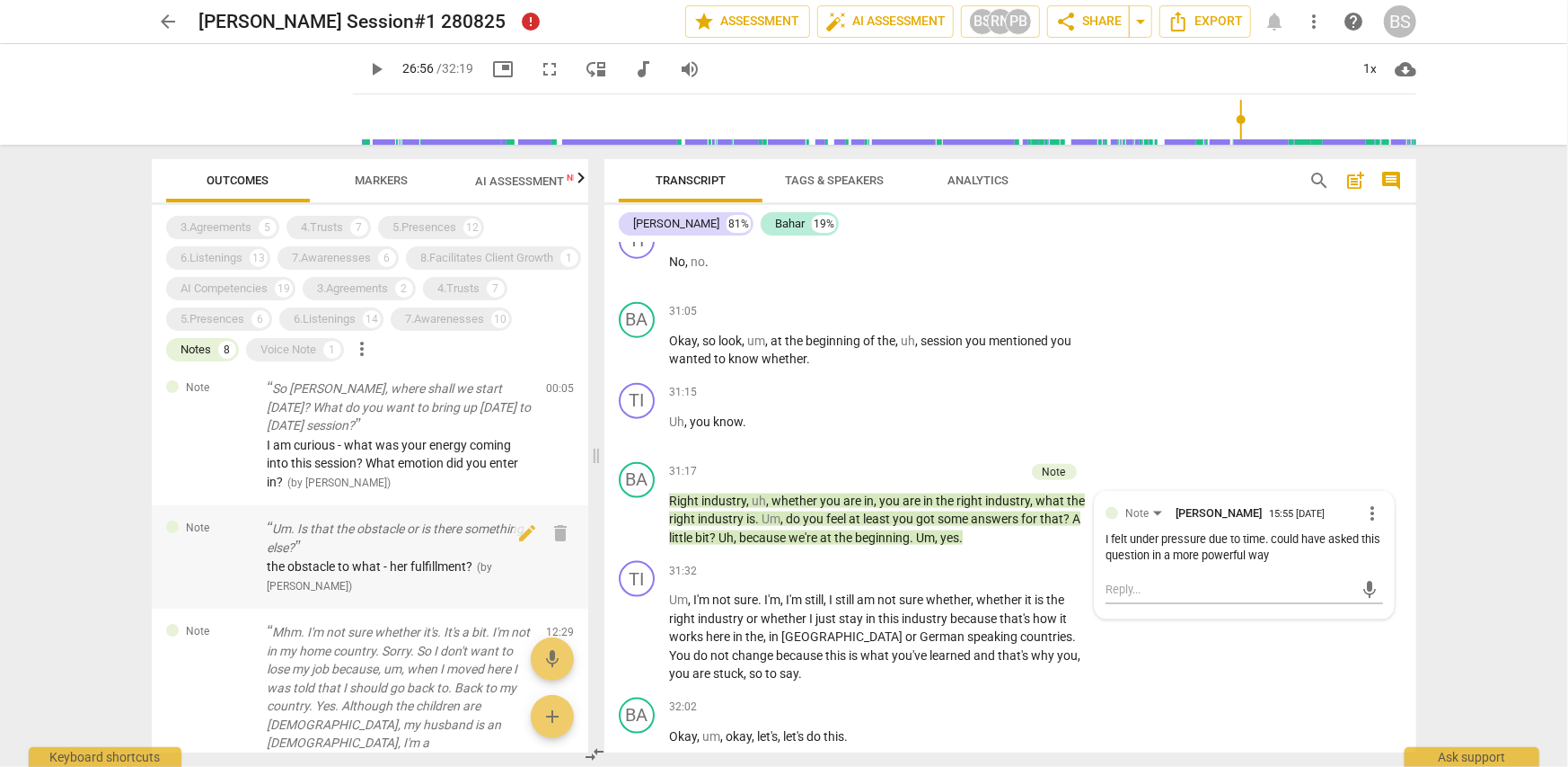
scroll to position [0, 0]
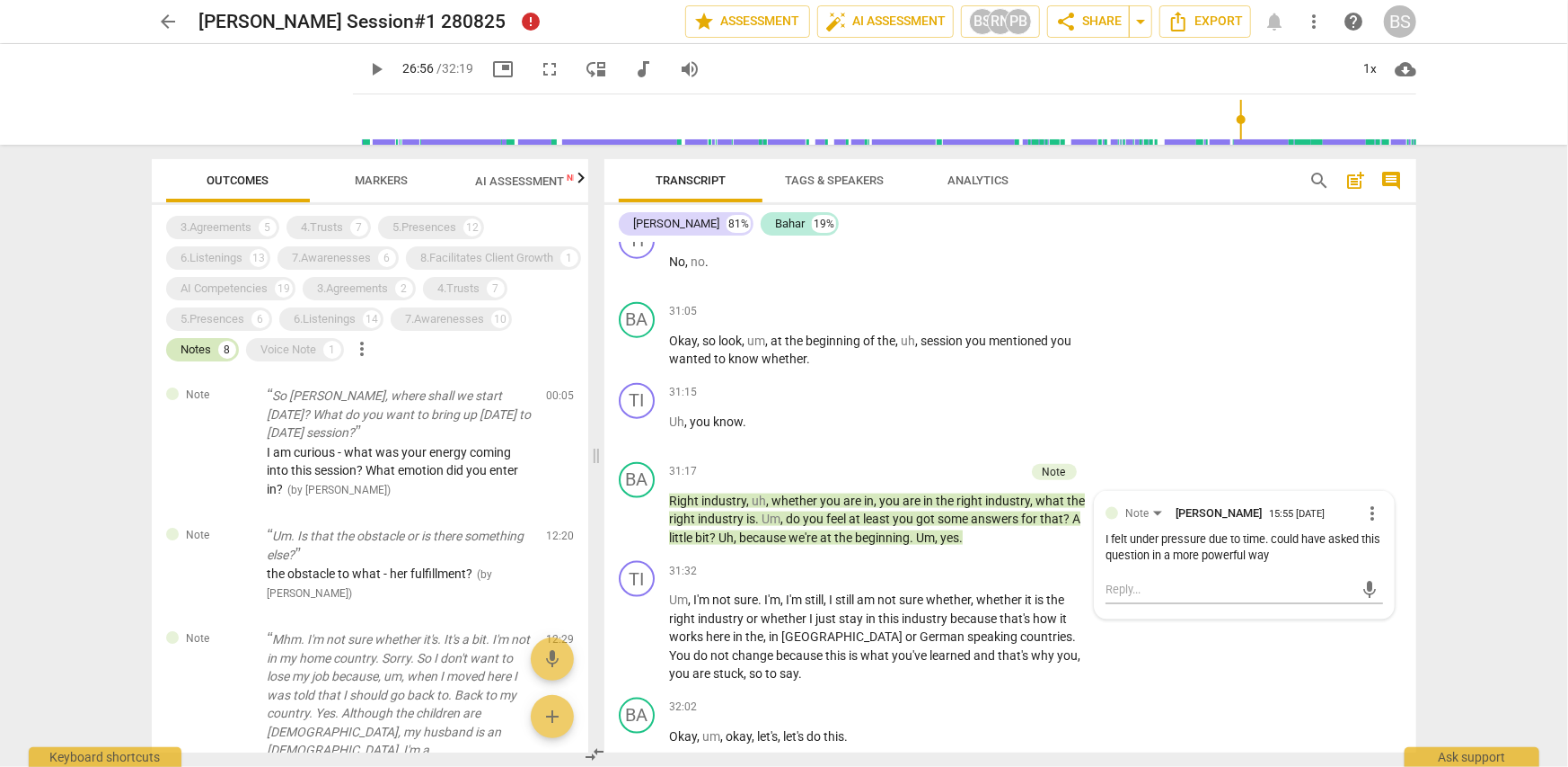
click at [211, 354] on div "Notes" at bounding box center [195, 349] width 30 height 17
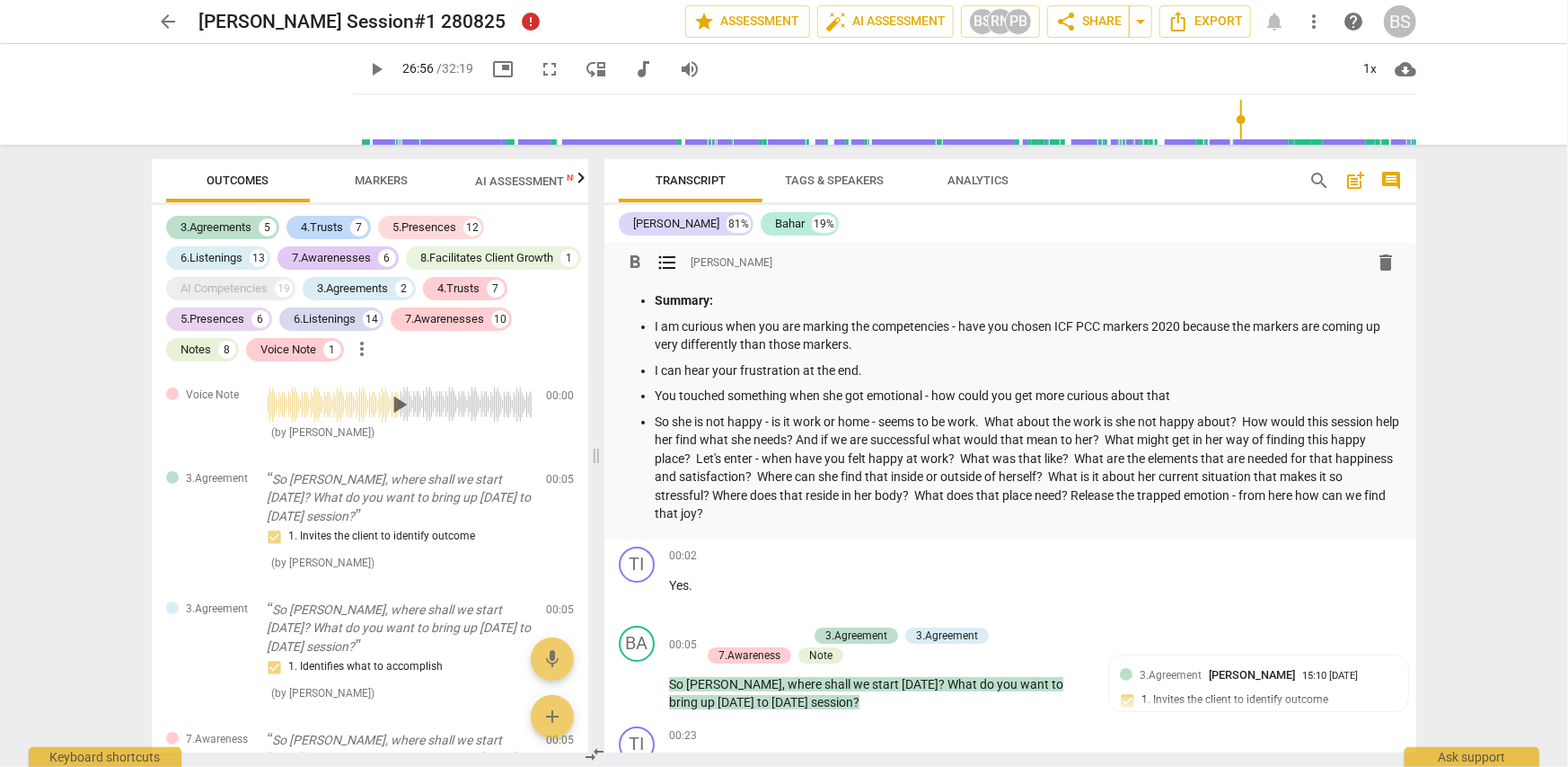
drag, startPoint x: 773, startPoint y: 423, endPoint x: 892, endPoint y: 507, distance: 145.7
click at [892, 507] on p "So she is not happy - is it work or home - seems to be work. What about the wor…" at bounding box center [1028, 468] width 747 height 111
